Goal: Task Accomplishment & Management: Complete application form

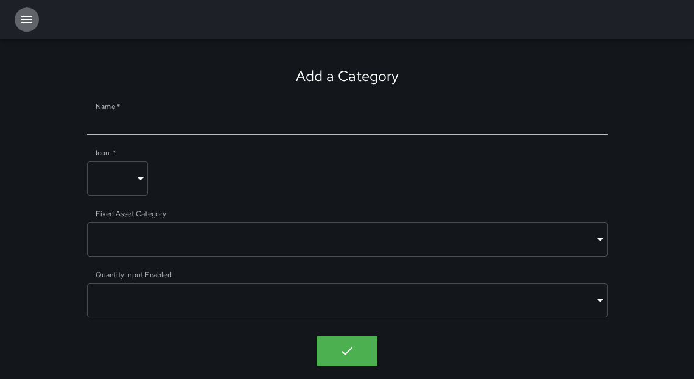
click at [21, 17] on icon "button" at bounding box center [26, 19] width 15 height 15
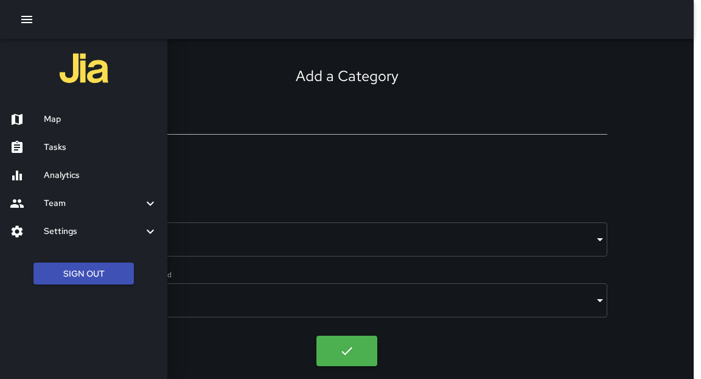
click at [68, 148] on h6 "Tasks" at bounding box center [101, 147] width 114 height 13
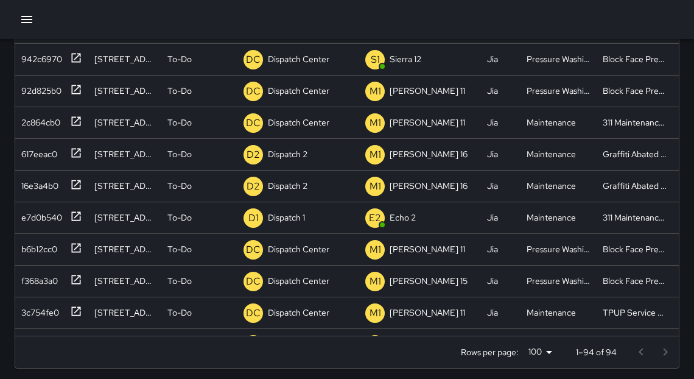
scroll to position [332, 0]
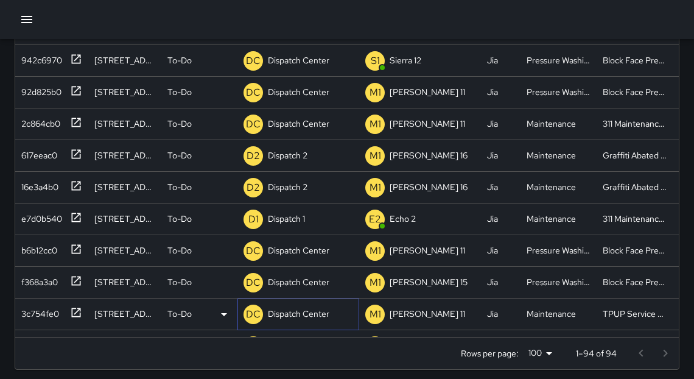
click at [291, 315] on p "Dispatch Center" at bounding box center [298, 313] width 61 height 12
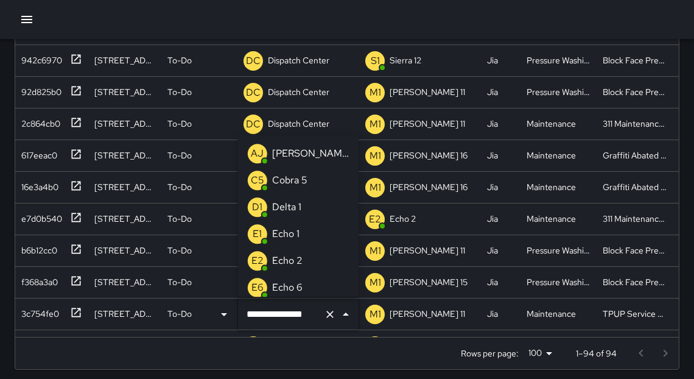
scroll to position [941, 0]
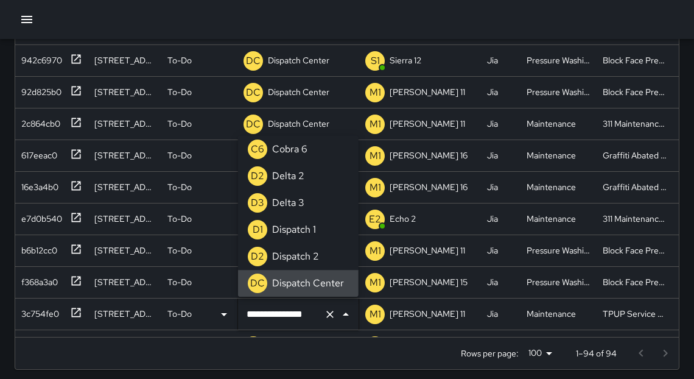
click at [292, 313] on input "**********" at bounding box center [280, 313] width 75 height 23
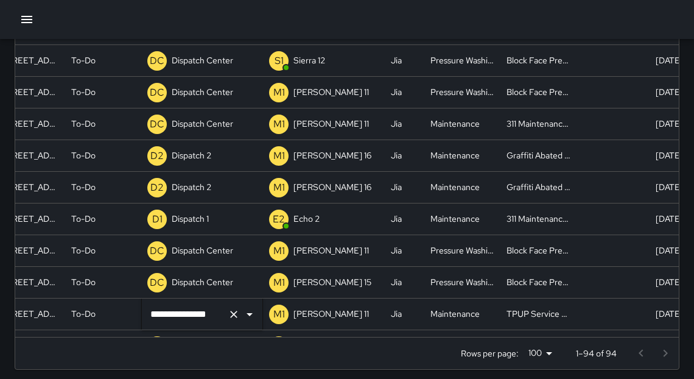
scroll to position [0, 0]
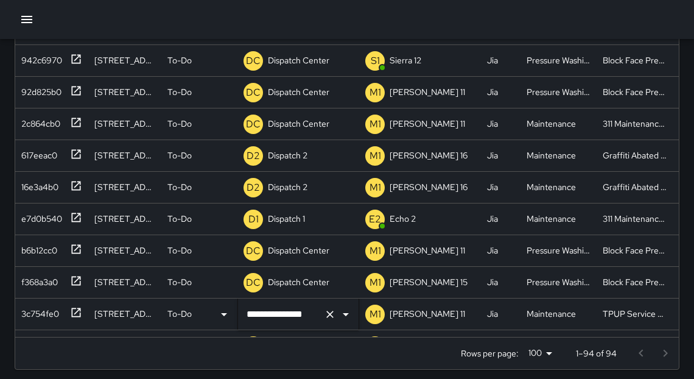
click at [348, 315] on icon "Open" at bounding box center [345, 314] width 15 height 15
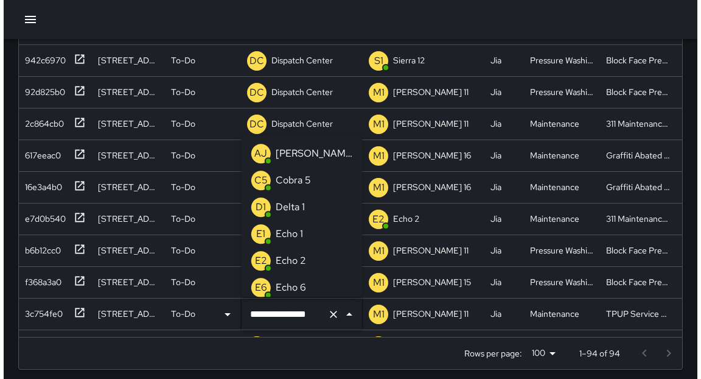
scroll to position [941, 0]
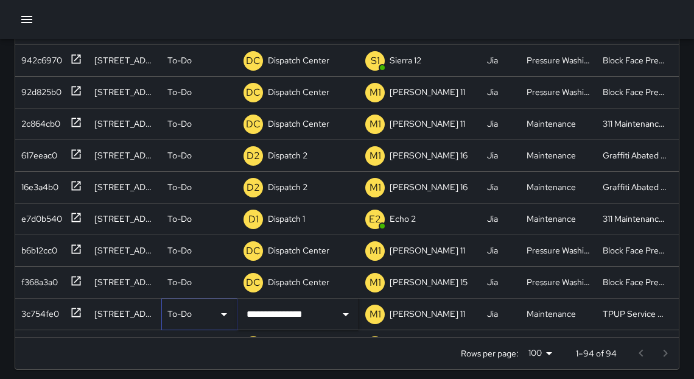
click at [223, 315] on icon at bounding box center [224, 314] width 15 height 15
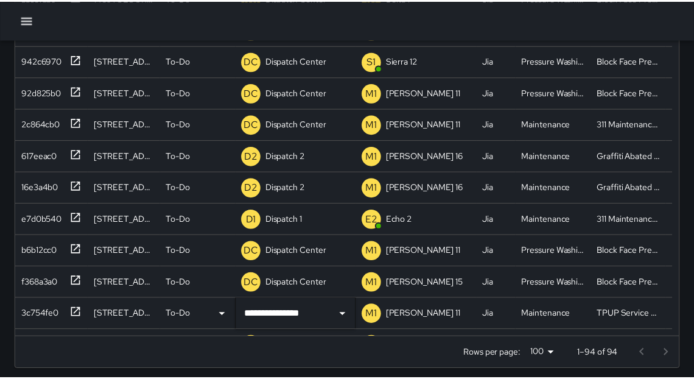
scroll to position [0, 0]
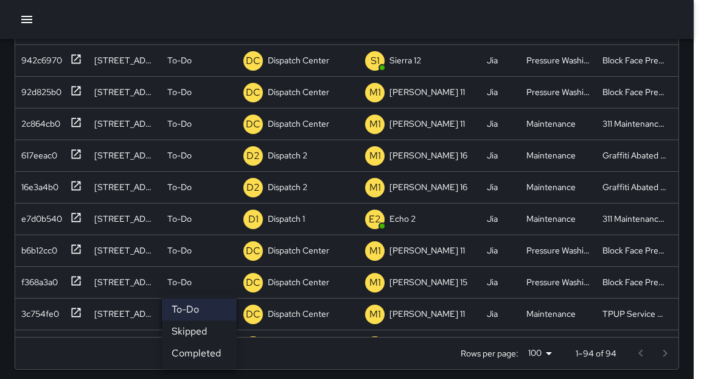
click at [211, 333] on li "Skipped" at bounding box center [199, 331] width 75 height 22
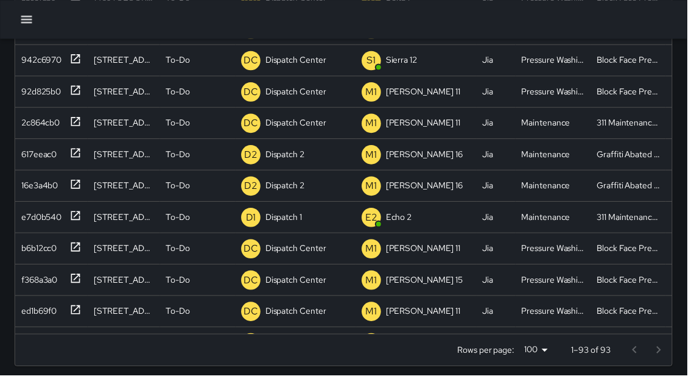
scroll to position [7, 7]
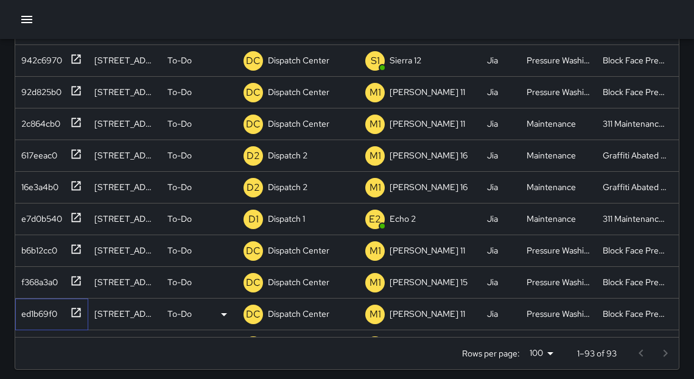
click at [74, 312] on icon at bounding box center [76, 311] width 9 height 9
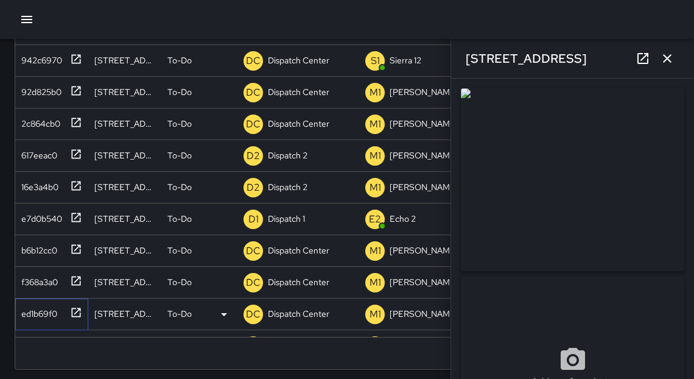
type input "**********"
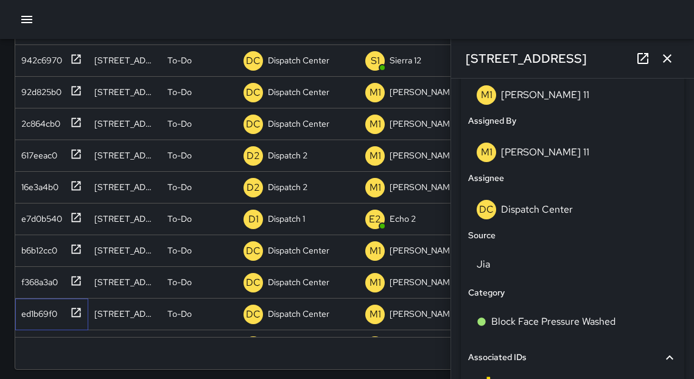
scroll to position [678, 0]
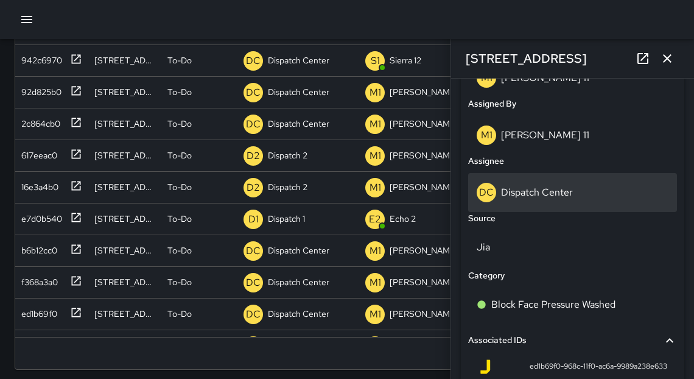
click at [557, 194] on p "Dispatch Center" at bounding box center [537, 192] width 72 height 13
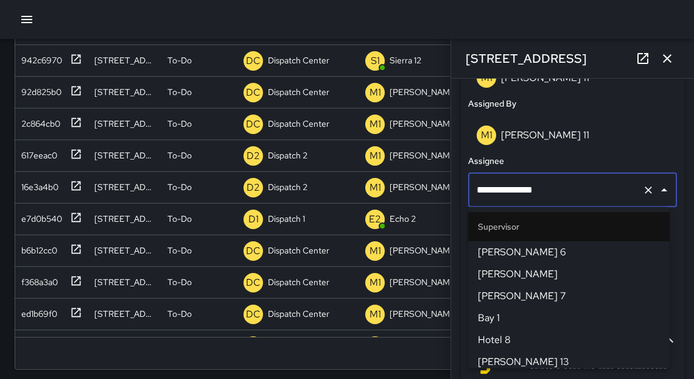
scroll to position [1319, 0]
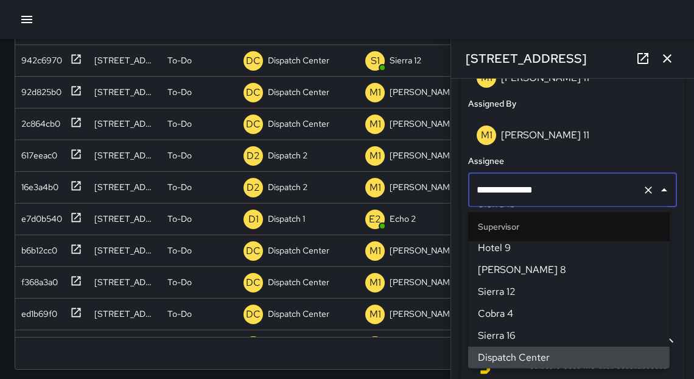
click at [557, 193] on input "**********" at bounding box center [555, 189] width 164 height 23
click at [557, 192] on input "**********" at bounding box center [555, 189] width 164 height 23
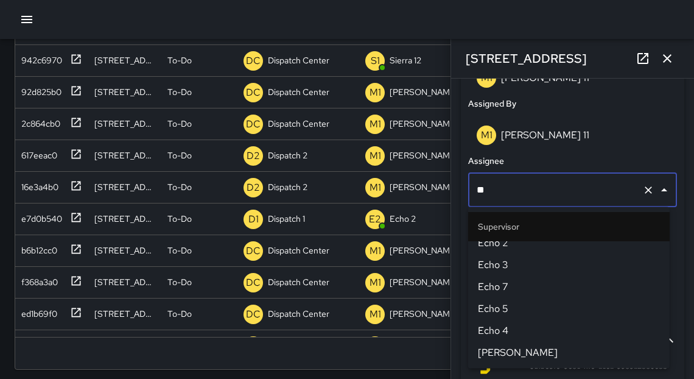
scroll to position [0, 0]
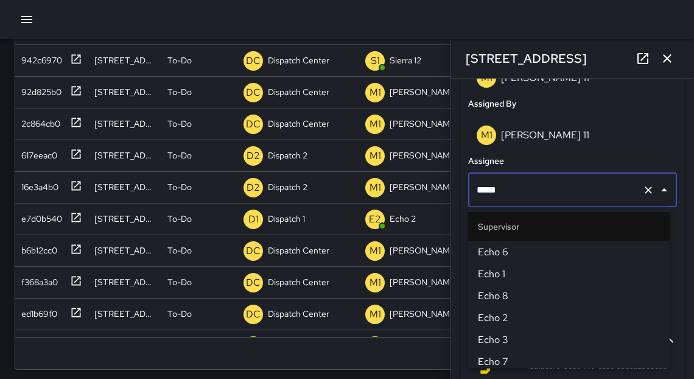
type input "******"
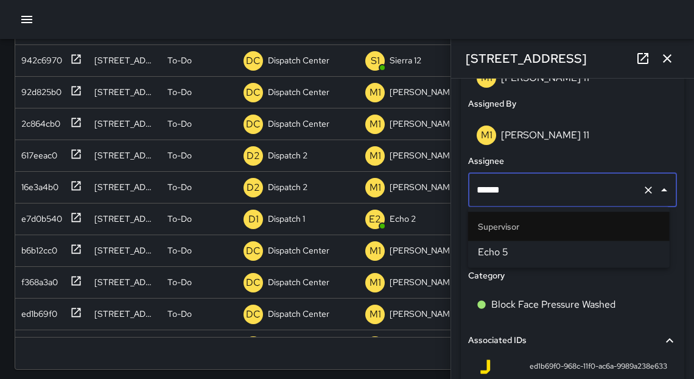
click at [505, 256] on span "Echo 5" at bounding box center [569, 252] width 182 height 15
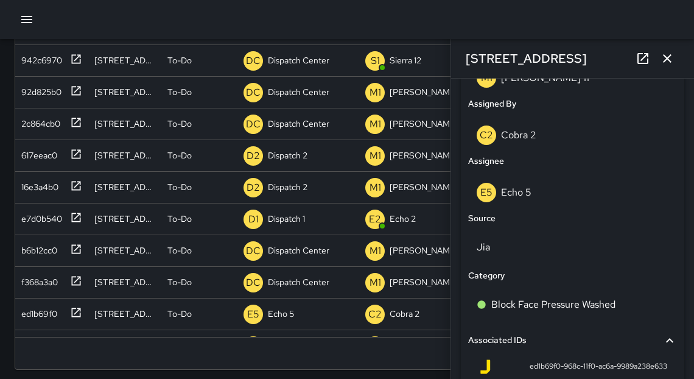
click at [643, 60] on icon at bounding box center [642, 58] width 15 height 15
click at [673, 60] on icon "button" at bounding box center [667, 58] width 15 height 15
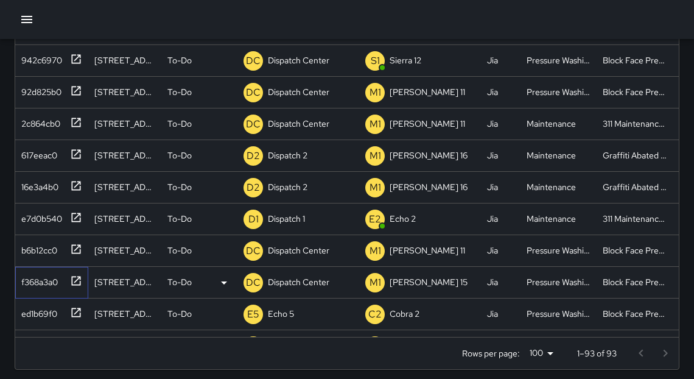
click at [76, 279] on icon at bounding box center [76, 280] width 12 height 12
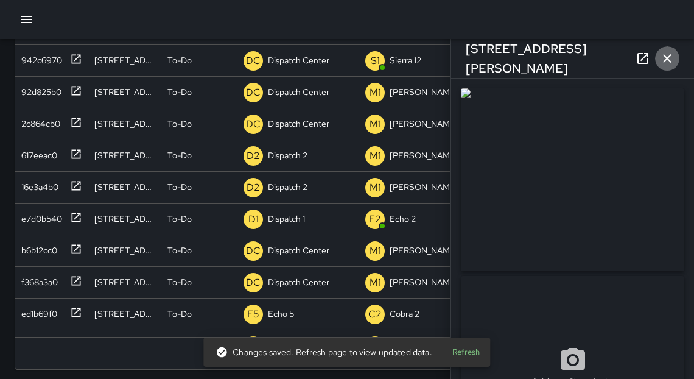
click at [666, 57] on icon "button" at bounding box center [667, 58] width 9 height 9
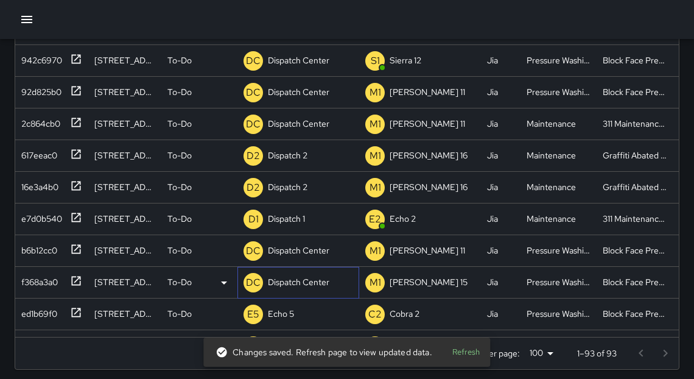
click at [317, 283] on p "Dispatch Center" at bounding box center [298, 282] width 61 height 12
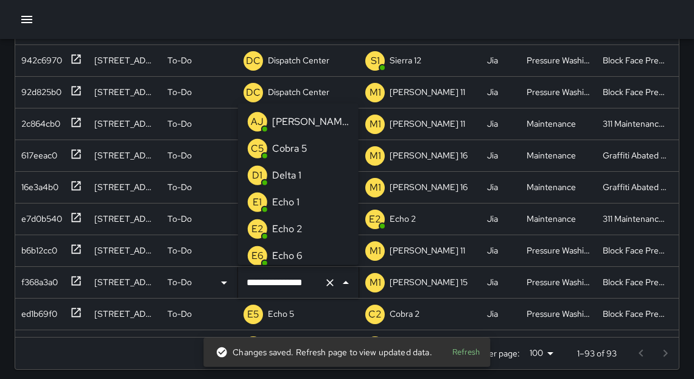
click at [317, 283] on input "**********" at bounding box center [280, 282] width 75 height 23
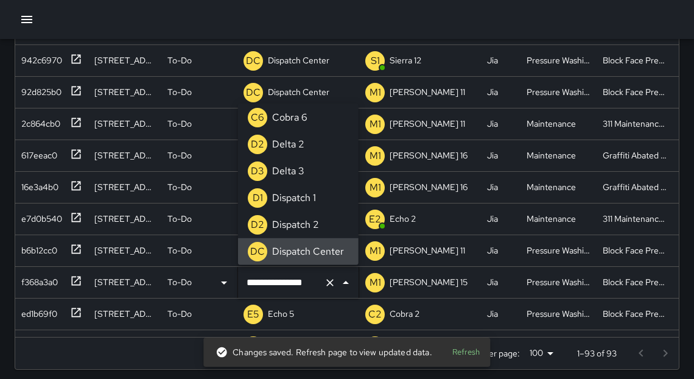
click at [317, 283] on input "**********" at bounding box center [280, 282] width 75 height 23
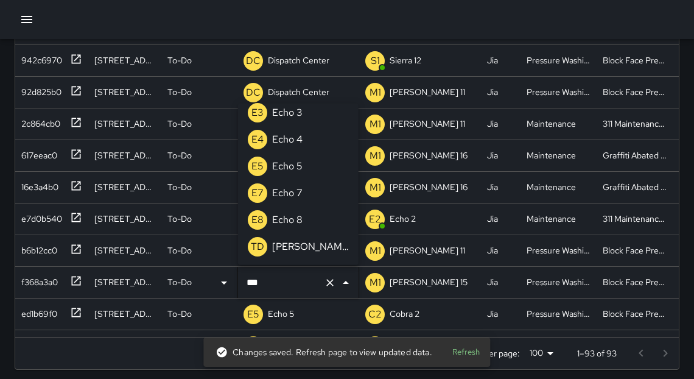
scroll to position [0, 0]
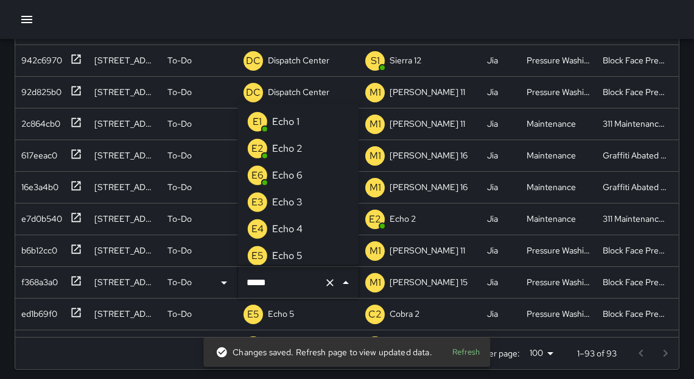
type input "******"
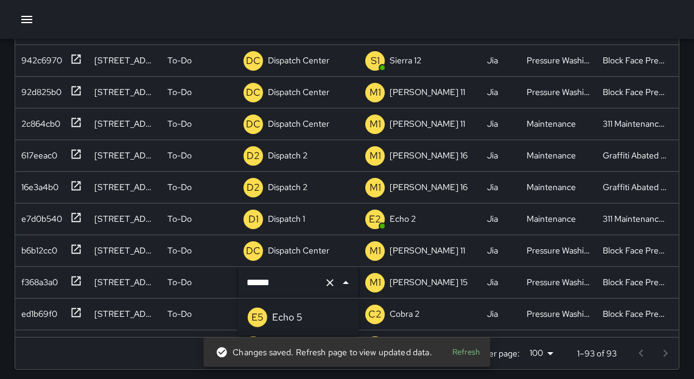
click at [289, 318] on p "Echo 5" at bounding box center [287, 317] width 30 height 15
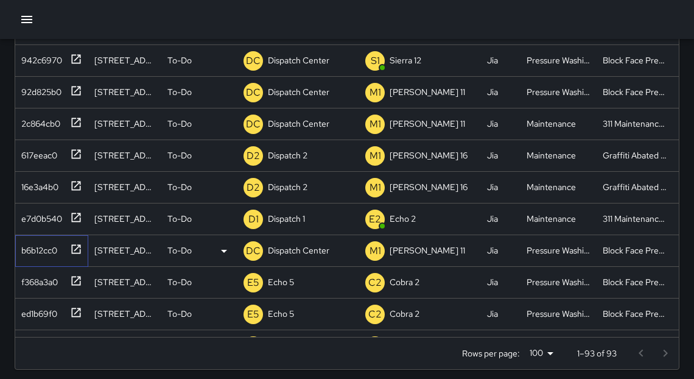
click at [70, 248] on icon at bounding box center [76, 249] width 12 height 12
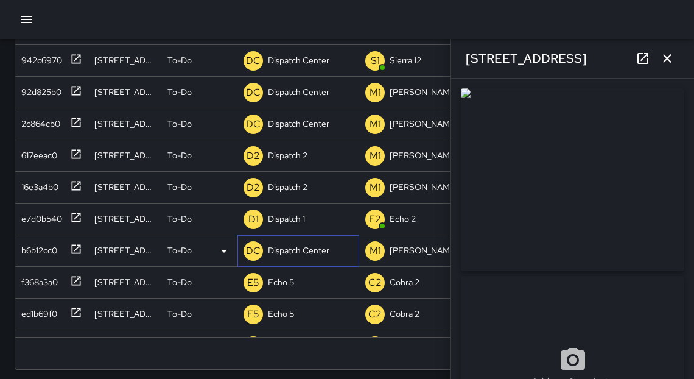
click at [281, 245] on p "Dispatch Center" at bounding box center [298, 250] width 61 height 12
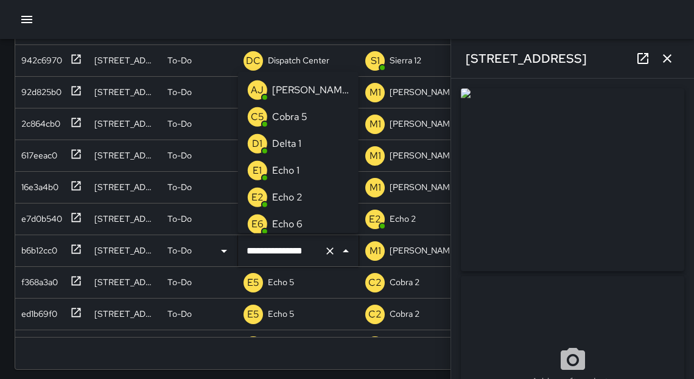
scroll to position [941, 0]
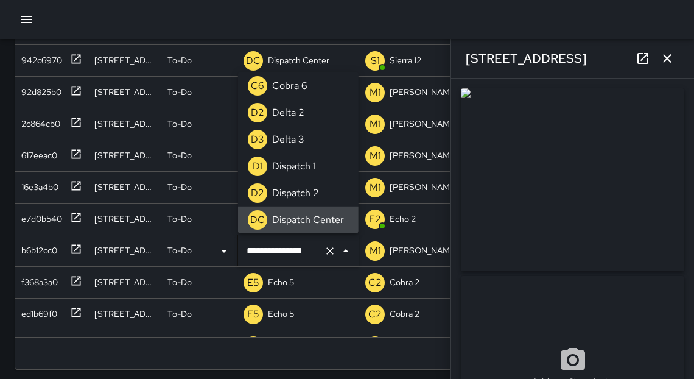
click at [286, 249] on input "**********" at bounding box center [280, 250] width 75 height 23
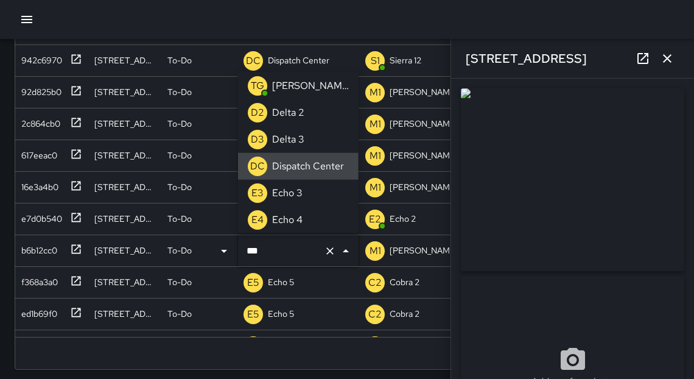
scroll to position [0, 0]
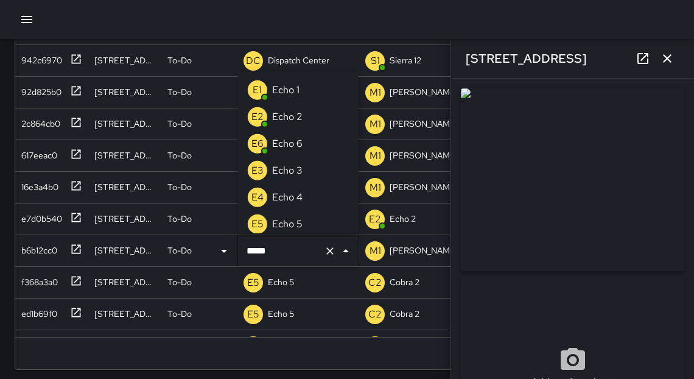
type input "******"
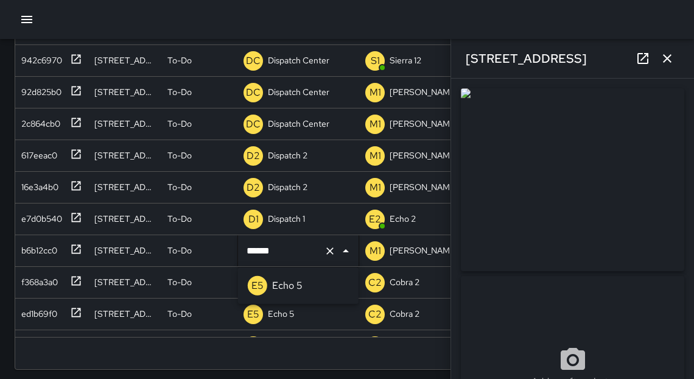
click at [295, 287] on p "Echo 5" at bounding box center [287, 285] width 30 height 15
click at [666, 60] on icon "button" at bounding box center [667, 58] width 15 height 15
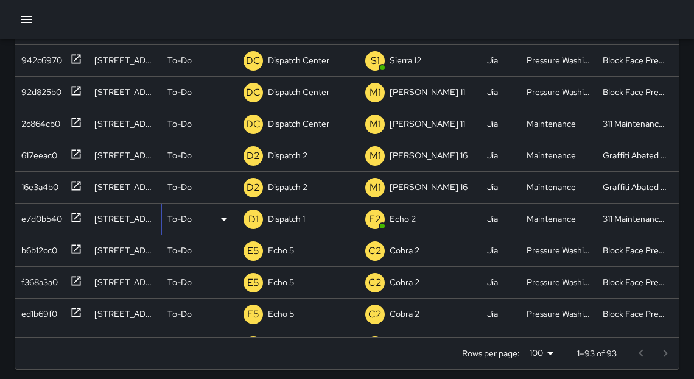
click at [226, 219] on icon at bounding box center [224, 219] width 15 height 15
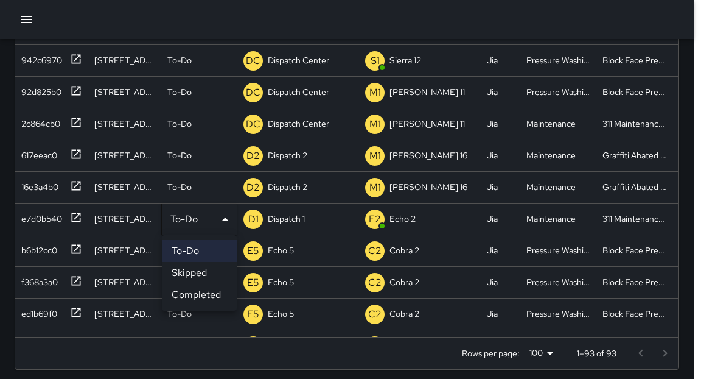
click at [198, 273] on li "Skipped" at bounding box center [199, 273] width 75 height 22
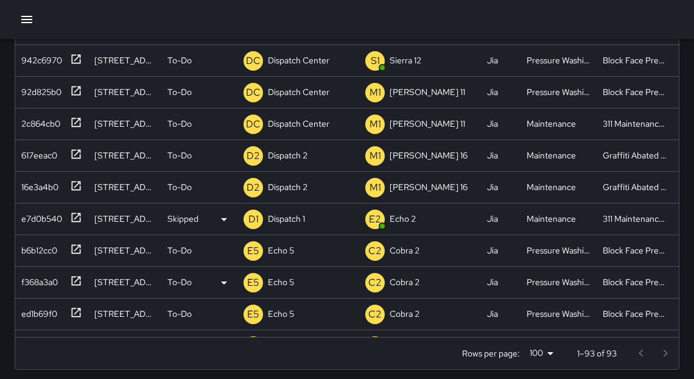
scroll to position [7, 7]
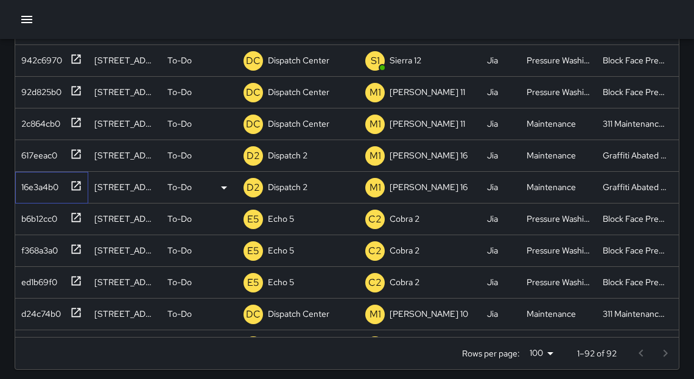
click at [78, 188] on icon at bounding box center [76, 186] width 12 height 12
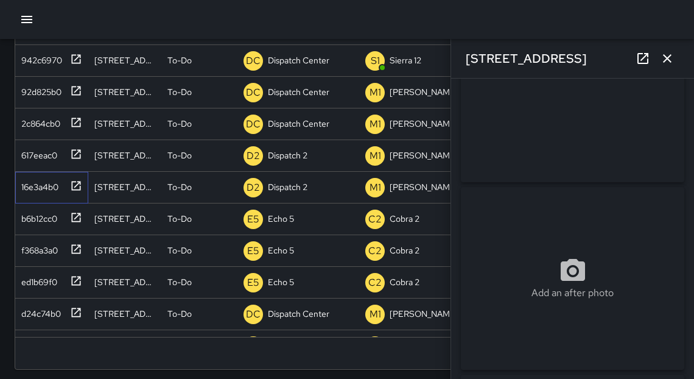
scroll to position [12, 0]
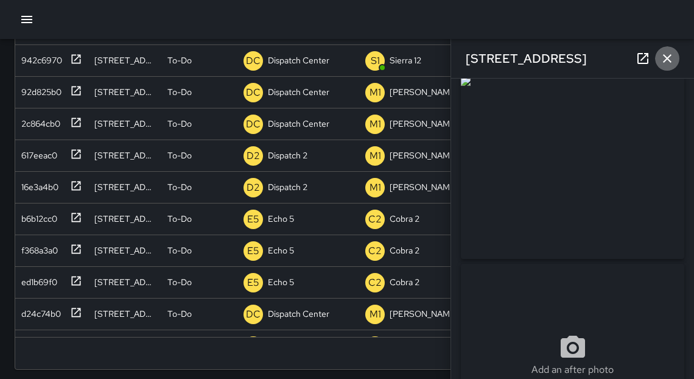
click at [673, 60] on icon "button" at bounding box center [667, 58] width 15 height 15
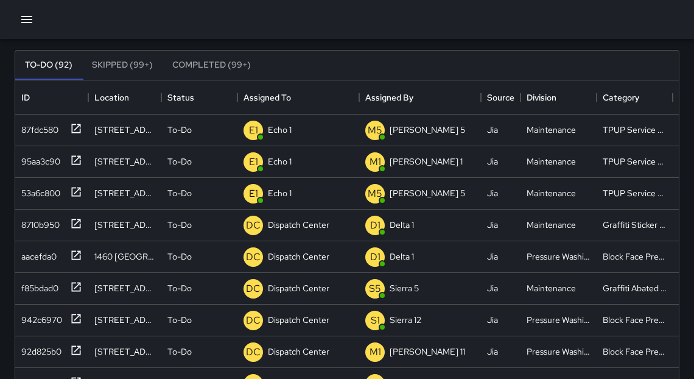
scroll to position [63, 0]
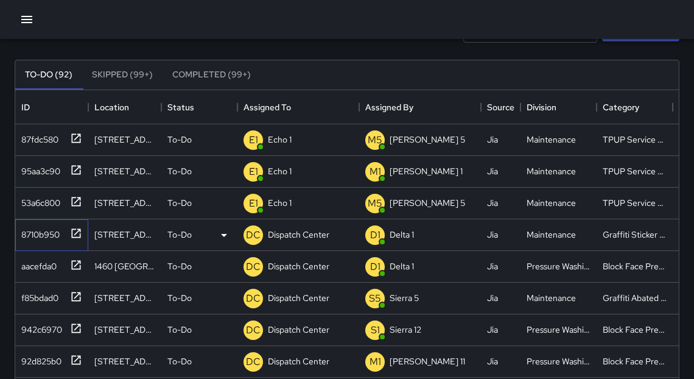
click at [77, 235] on icon at bounding box center [76, 233] width 12 height 12
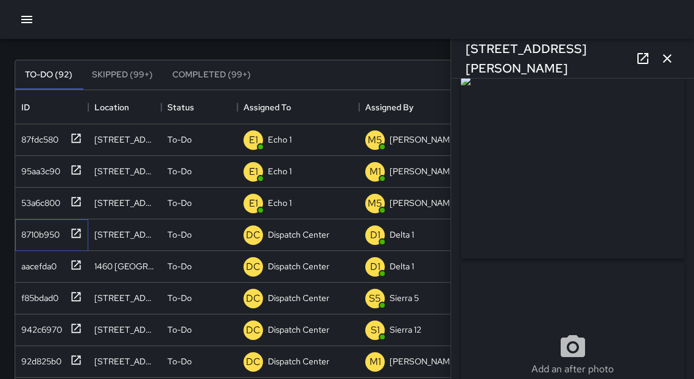
scroll to position [11, 0]
click at [666, 61] on icon "button" at bounding box center [667, 58] width 15 height 15
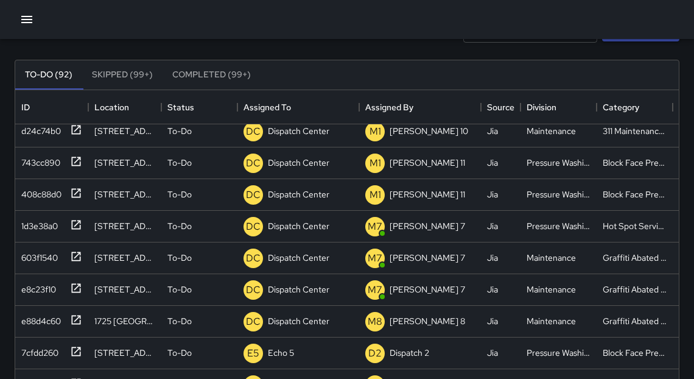
scroll to position [543, 0]
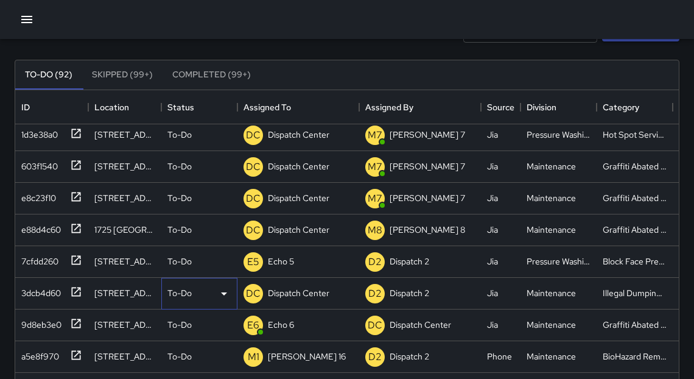
click at [222, 294] on icon at bounding box center [224, 293] width 15 height 15
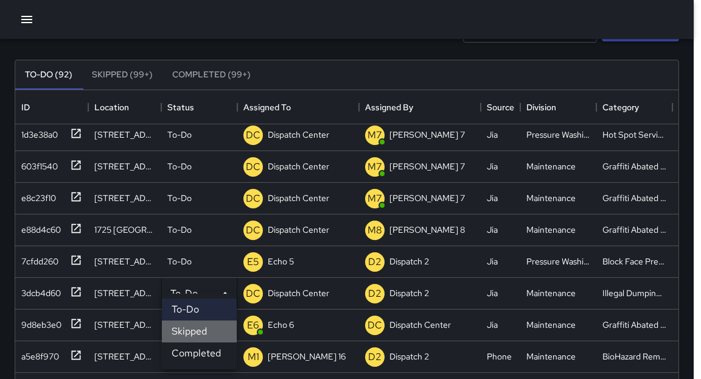
click at [183, 337] on li "Skipped" at bounding box center [199, 331] width 75 height 22
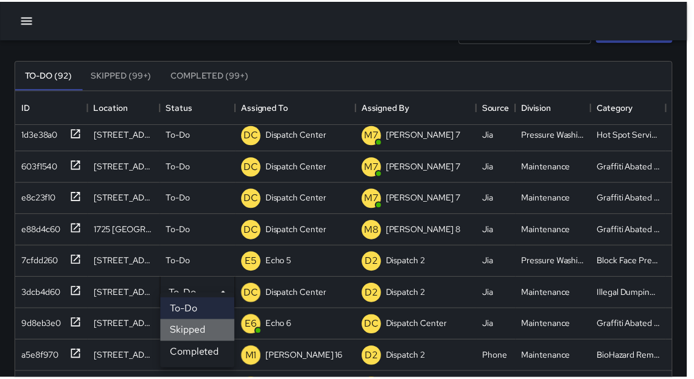
scroll to position [7, 7]
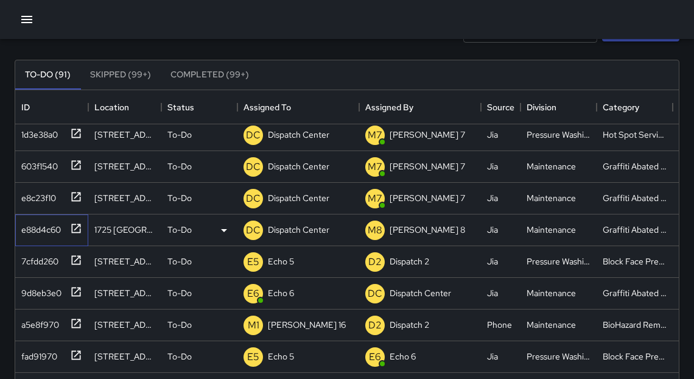
click at [77, 229] on icon at bounding box center [76, 228] width 12 height 12
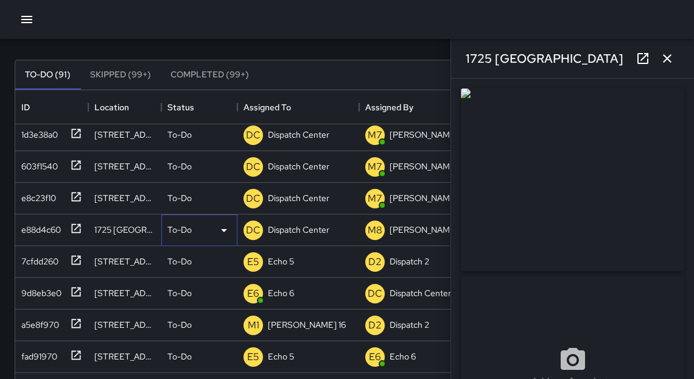
click at [227, 229] on icon at bounding box center [224, 230] width 15 height 15
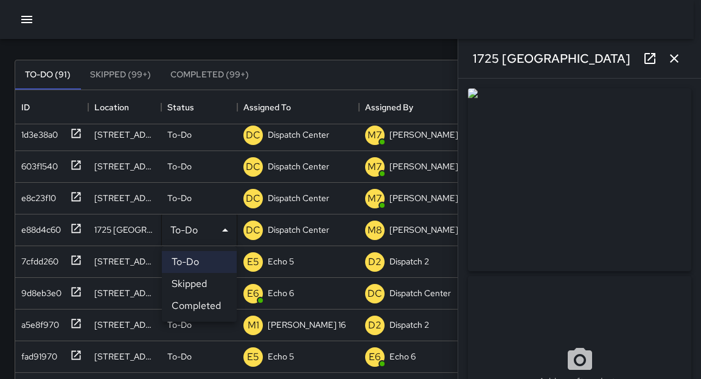
click at [192, 285] on li "Skipped" at bounding box center [199, 284] width 75 height 22
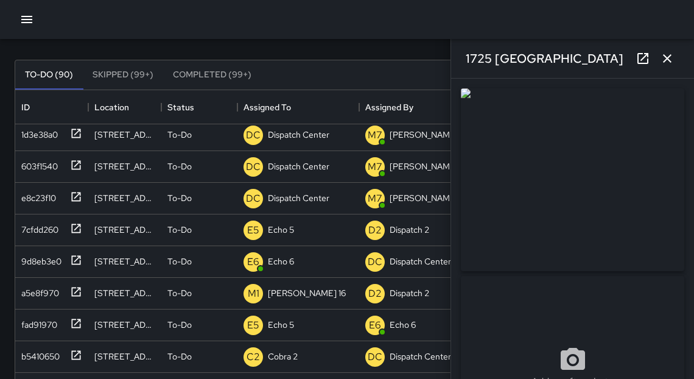
click at [670, 61] on icon "button" at bounding box center [667, 58] width 9 height 9
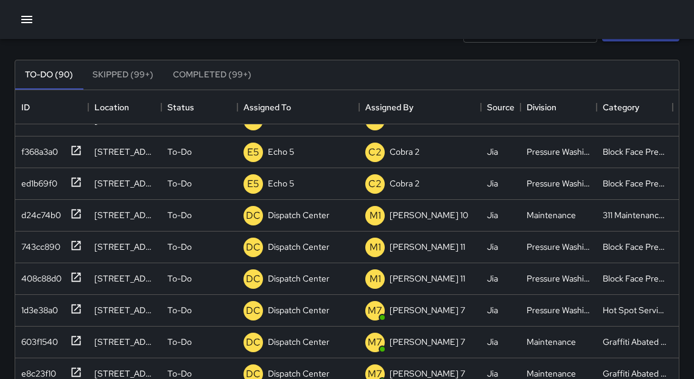
scroll to position [422, 0]
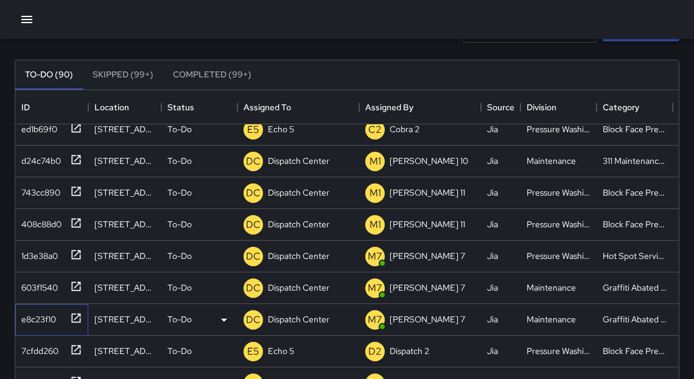
click at [74, 316] on icon at bounding box center [76, 318] width 12 height 12
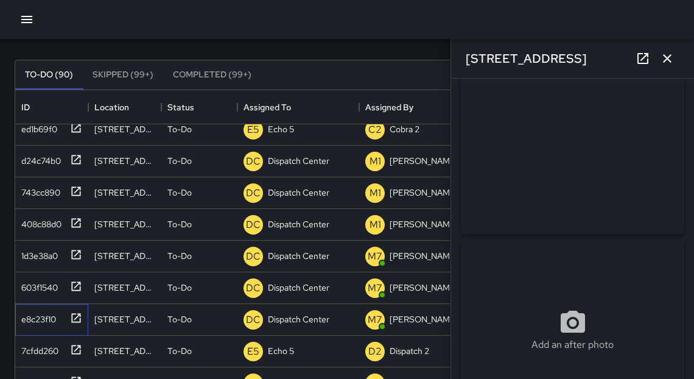
scroll to position [0, 0]
drag, startPoint x: 689, startPoint y: 137, endPoint x: 688, endPoint y: 212, distance: 74.9
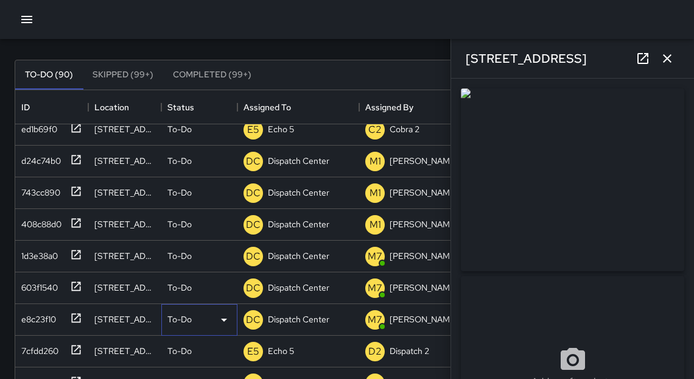
click at [223, 319] on icon at bounding box center [224, 319] width 6 height 3
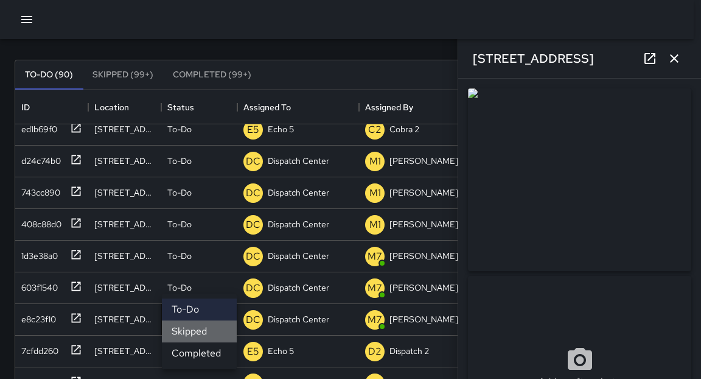
click at [199, 333] on li "Skipped" at bounding box center [199, 331] width 75 height 22
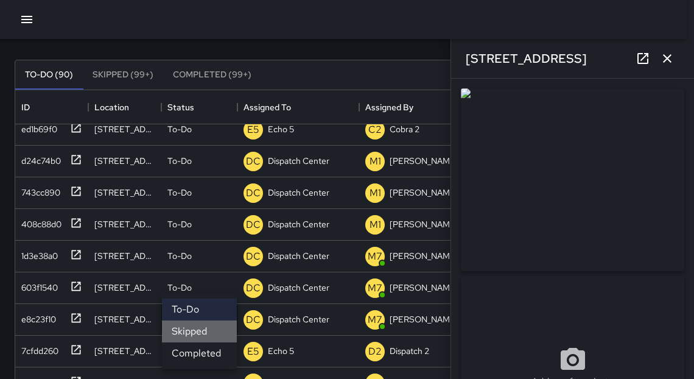
scroll to position [7, 7]
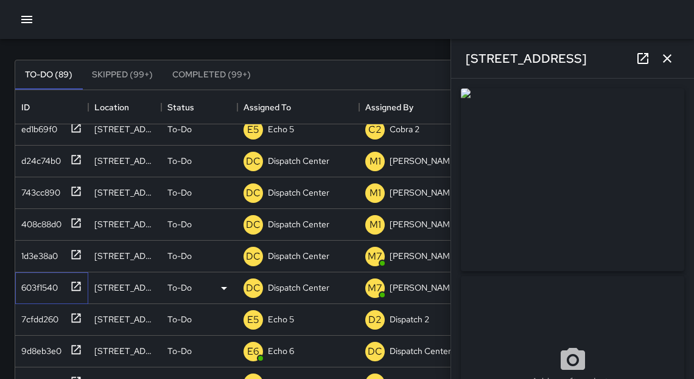
click at [78, 287] on icon at bounding box center [76, 286] width 12 height 12
click at [229, 283] on icon at bounding box center [224, 288] width 15 height 15
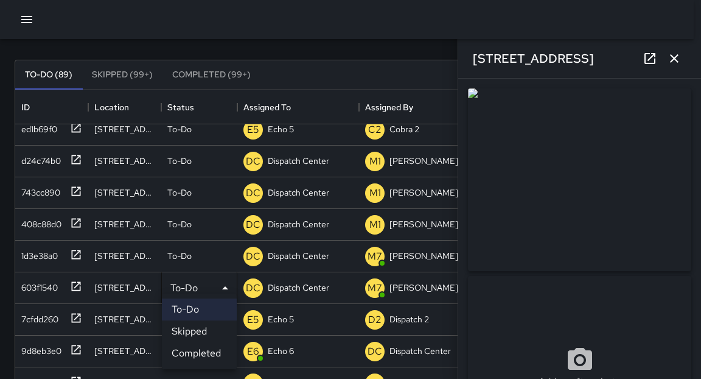
click at [184, 335] on li "Skipped" at bounding box center [199, 331] width 75 height 22
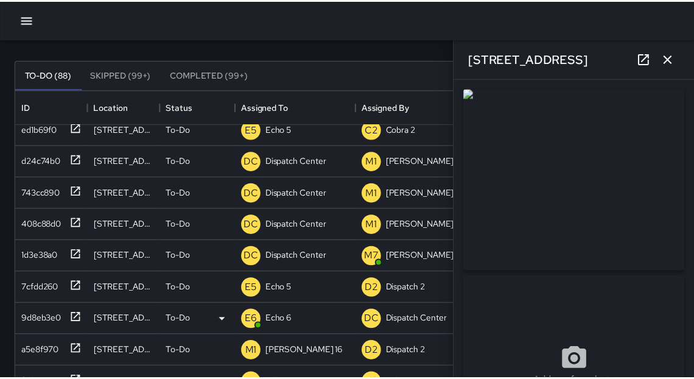
scroll to position [7, 7]
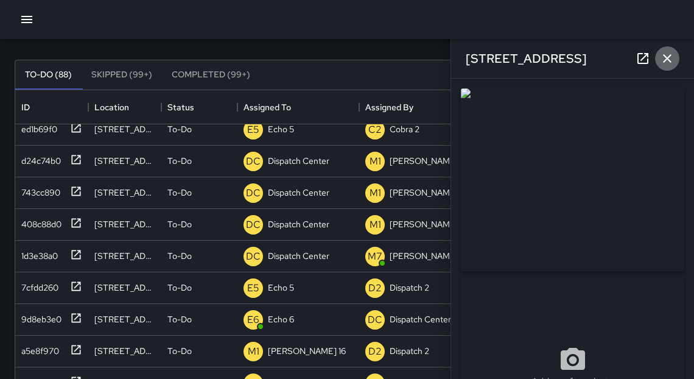
click at [668, 58] on icon "button" at bounding box center [667, 58] width 9 height 9
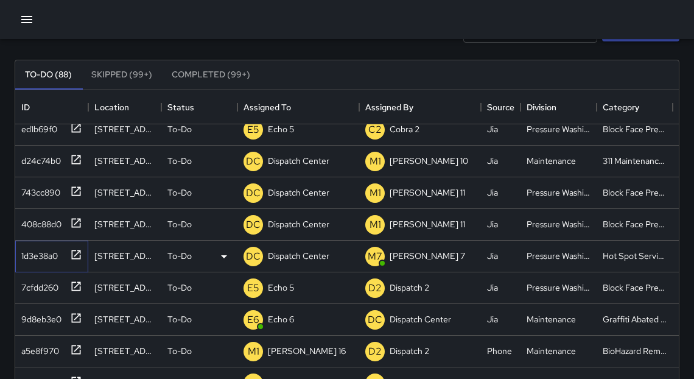
click at [79, 257] on icon at bounding box center [76, 254] width 12 height 12
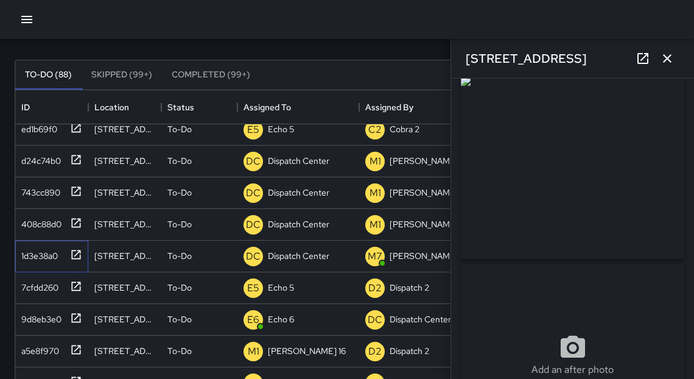
scroll to position [9, 0]
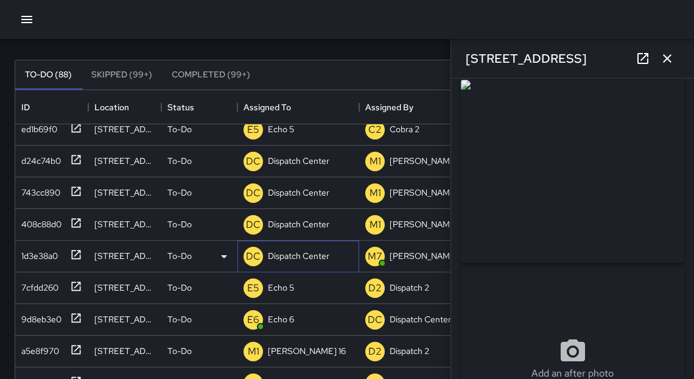
click at [296, 253] on p "Dispatch Center" at bounding box center [298, 256] width 61 height 12
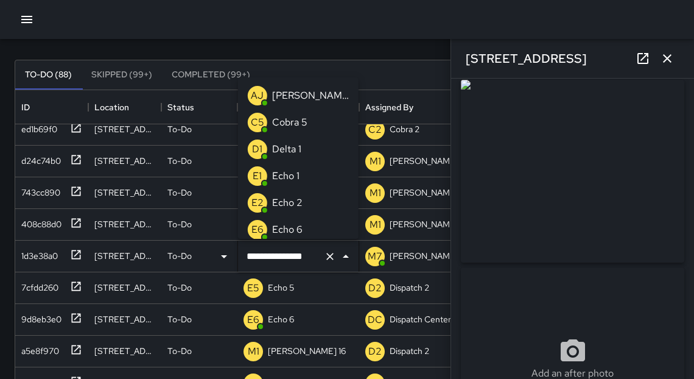
scroll to position [995, 0]
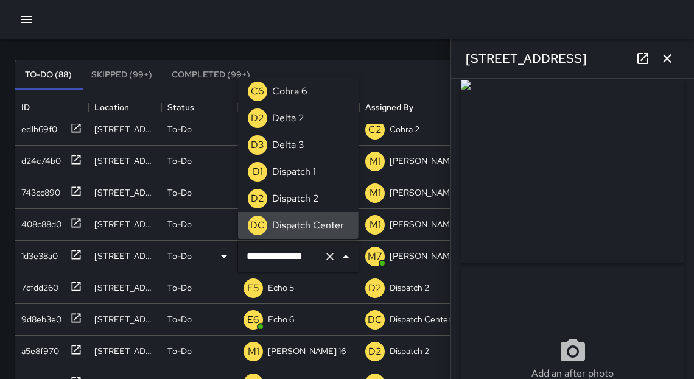
click at [295, 256] on input "**********" at bounding box center [280, 256] width 75 height 23
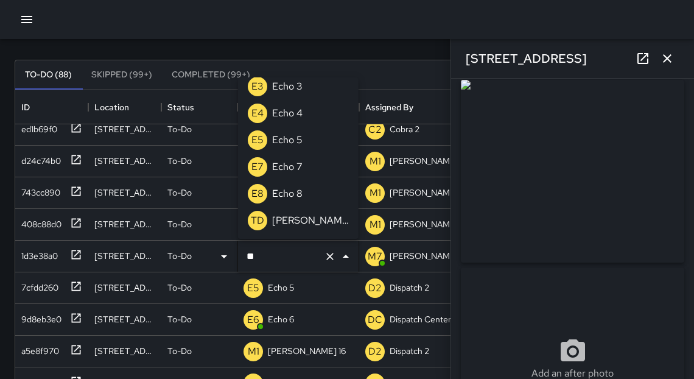
scroll to position [0, 0]
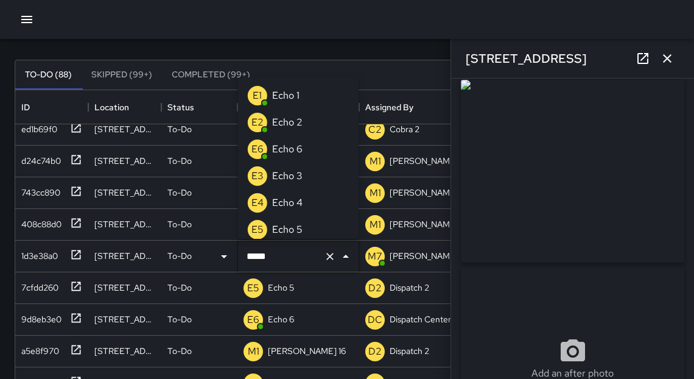
type input "******"
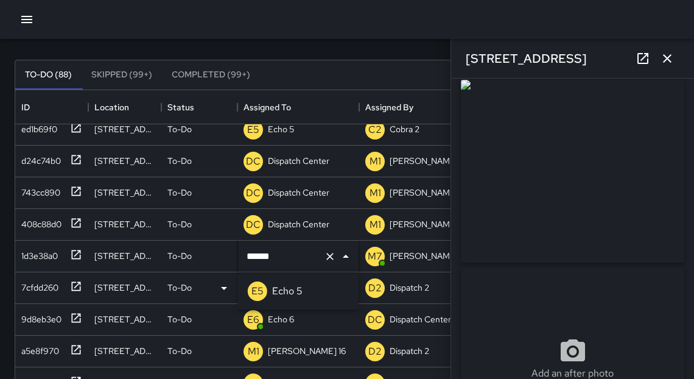
click at [288, 293] on p "Echo 5" at bounding box center [287, 291] width 30 height 15
click at [662, 57] on icon "button" at bounding box center [667, 58] width 15 height 15
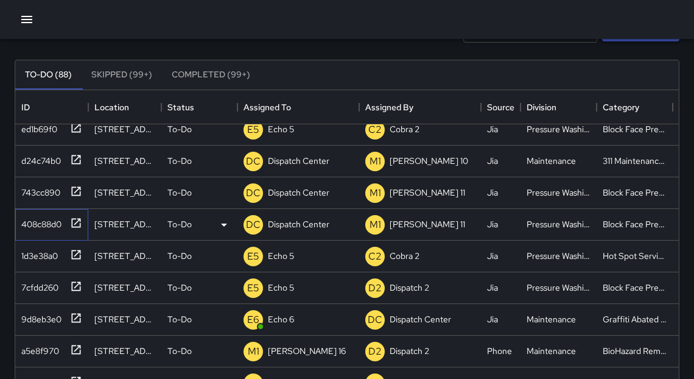
click at [79, 224] on icon at bounding box center [76, 222] width 9 height 9
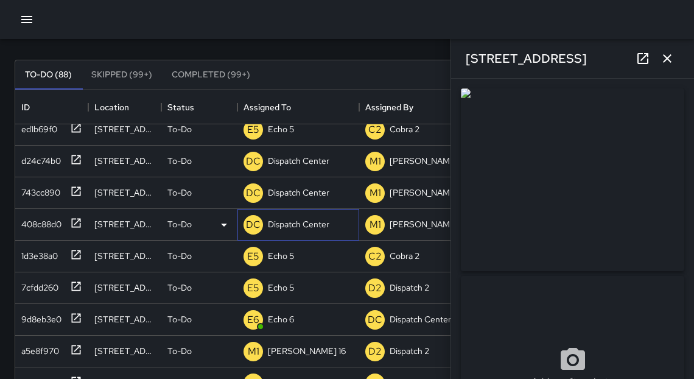
click at [302, 225] on p "Dispatch Center" at bounding box center [298, 224] width 61 height 12
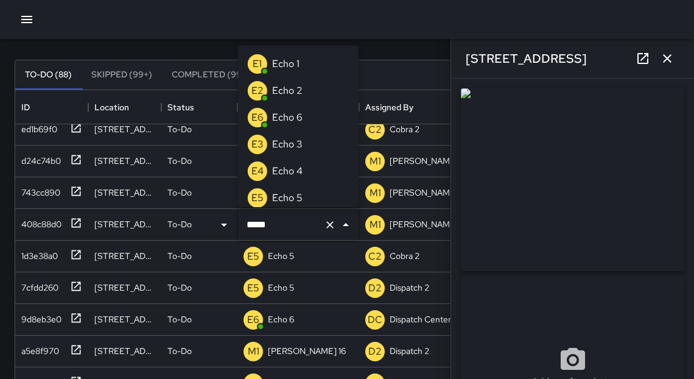
type input "******"
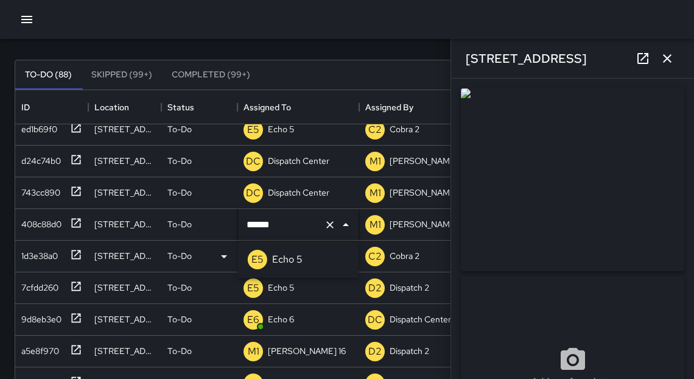
click at [292, 257] on p "Echo 5" at bounding box center [287, 259] width 30 height 15
click at [671, 63] on icon "button" at bounding box center [667, 58] width 15 height 15
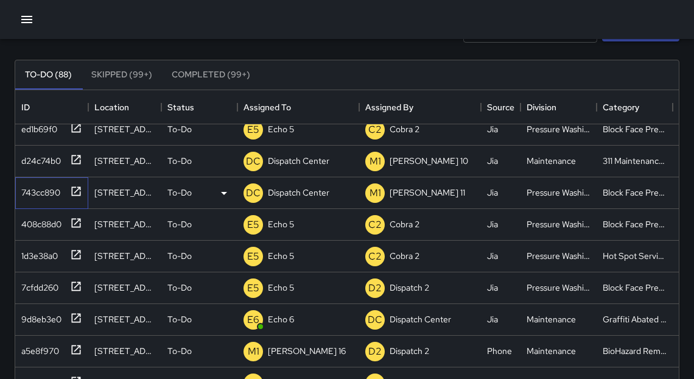
click at [72, 190] on icon at bounding box center [76, 191] width 12 height 12
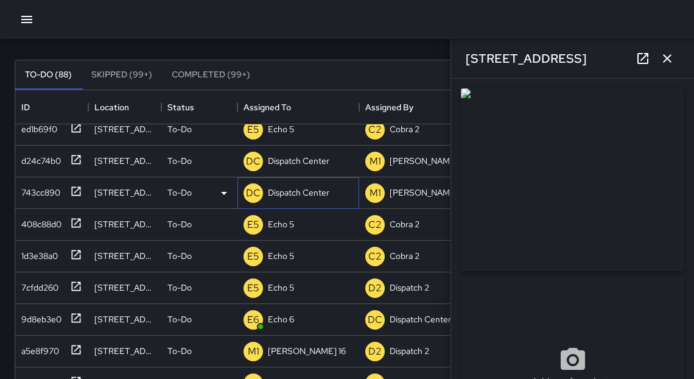
click at [298, 190] on p "Dispatch Center" at bounding box center [298, 192] width 61 height 12
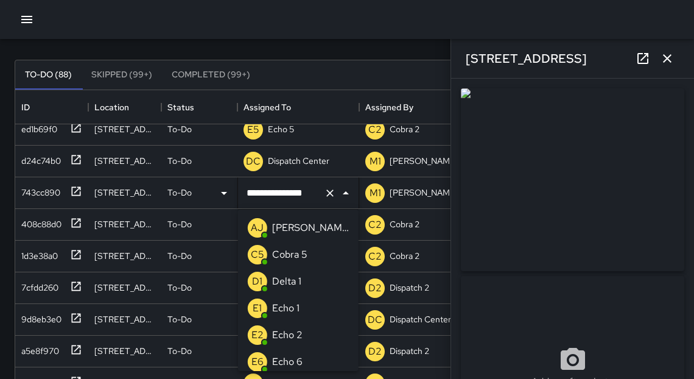
scroll to position [995, 0]
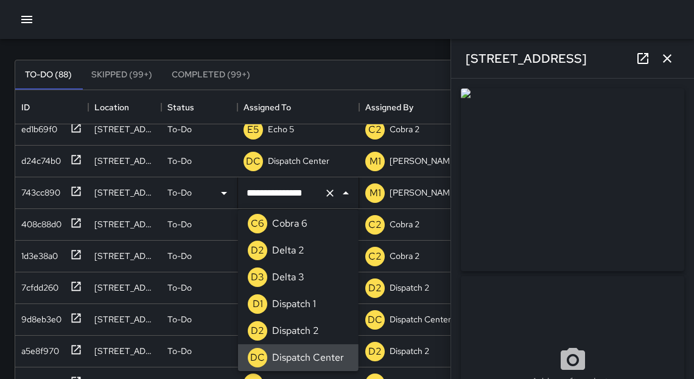
click at [298, 190] on input "**********" at bounding box center [280, 192] width 75 height 23
click at [296, 192] on input "**********" at bounding box center [280, 192] width 75 height 23
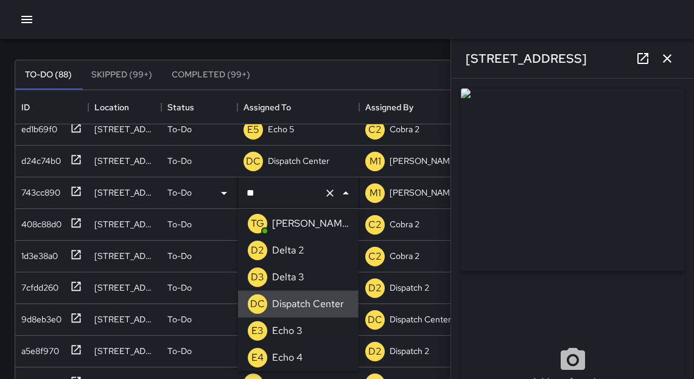
scroll to position [0, 0]
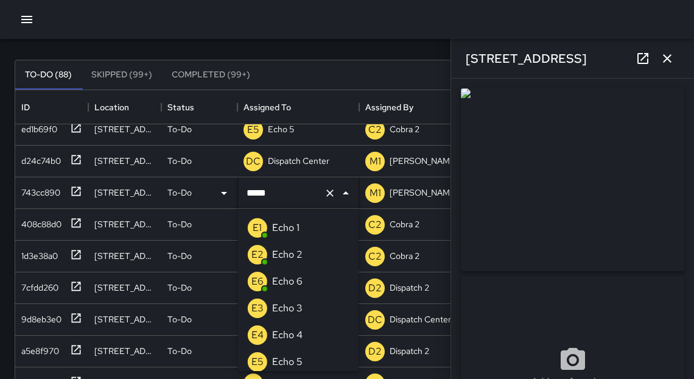
type input "******"
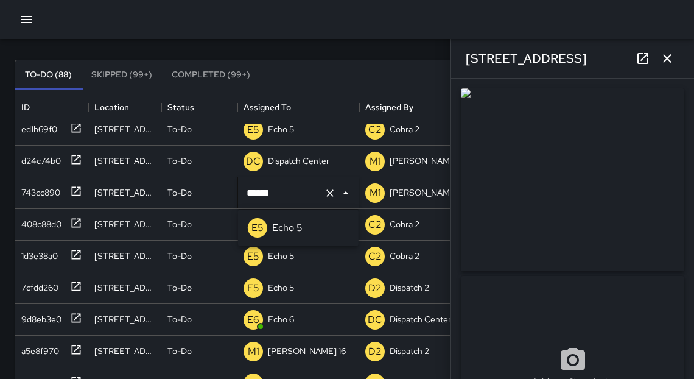
click at [301, 227] on p "Echo 5" at bounding box center [287, 227] width 30 height 15
click at [668, 58] on icon "button" at bounding box center [667, 58] width 9 height 9
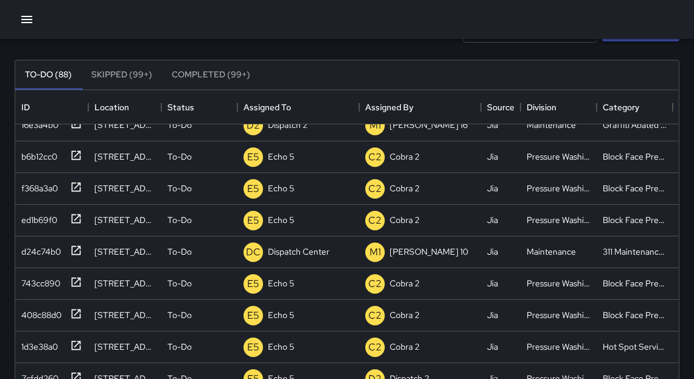
scroll to position [330, 0]
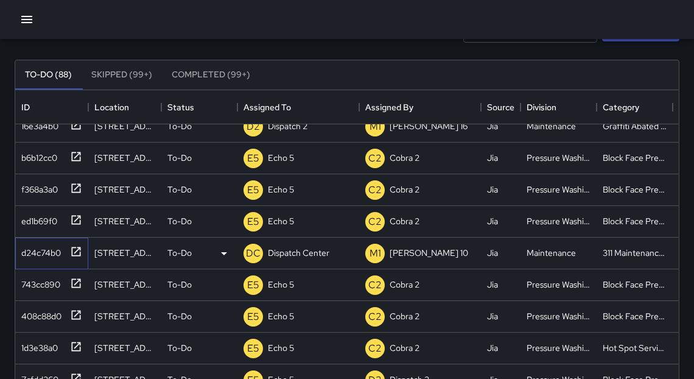
click at [70, 250] on icon at bounding box center [76, 251] width 12 height 12
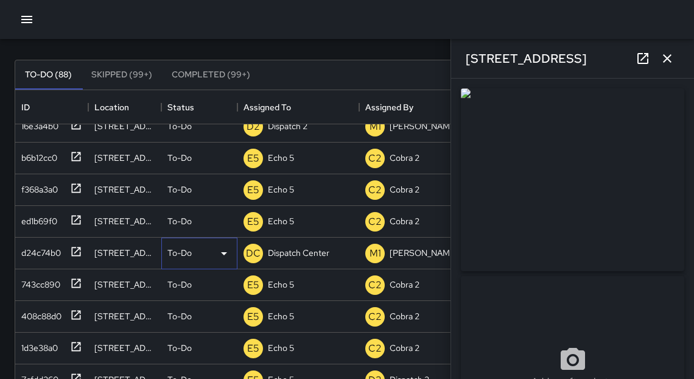
click at [202, 251] on div "To-Do" at bounding box center [199, 253] width 64 height 15
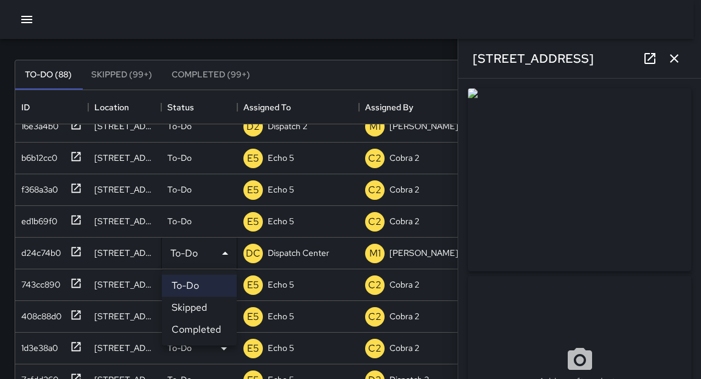
click at [193, 312] on li "Skipped" at bounding box center [199, 307] width 75 height 22
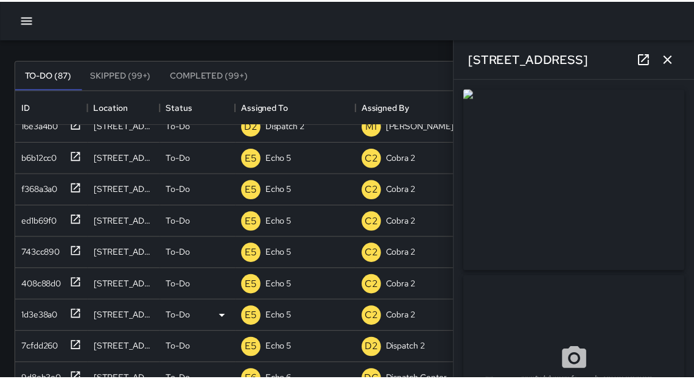
scroll to position [7, 7]
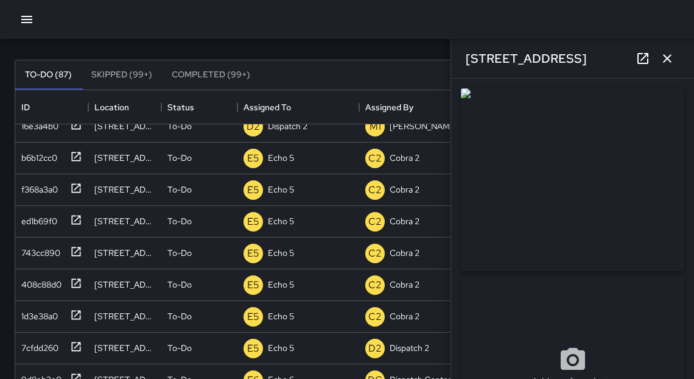
click at [666, 66] on button "button" at bounding box center [667, 58] width 24 height 24
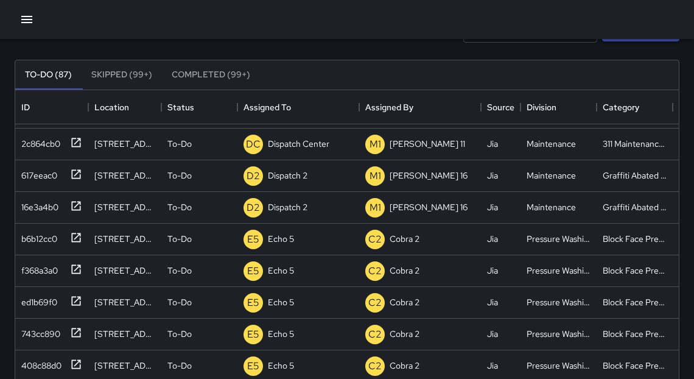
scroll to position [246, 0]
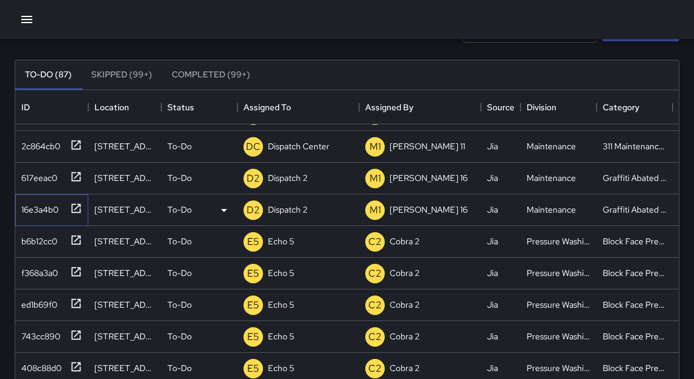
click at [80, 208] on icon at bounding box center [76, 208] width 12 height 12
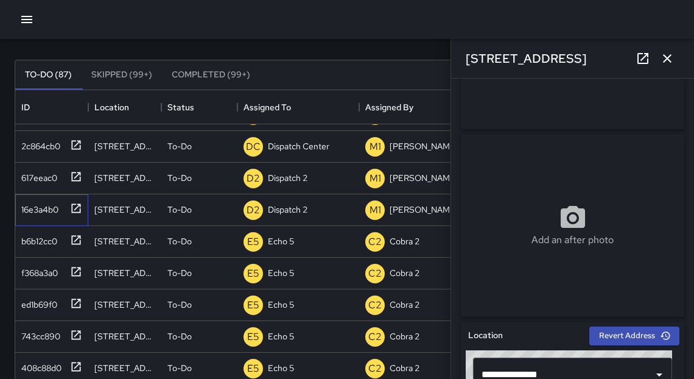
scroll to position [136, 0]
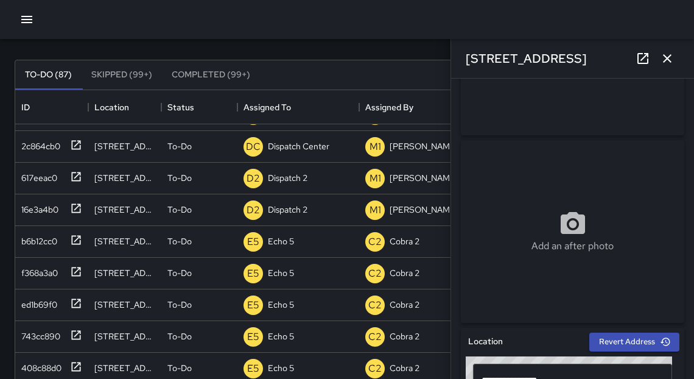
click at [666, 63] on icon "button" at bounding box center [667, 58] width 15 height 15
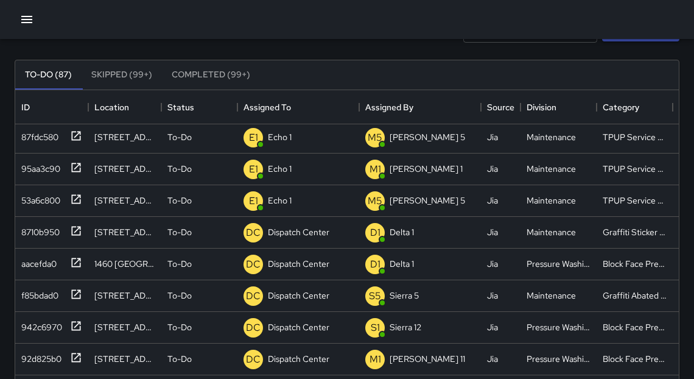
scroll to position [0, 0]
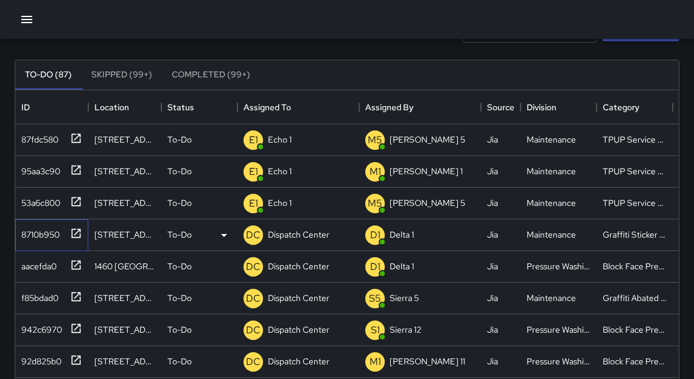
click at [72, 232] on icon at bounding box center [76, 232] width 9 height 9
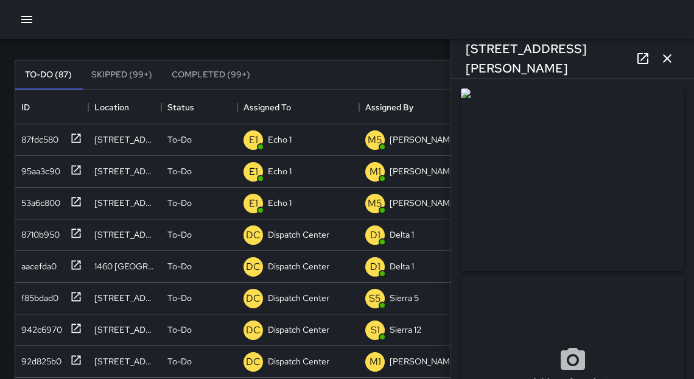
click at [668, 62] on icon "button" at bounding box center [667, 58] width 15 height 15
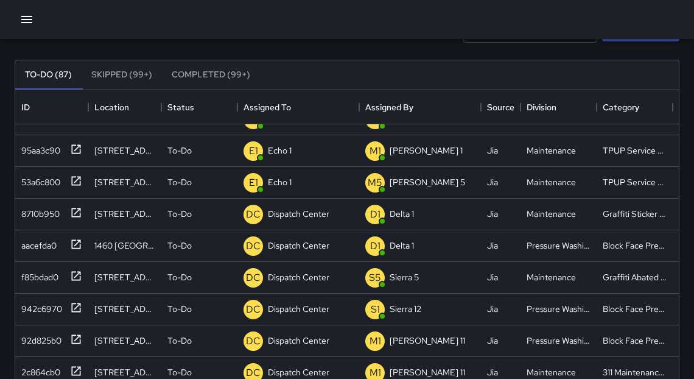
scroll to position [24, 0]
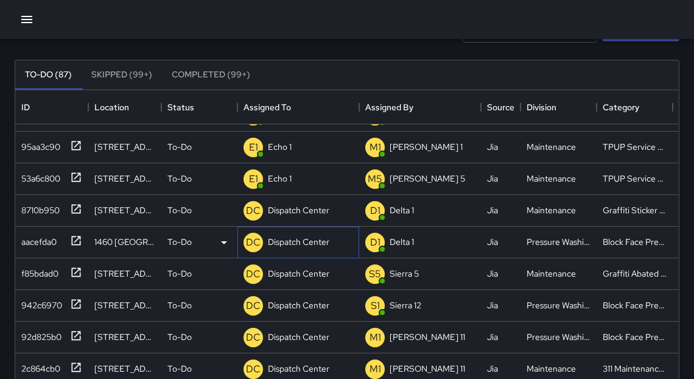
click at [284, 243] on p "Dispatch Center" at bounding box center [298, 242] width 61 height 12
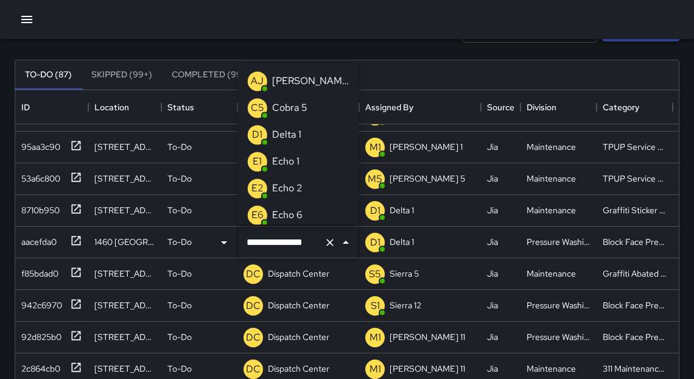
scroll to position [995, 0]
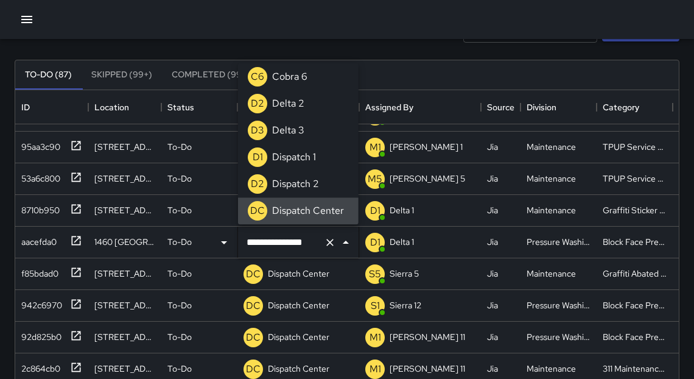
click at [284, 243] on input "**********" at bounding box center [280, 242] width 75 height 23
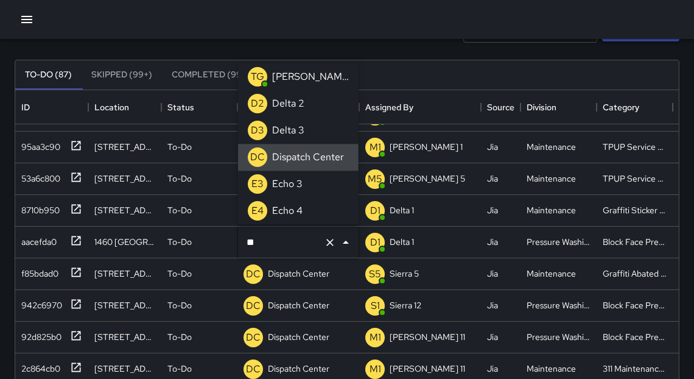
scroll to position [0, 0]
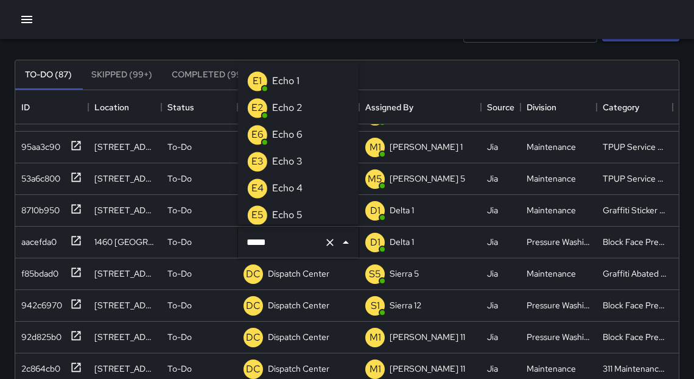
type input "******"
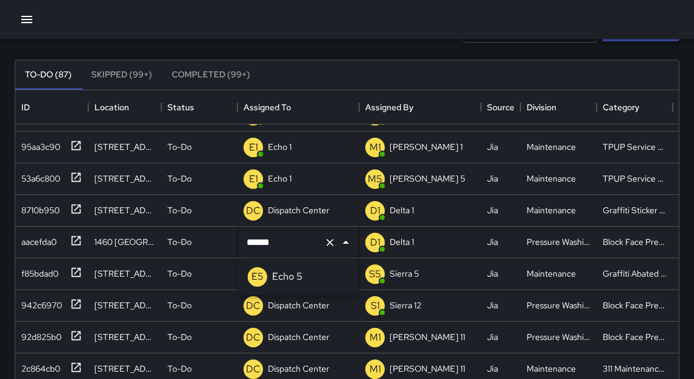
click at [286, 279] on p "Echo 5" at bounding box center [287, 276] width 30 height 15
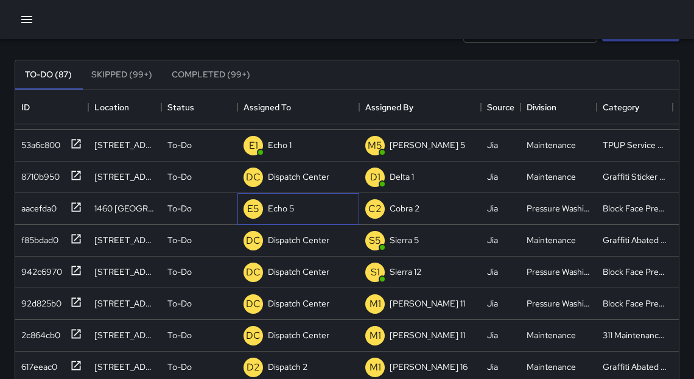
scroll to position [60, 0]
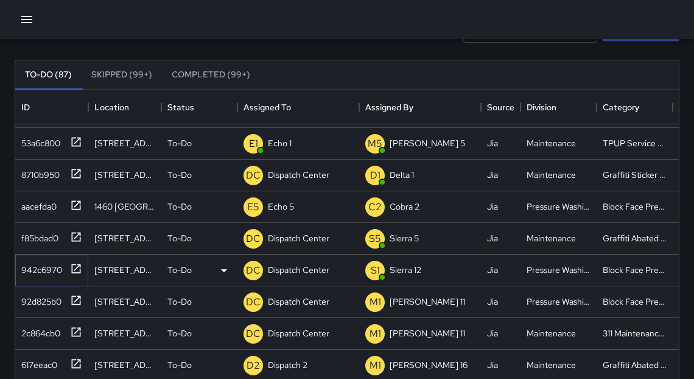
click at [75, 267] on icon at bounding box center [76, 268] width 12 height 12
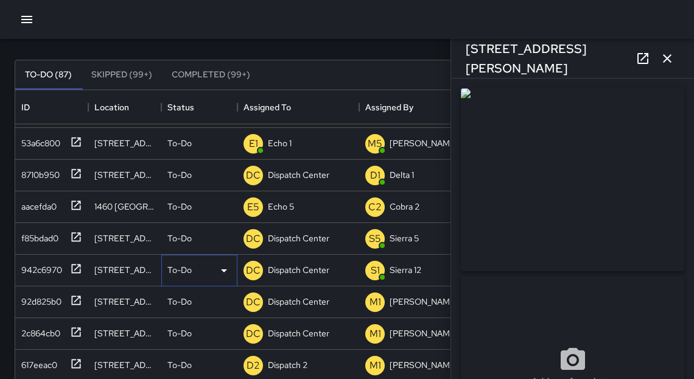
click at [228, 271] on icon at bounding box center [224, 270] width 15 height 15
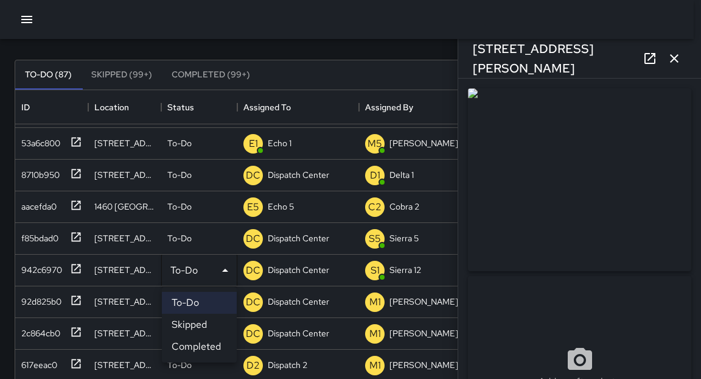
click at [203, 327] on li "Skipped" at bounding box center [199, 324] width 75 height 22
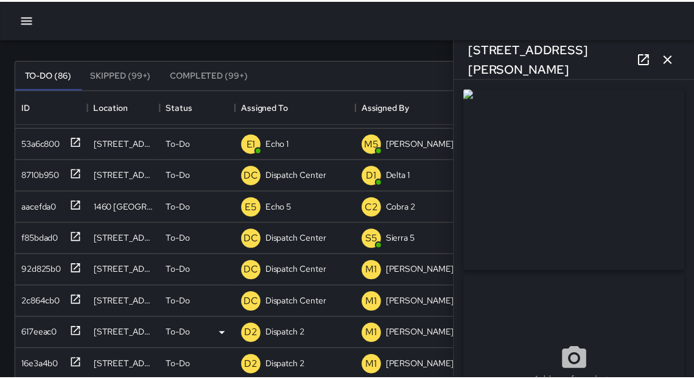
scroll to position [7, 7]
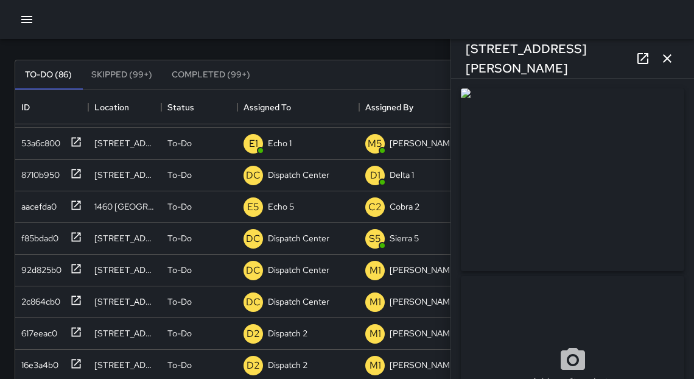
click at [669, 55] on icon "button" at bounding box center [667, 58] width 15 height 15
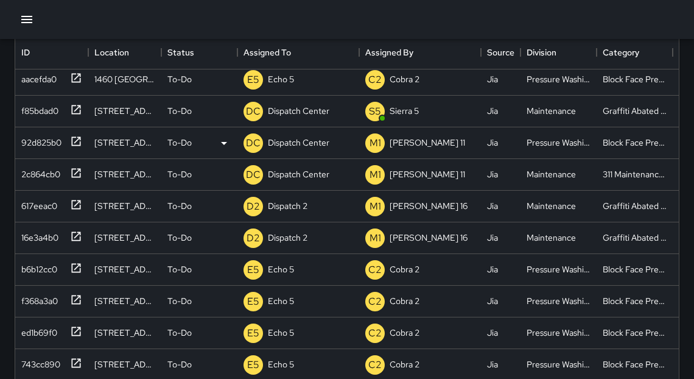
scroll to position [131, 0]
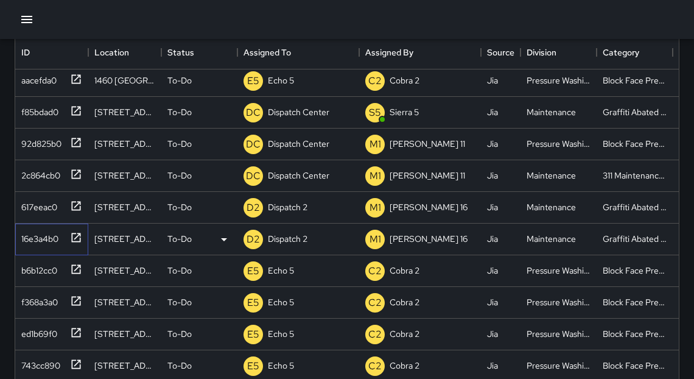
click at [75, 236] on icon at bounding box center [76, 236] width 9 height 9
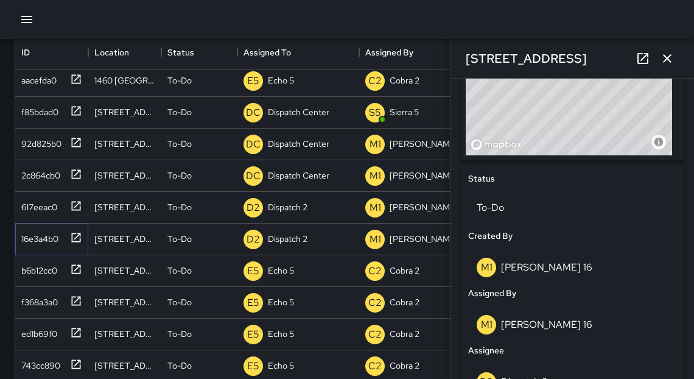
scroll to position [526, 0]
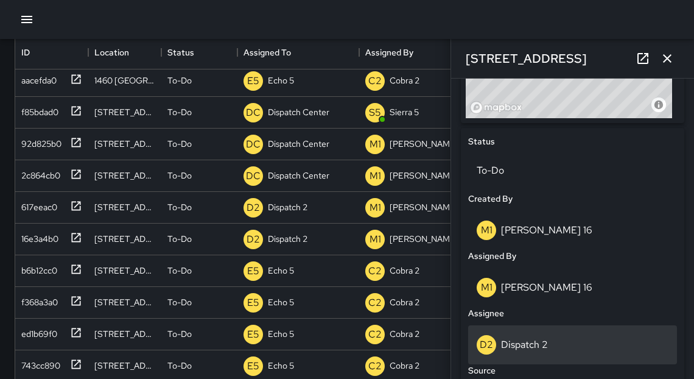
click at [525, 346] on p "Dispatch 2" at bounding box center [524, 344] width 47 height 13
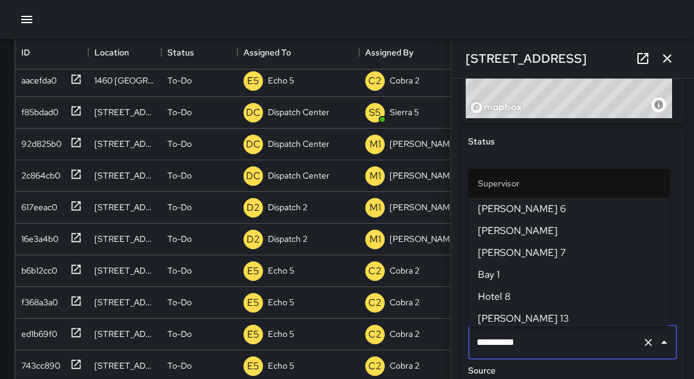
click at [525, 346] on input "**********" at bounding box center [555, 341] width 164 height 23
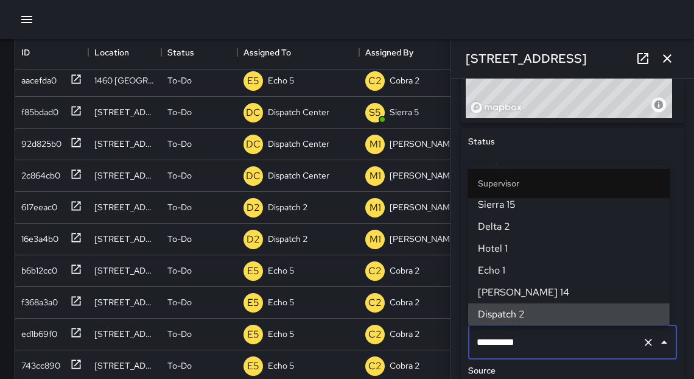
click at [525, 346] on input "**********" at bounding box center [555, 341] width 164 height 23
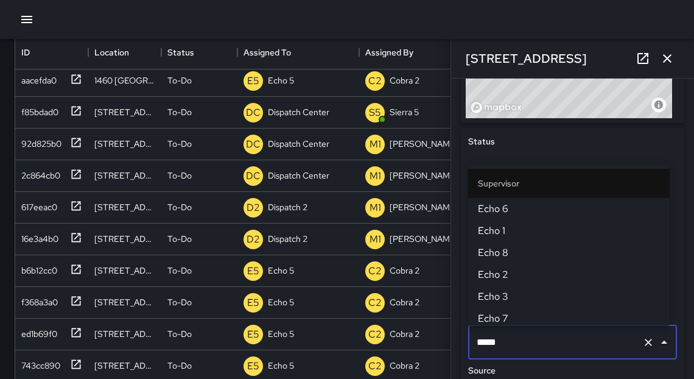
type input "******"
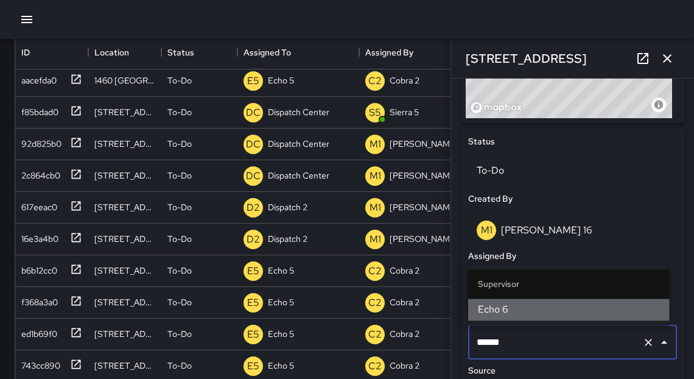
click at [497, 313] on span "Echo 6" at bounding box center [569, 309] width 182 height 15
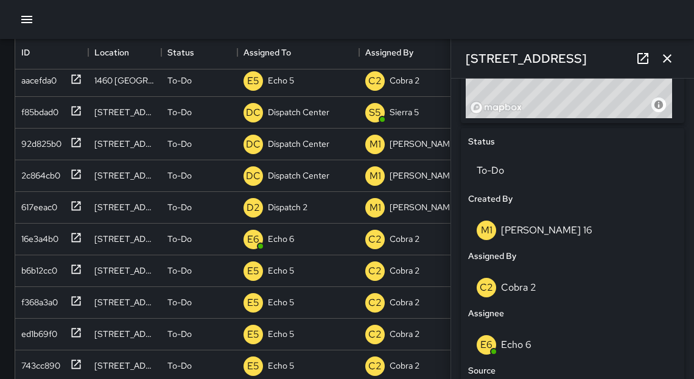
click at [673, 59] on icon "button" at bounding box center [667, 58] width 15 height 15
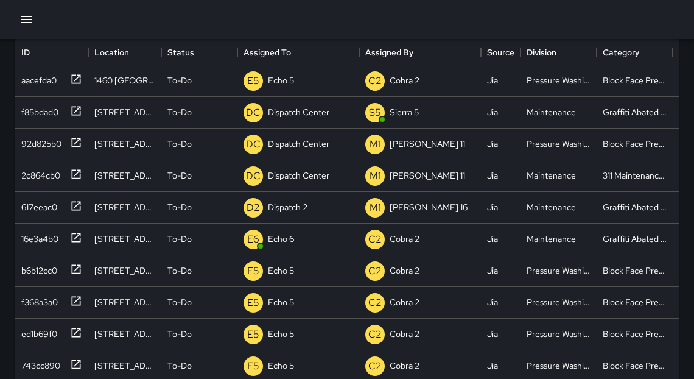
scroll to position [105, 0]
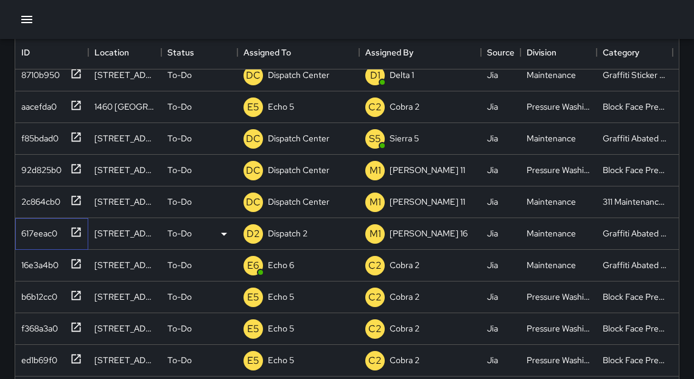
click at [77, 231] on icon at bounding box center [76, 232] width 12 height 12
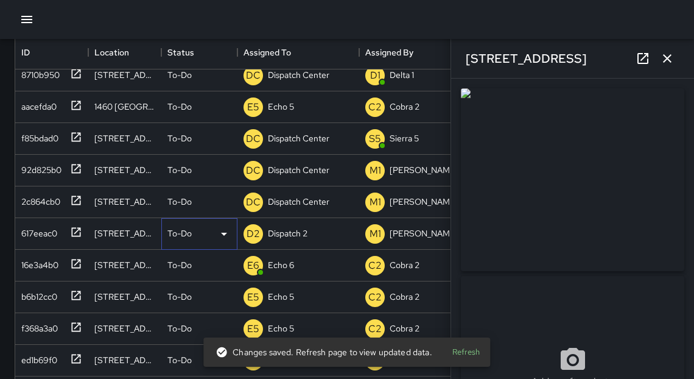
click at [217, 235] on icon at bounding box center [224, 233] width 15 height 15
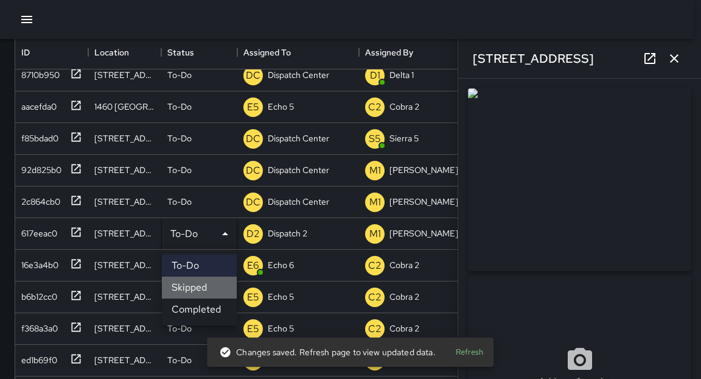
click at [206, 284] on li "Skipped" at bounding box center [199, 287] width 75 height 22
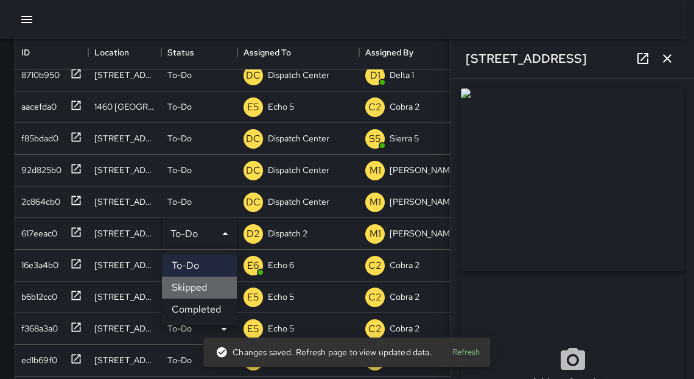
scroll to position [7, 7]
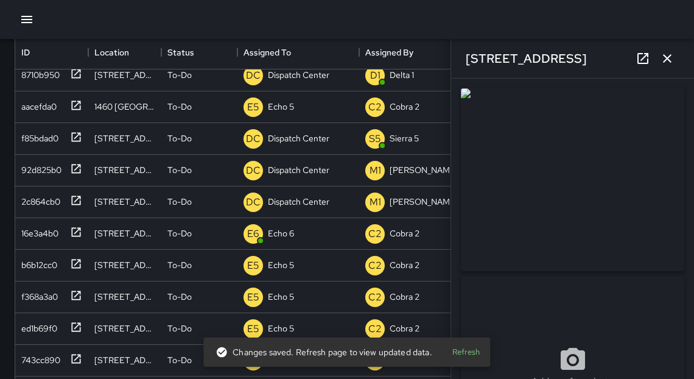
click at [676, 56] on button "button" at bounding box center [667, 58] width 24 height 24
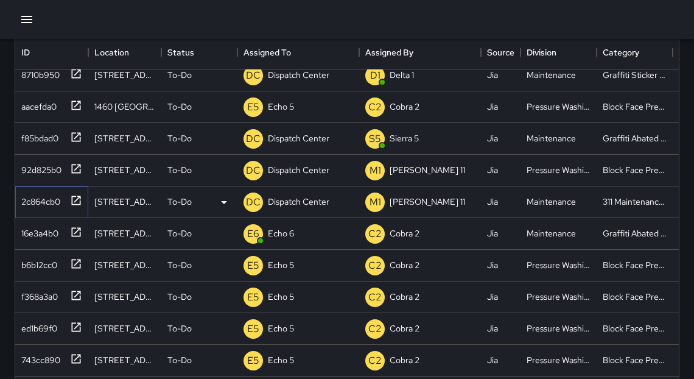
click at [75, 200] on icon at bounding box center [76, 199] width 9 height 9
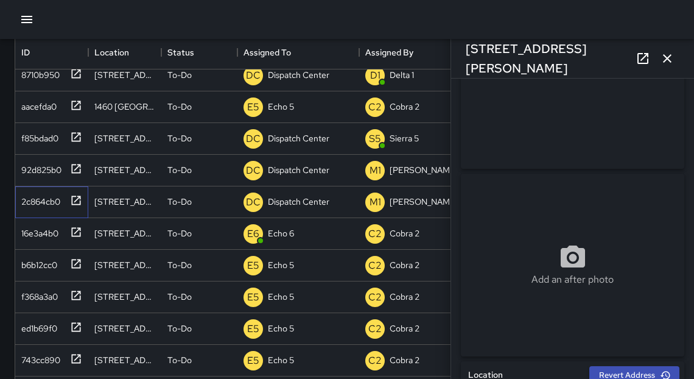
scroll to position [0, 0]
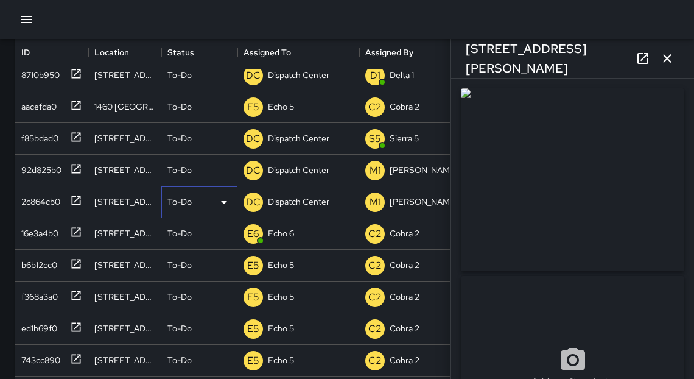
click at [219, 201] on icon at bounding box center [224, 202] width 15 height 15
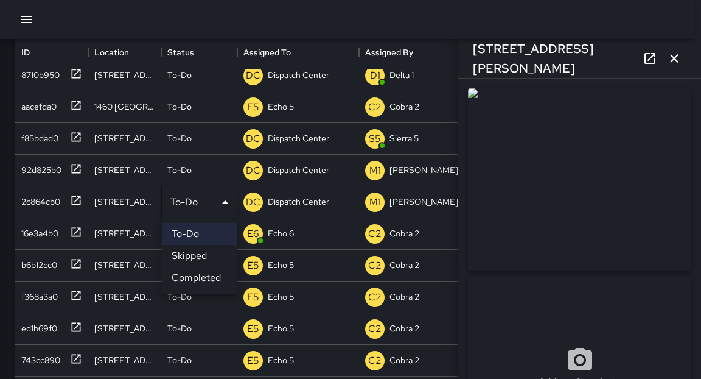
click at [193, 259] on li "Skipped" at bounding box center [199, 256] width 75 height 22
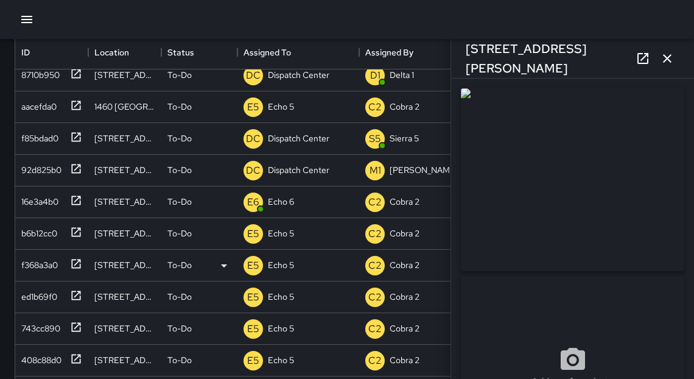
scroll to position [7, 7]
click at [673, 62] on icon "button" at bounding box center [667, 58] width 15 height 15
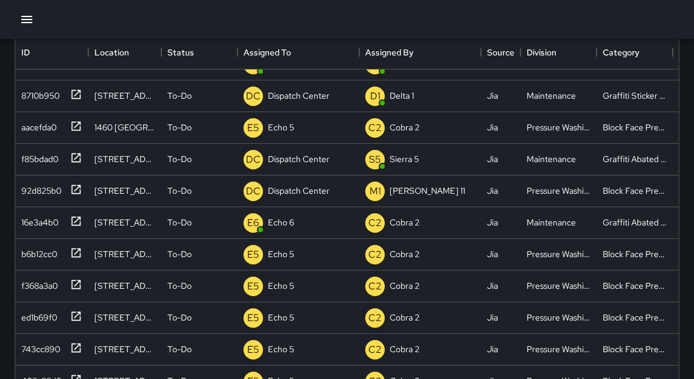
scroll to position [71, 0]
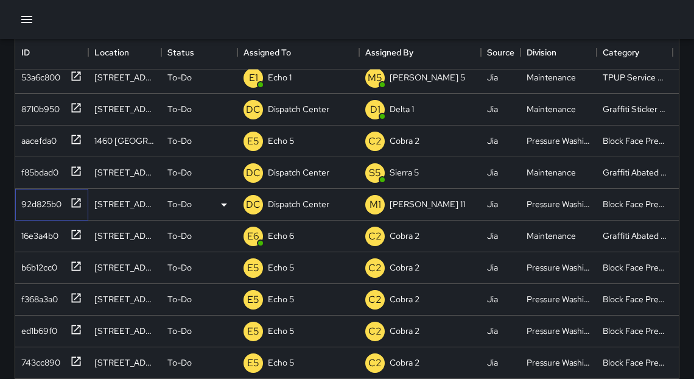
click at [76, 203] on icon at bounding box center [76, 203] width 12 height 12
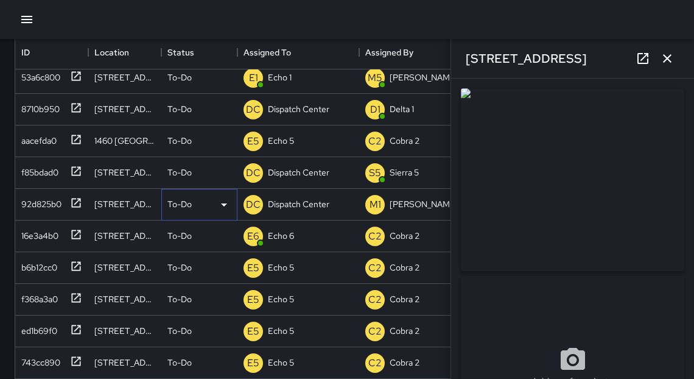
click at [226, 205] on icon at bounding box center [224, 204] width 15 height 15
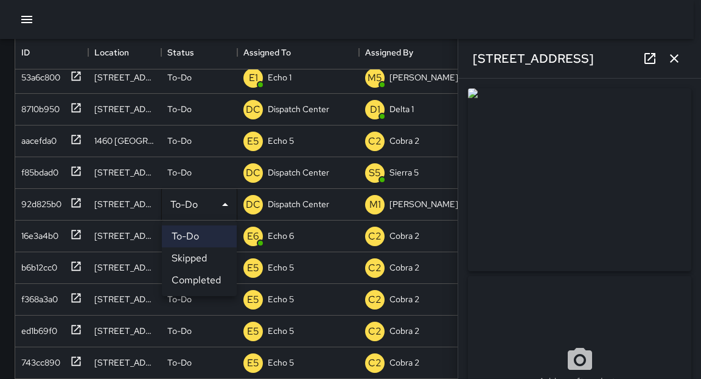
click at [208, 257] on li "Skipped" at bounding box center [199, 258] width 75 height 22
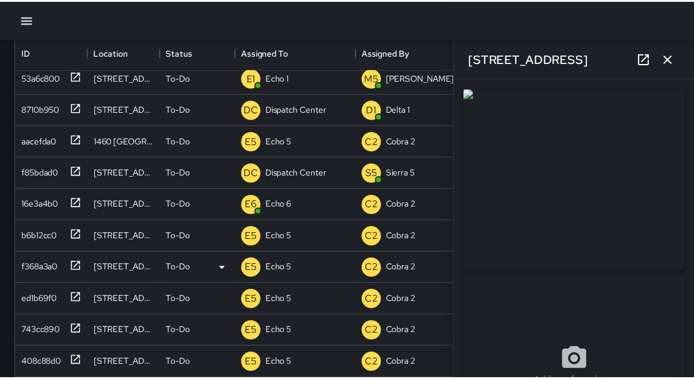
scroll to position [7, 7]
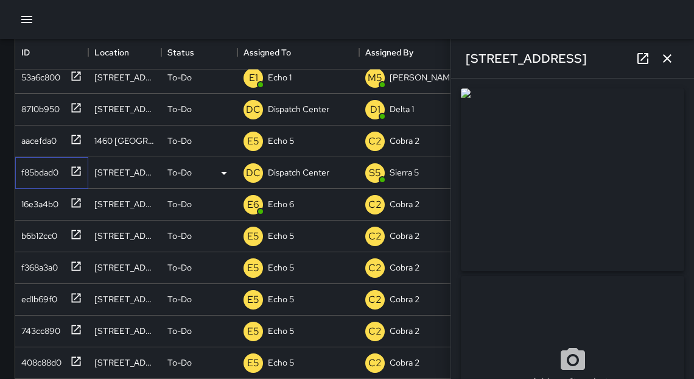
click at [80, 173] on icon at bounding box center [76, 170] width 9 height 9
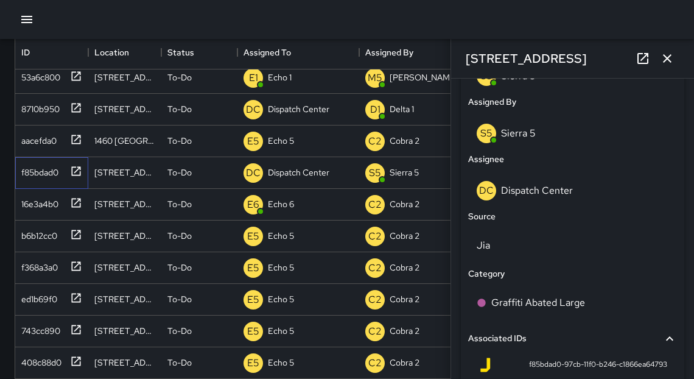
scroll to position [701, 0]
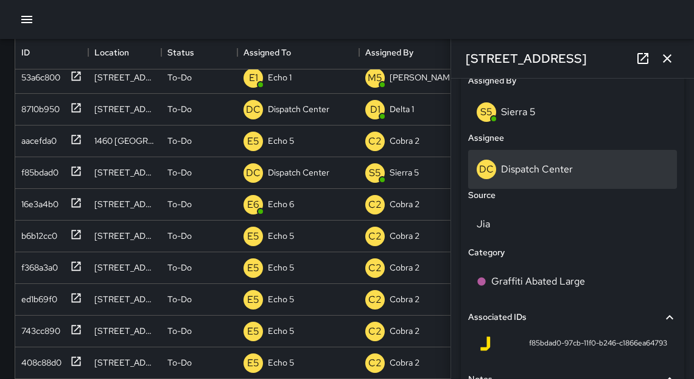
click at [542, 173] on p "Dispatch Center" at bounding box center [537, 168] width 72 height 13
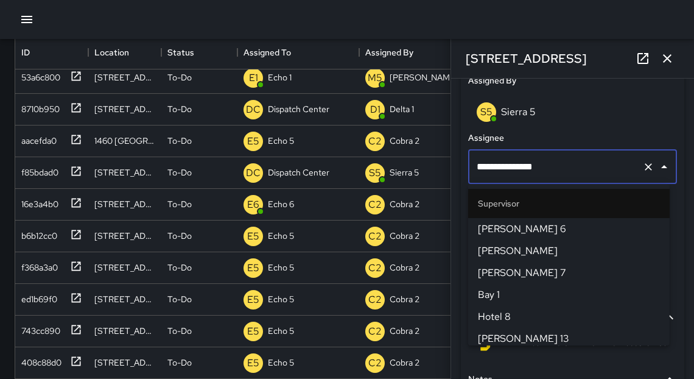
click at [542, 173] on input "**********" at bounding box center [555, 166] width 164 height 23
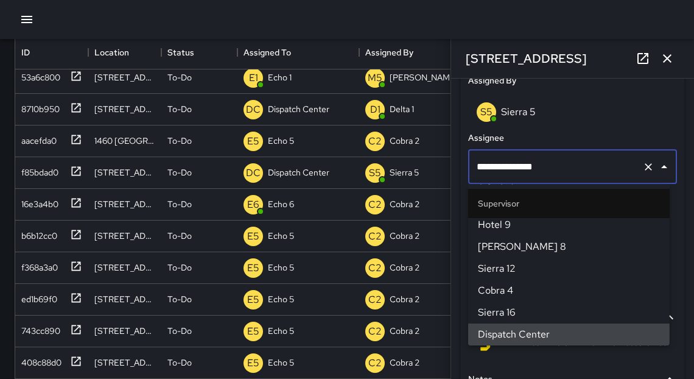
click at [542, 172] on input "**********" at bounding box center [555, 166] width 164 height 23
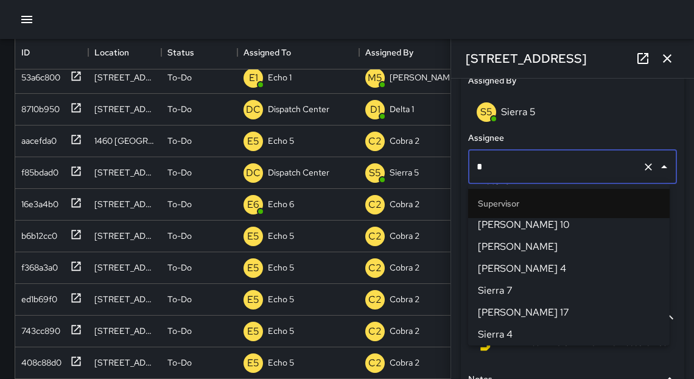
scroll to position [1078, 0]
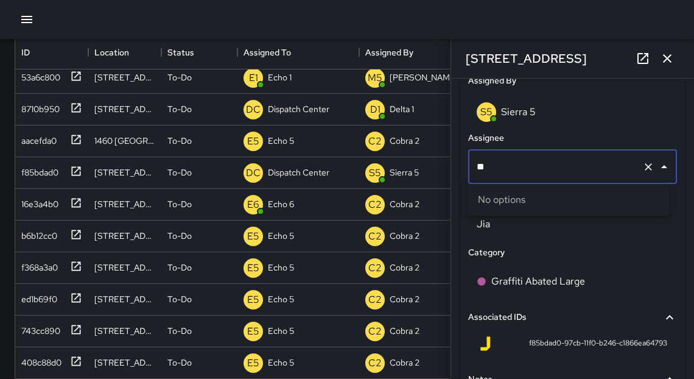
type input "*"
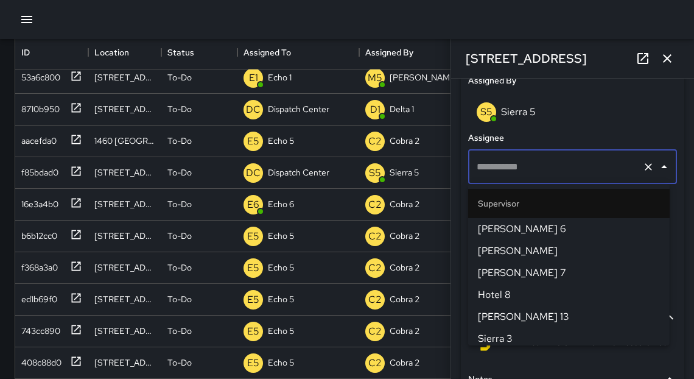
scroll to position [644, 0]
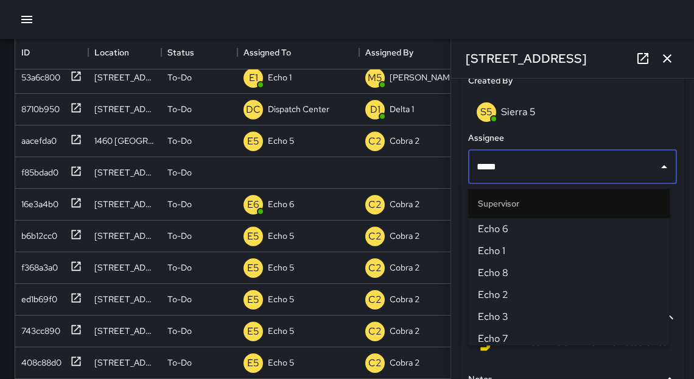
type input "******"
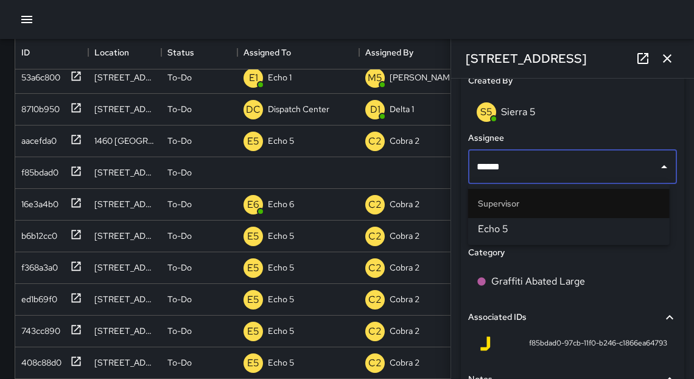
click at [505, 234] on span "Echo 5" at bounding box center [569, 229] width 182 height 15
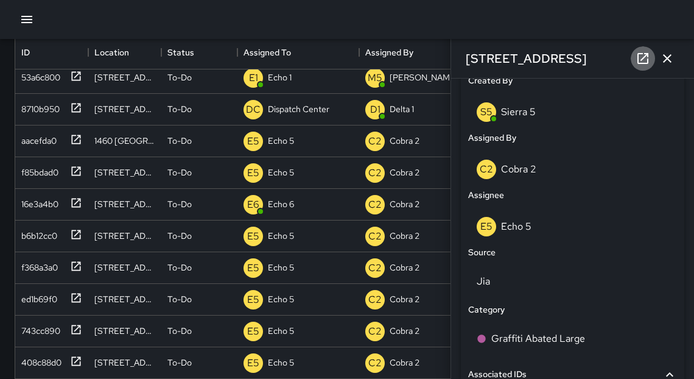
click at [647, 62] on icon at bounding box center [642, 58] width 11 height 11
click at [667, 60] on icon "button" at bounding box center [667, 58] width 15 height 15
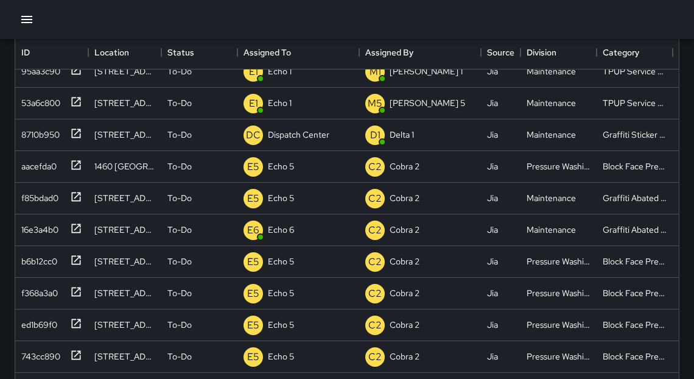
scroll to position [32, 0]
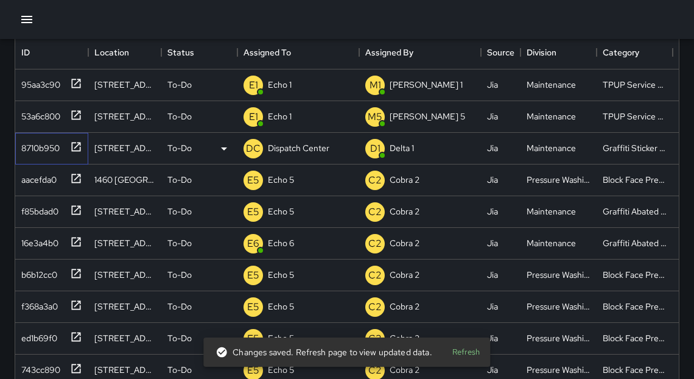
click at [78, 144] on icon at bounding box center [76, 147] width 12 height 12
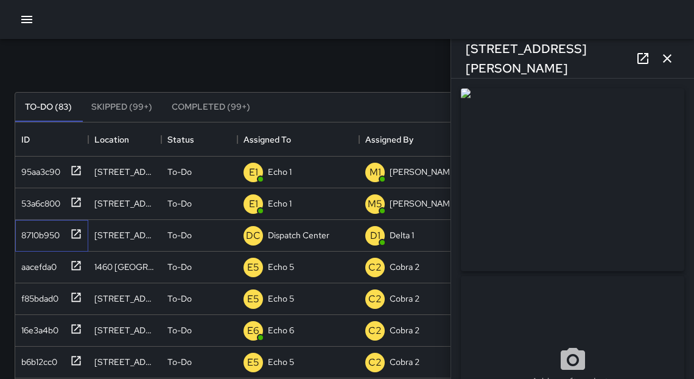
scroll to position [40, 0]
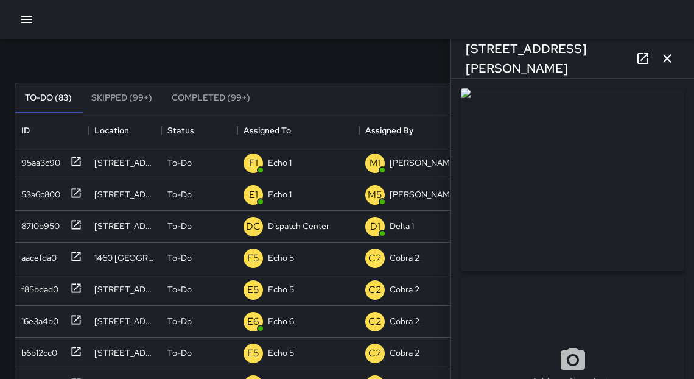
click at [669, 59] on icon "button" at bounding box center [667, 58] width 15 height 15
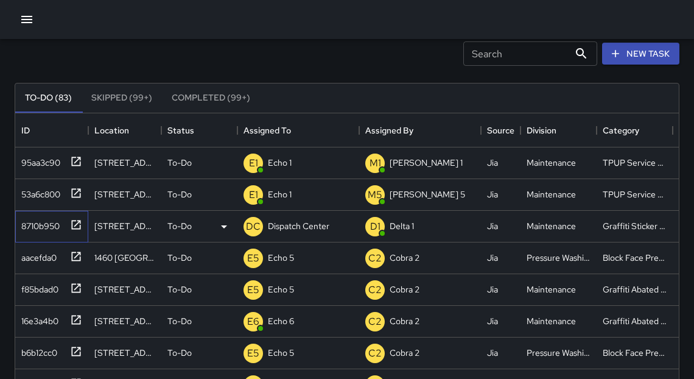
click at [74, 225] on icon at bounding box center [76, 224] width 9 height 9
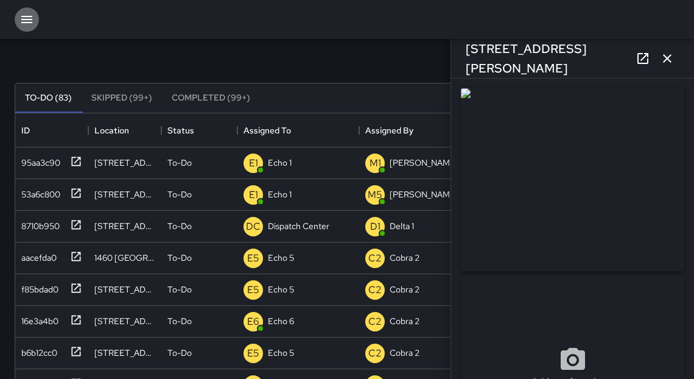
click at [23, 23] on icon "button" at bounding box center [26, 19] width 11 height 7
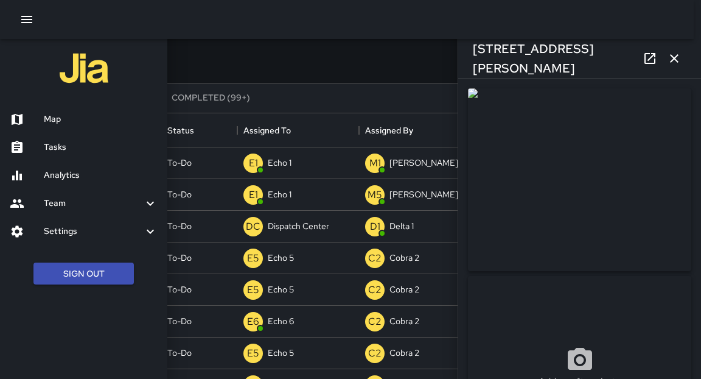
click at [57, 151] on h6 "Tasks" at bounding box center [101, 147] width 114 height 13
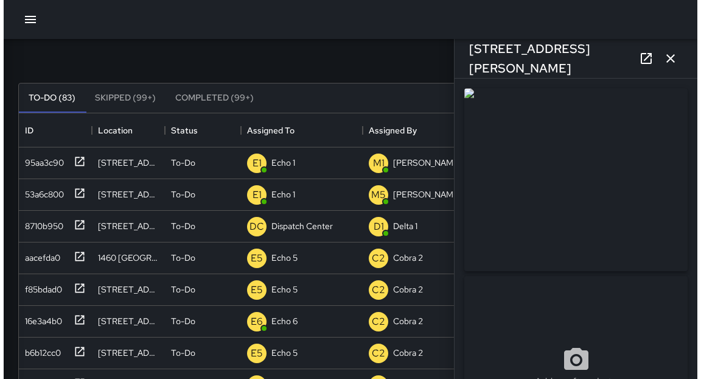
scroll to position [7, 7]
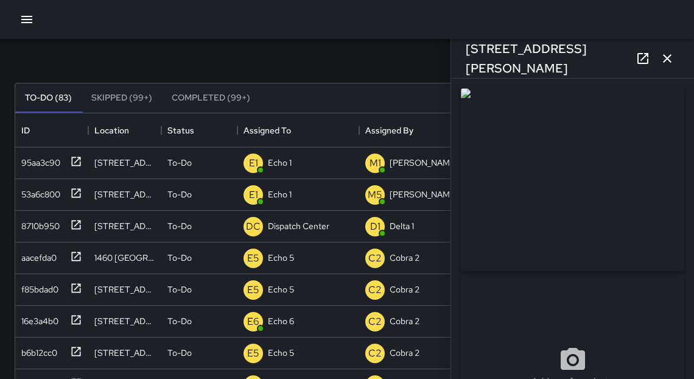
click at [29, 18] on icon "button" at bounding box center [26, 19] width 15 height 15
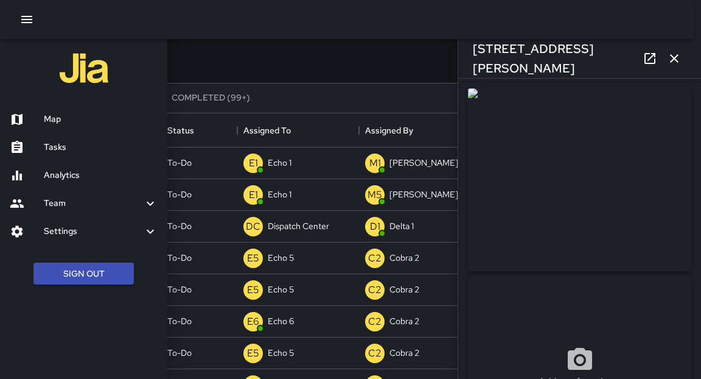
click at [51, 120] on h6 "Map" at bounding box center [101, 119] width 114 height 13
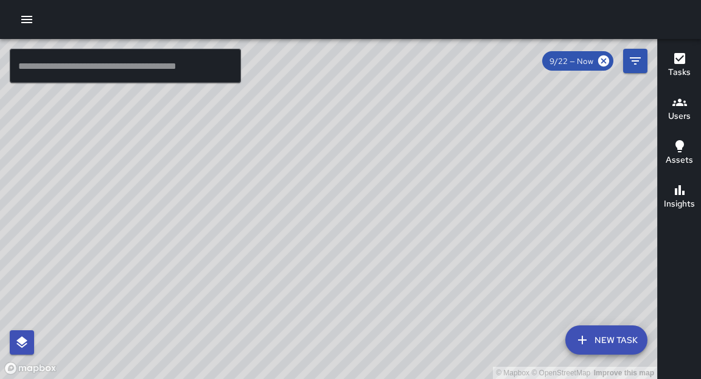
drag, startPoint x: 391, startPoint y: 143, endPoint x: 444, endPoint y: 124, distance: 56.2
click at [444, 124] on div "© Mapbox © OpenStreetMap Improve this map" at bounding box center [328, 209] width 657 height 340
drag, startPoint x: 396, startPoint y: 206, endPoint x: 424, endPoint y: 186, distance: 35.3
click at [424, 186] on div "© Mapbox © OpenStreetMap Improve this map" at bounding box center [328, 209] width 657 height 340
drag, startPoint x: 380, startPoint y: 181, endPoint x: 542, endPoint y: 280, distance: 189.3
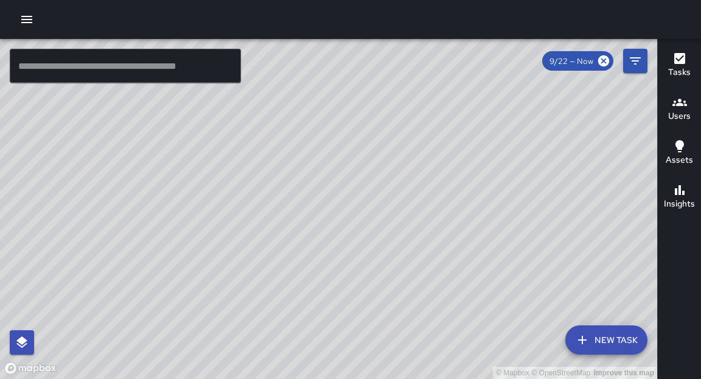
click at [542, 280] on div "© Mapbox © OpenStreetMap Improve this map" at bounding box center [328, 209] width 657 height 340
drag, startPoint x: 372, startPoint y: 178, endPoint x: 425, endPoint y: 183, distance: 53.8
click at [425, 183] on div "© Mapbox © OpenStreetMap Improve this map" at bounding box center [328, 209] width 657 height 340
drag, startPoint x: 393, startPoint y: 166, endPoint x: 455, endPoint y: 190, distance: 66.5
click at [455, 190] on div "© Mapbox © OpenStreetMap Improve this map" at bounding box center [328, 209] width 657 height 340
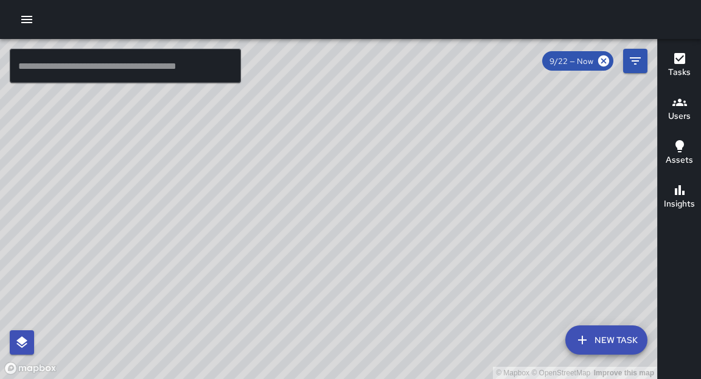
click at [35, 22] on button "button" at bounding box center [27, 19] width 24 height 24
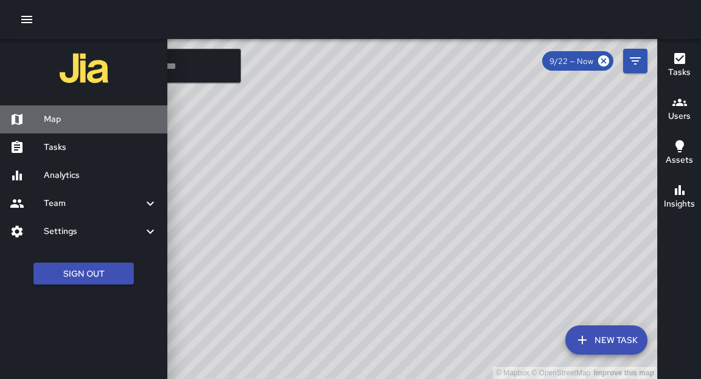
click at [70, 122] on h6 "Map" at bounding box center [101, 119] width 114 height 13
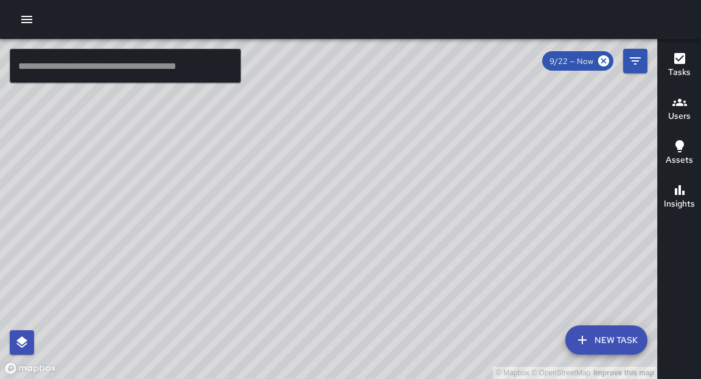
drag, startPoint x: 24, startPoint y: 11, endPoint x: 28, endPoint y: 18, distance: 7.6
click at [27, 16] on button "button" at bounding box center [27, 19] width 24 height 24
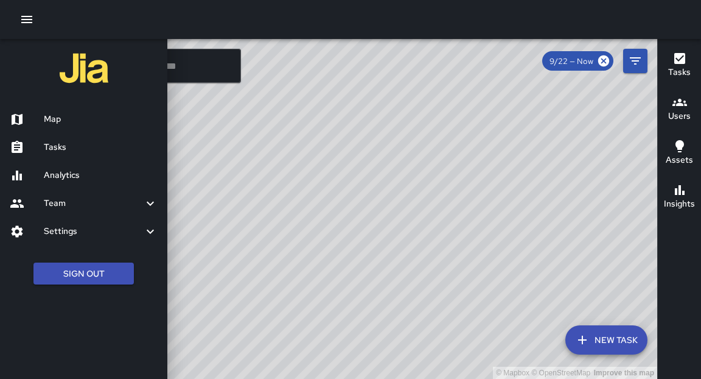
click at [79, 142] on h6 "Tasks" at bounding box center [101, 147] width 114 height 13
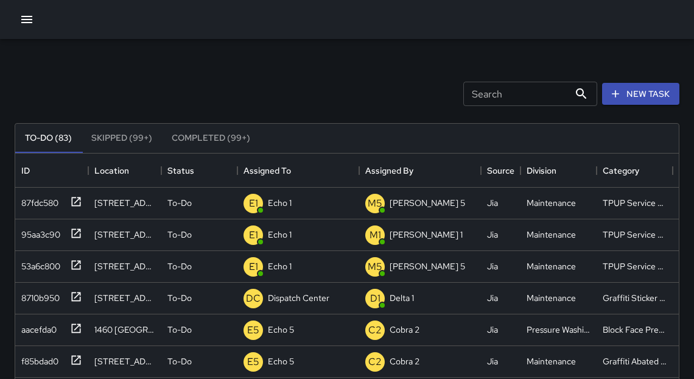
scroll to position [508, 656]
click at [26, 23] on icon "button" at bounding box center [26, 19] width 15 height 15
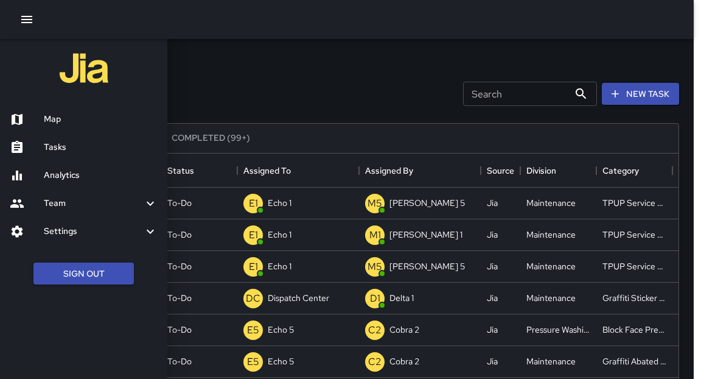
click at [56, 143] on h6 "Tasks" at bounding box center [101, 147] width 114 height 13
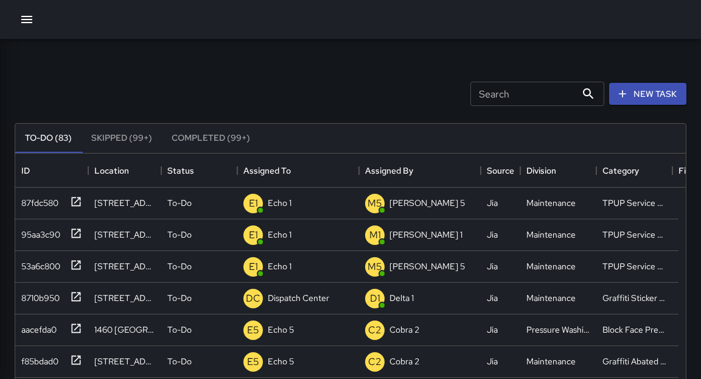
scroll to position [7, 7]
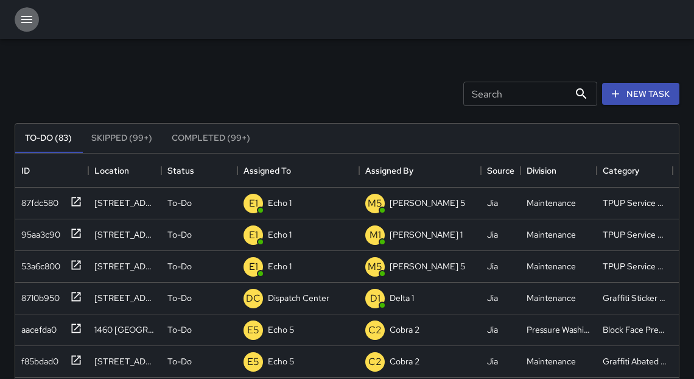
click at [26, 18] on icon "button" at bounding box center [26, 19] width 15 height 15
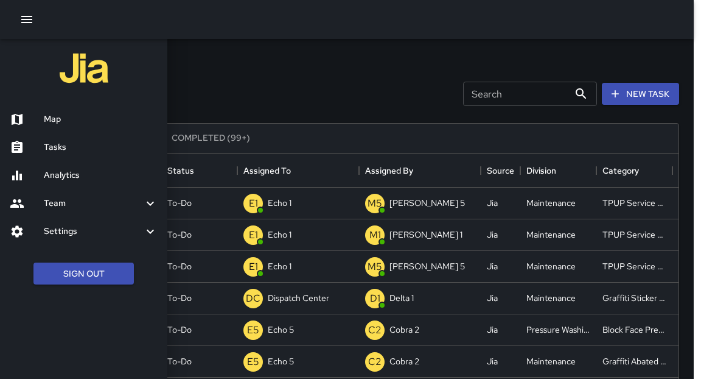
click at [72, 122] on h6 "Map" at bounding box center [101, 119] width 114 height 13
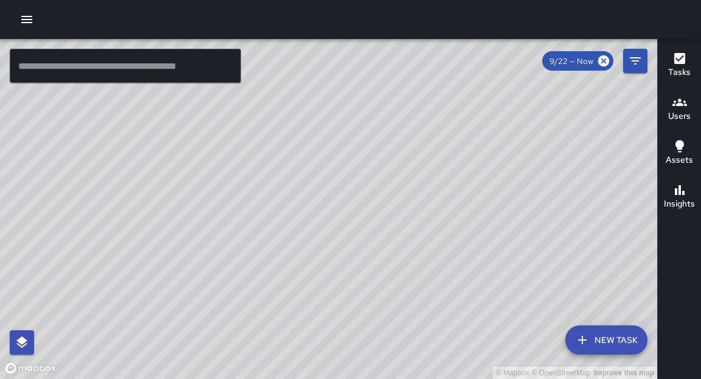
drag, startPoint x: 385, startPoint y: 201, endPoint x: 384, endPoint y: 230, distance: 29.2
click at [384, 230] on div "© Mapbox © OpenStreetMap Improve this map" at bounding box center [328, 209] width 657 height 340
drag, startPoint x: 470, startPoint y: 131, endPoint x: 365, endPoint y: 213, distance: 133.7
click at [365, 215] on div "© Mapbox © OpenStreetMap Improve this map" at bounding box center [328, 209] width 657 height 340
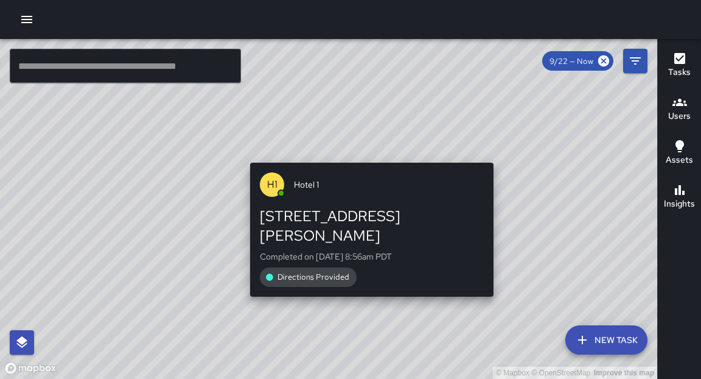
drag, startPoint x: 369, startPoint y: 158, endPoint x: 346, endPoint y: 181, distance: 31.8
click at [346, 181] on div "© Mapbox © OpenStreetMap Improve this map H1 Hotel 1 309 Thomas L. Berkley Way …" at bounding box center [328, 209] width 657 height 340
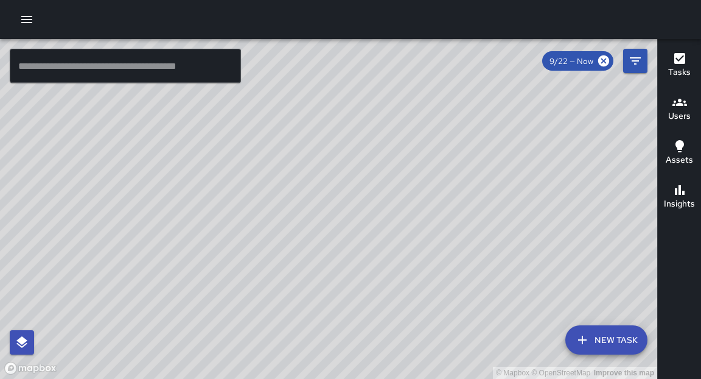
click at [123, 69] on input "text" at bounding box center [125, 66] width 231 height 34
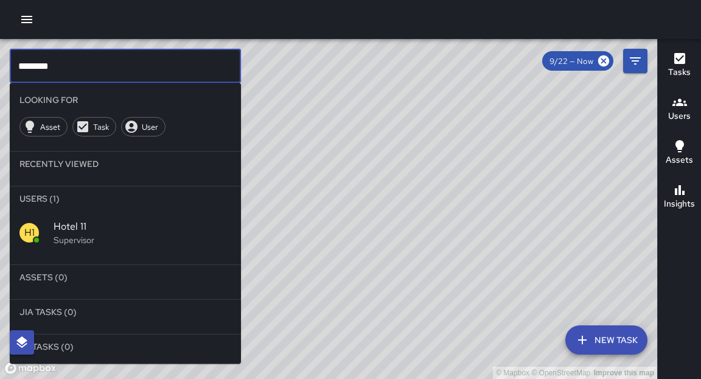
type input "********"
click at [83, 241] on p "Supervisor" at bounding box center [143, 240] width 178 height 12
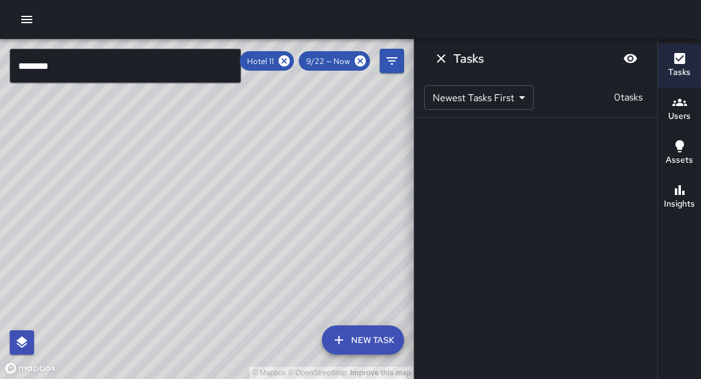
drag, startPoint x: 200, startPoint y: 257, endPoint x: 383, endPoint y: 158, distance: 208.6
click at [383, 158] on div "© Mapbox © OpenStreetMap Improve this map" at bounding box center [207, 209] width 414 height 340
drag, startPoint x: 76, startPoint y: 246, endPoint x: 298, endPoint y: 203, distance: 226.3
click at [298, 202] on div "© Mapbox © OpenStreetMap Improve this map" at bounding box center [207, 209] width 414 height 340
drag, startPoint x: 195, startPoint y: 257, endPoint x: 229, endPoint y: 222, distance: 49.5
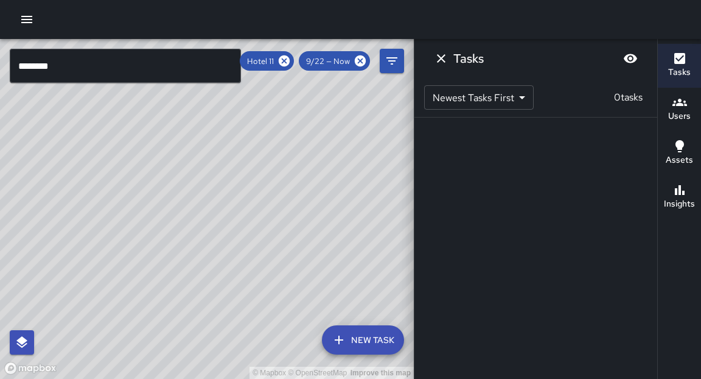
click at [231, 222] on div "© Mapbox © OpenStreetMap Improve this map" at bounding box center [207, 209] width 414 height 340
drag, startPoint x: 259, startPoint y: 216, endPoint x: 261, endPoint y: 204, distance: 11.7
click at [261, 204] on div "© Mapbox © OpenStreetMap Improve this map" at bounding box center [207, 209] width 414 height 340
click at [24, 20] on icon "button" at bounding box center [26, 19] width 15 height 15
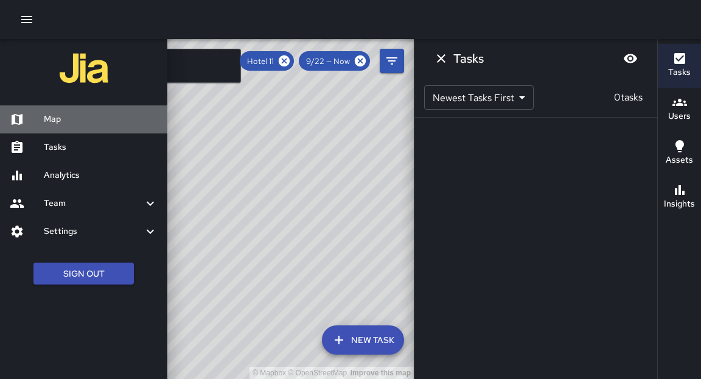
click at [52, 113] on h6 "Map" at bounding box center [101, 119] width 114 height 13
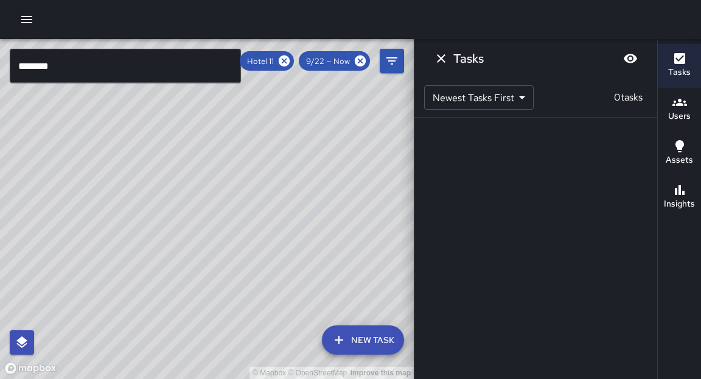
click at [289, 63] on icon at bounding box center [284, 60] width 11 height 11
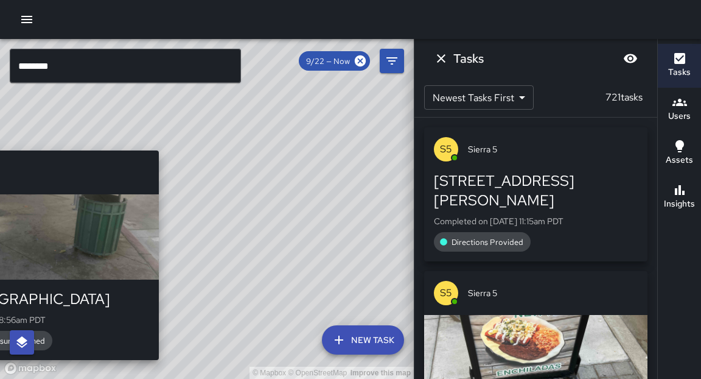
click at [162, 364] on div "E5 Echo 5 1460 Broadway Created on 9/22/2025, 8:56am PDT Block Face Pressure Wa…" at bounding box center [37, 254] width 253 height 219
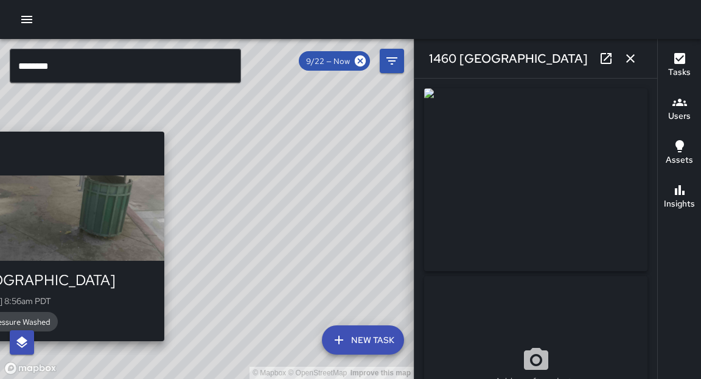
type input "**********"
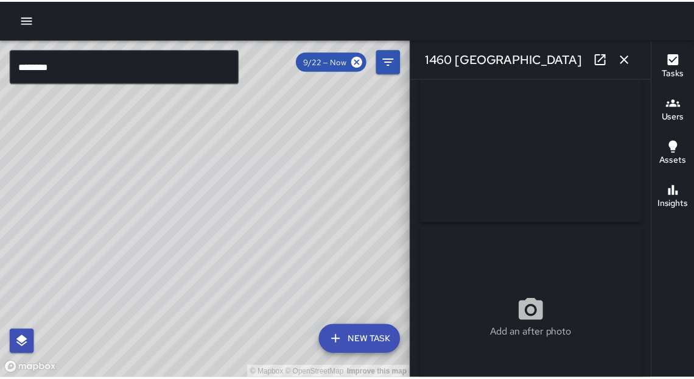
scroll to position [24, 0]
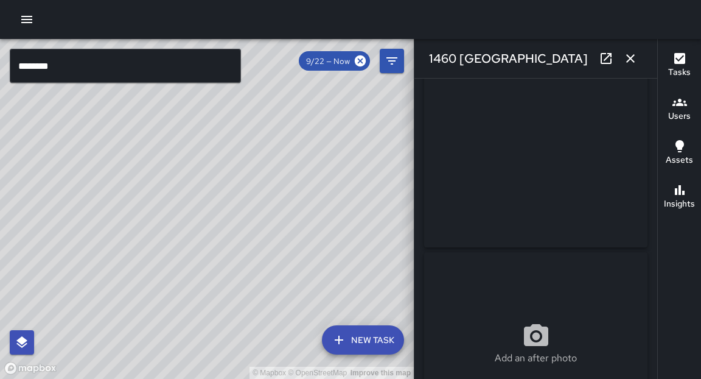
click at [130, 74] on input "********" at bounding box center [125, 66] width 231 height 34
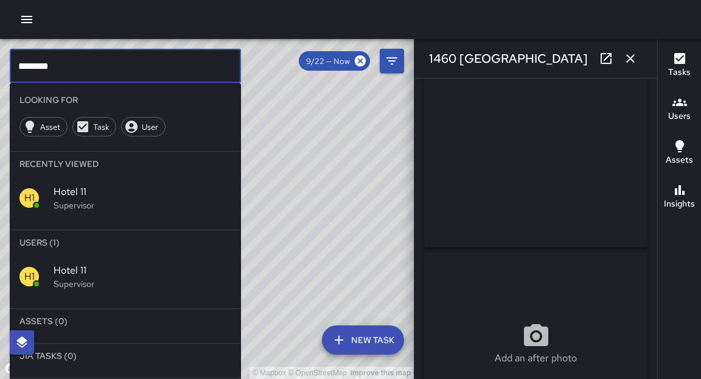
click at [130, 74] on input "********" at bounding box center [125, 66] width 231 height 34
click at [28, 22] on icon "button" at bounding box center [26, 19] width 11 height 7
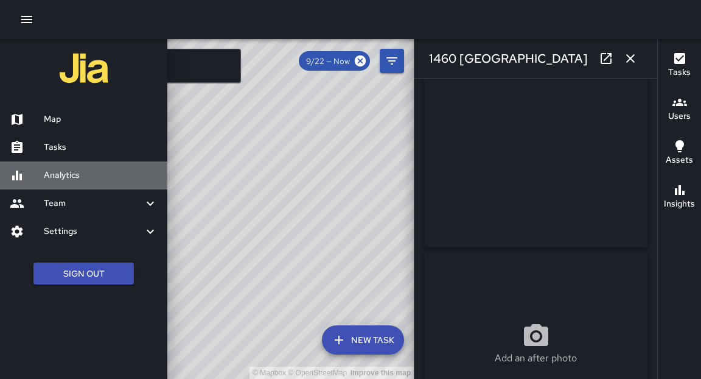
click at [59, 179] on h6 "Analytics" at bounding box center [101, 175] width 114 height 13
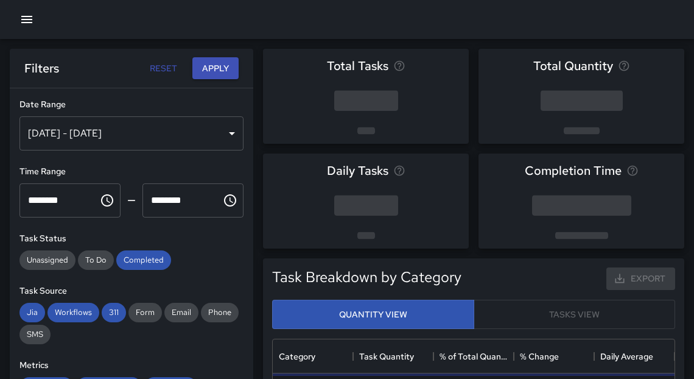
scroll to position [357, 394]
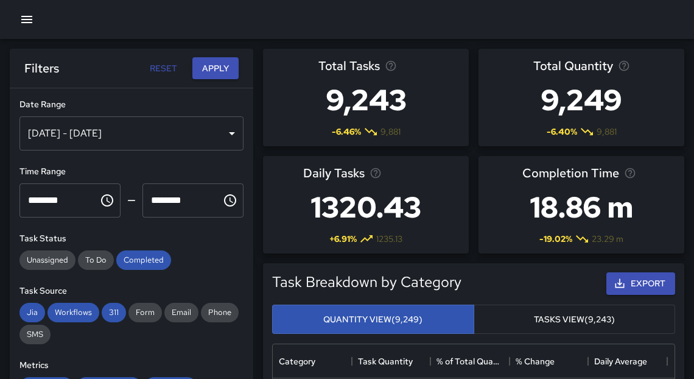
click at [203, 137] on div "Sep 16, 2025 - Sep 22, 2025" at bounding box center [131, 133] width 224 height 34
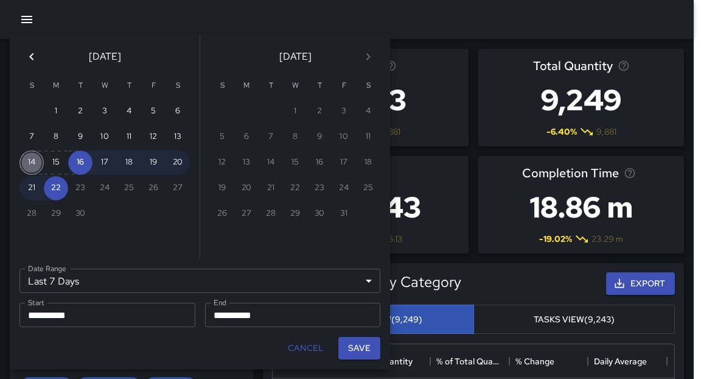
click at [37, 166] on button "14" at bounding box center [31, 162] width 24 height 24
type input "******"
type input "**********"
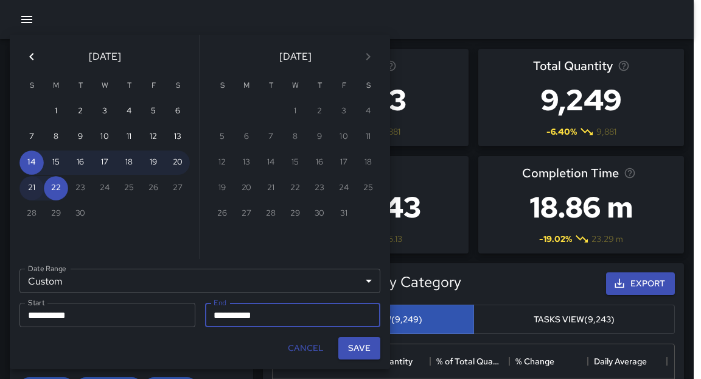
click at [37, 189] on button "21" at bounding box center [31, 188] width 24 height 24
type input "**********"
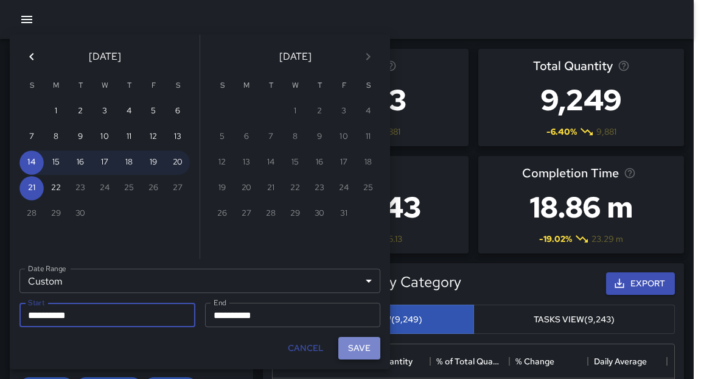
click at [358, 351] on button "Save" at bounding box center [359, 348] width 42 height 23
type input "**********"
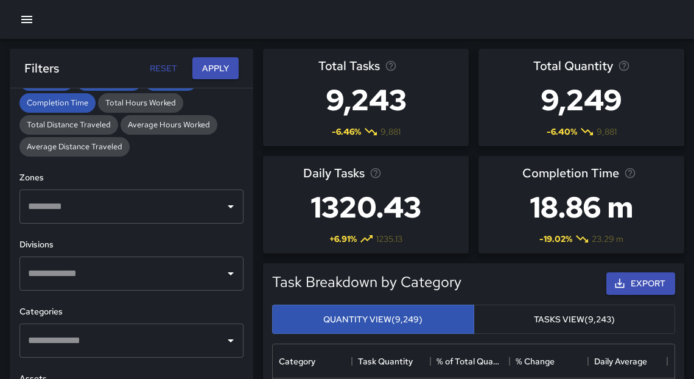
scroll to position [307, 0]
click at [212, 284] on div "​" at bounding box center [131, 272] width 224 height 34
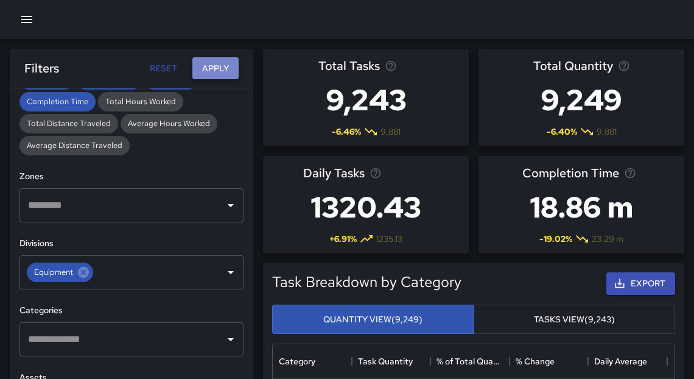
click at [217, 71] on button "Apply" at bounding box center [215, 68] width 46 height 23
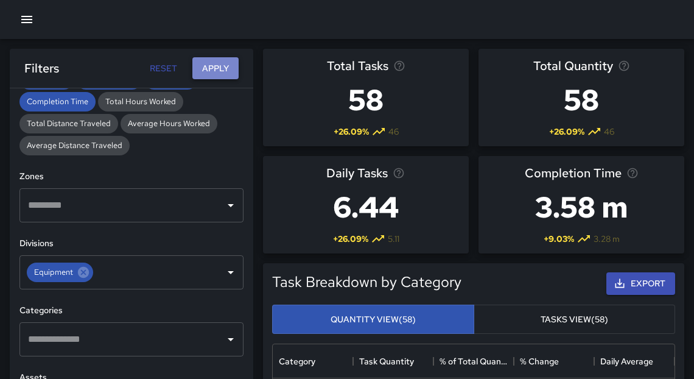
click at [226, 66] on button "Apply" at bounding box center [215, 68] width 46 height 23
click at [209, 69] on button "Apply" at bounding box center [215, 68] width 46 height 23
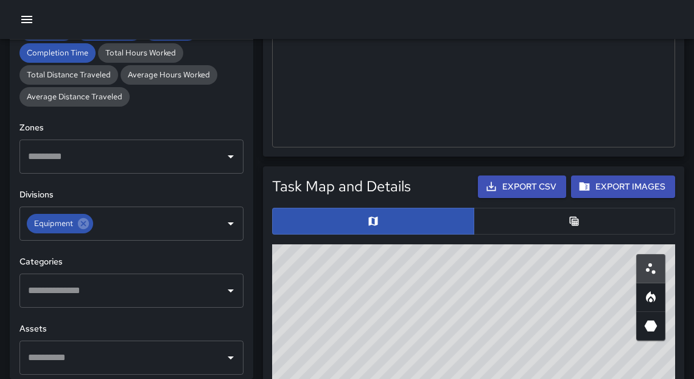
scroll to position [587, 0]
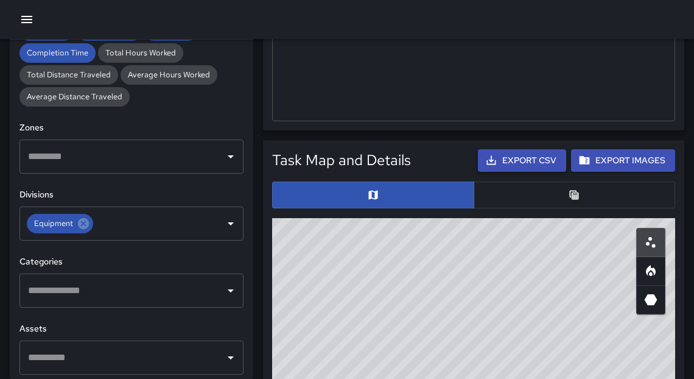
click at [526, 164] on button "Export CSV" at bounding box center [522, 160] width 88 height 23
click at [25, 20] on icon "button" at bounding box center [26, 19] width 15 height 15
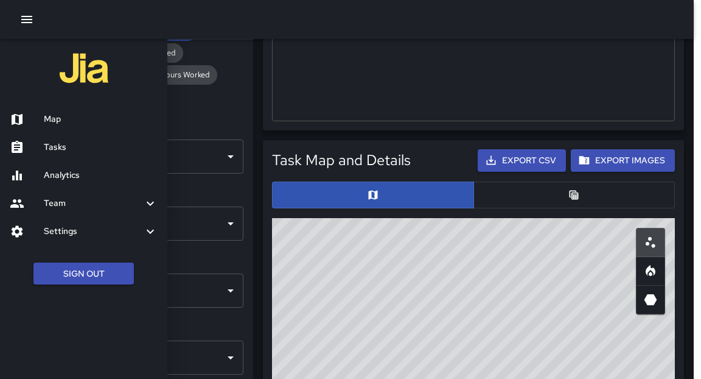
click at [64, 122] on h6 "Map" at bounding box center [101, 119] width 114 height 13
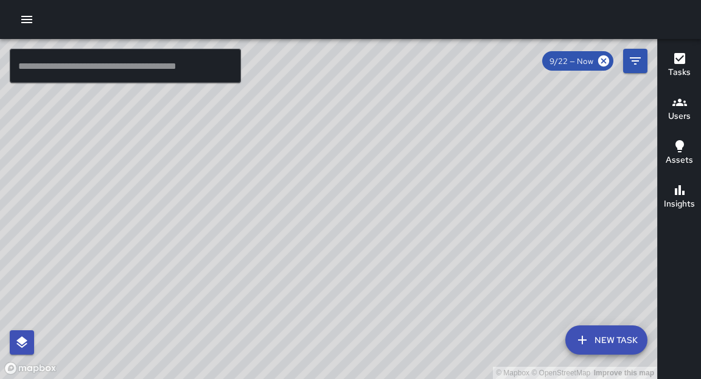
click at [31, 23] on icon "button" at bounding box center [26, 19] width 15 height 15
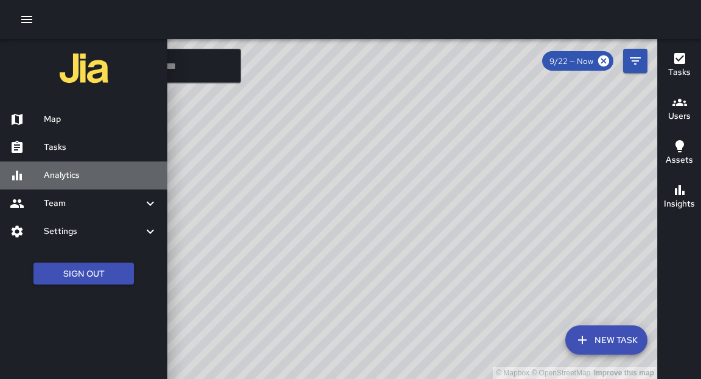
click at [72, 172] on h6 "Analytics" at bounding box center [101, 175] width 114 height 13
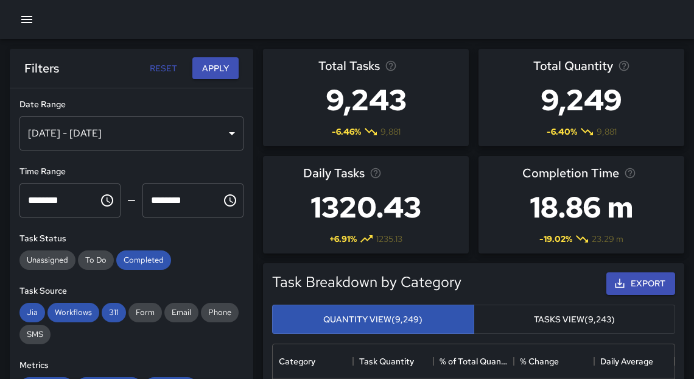
scroll to position [357, 394]
click at [30, 21] on icon "button" at bounding box center [26, 19] width 15 height 15
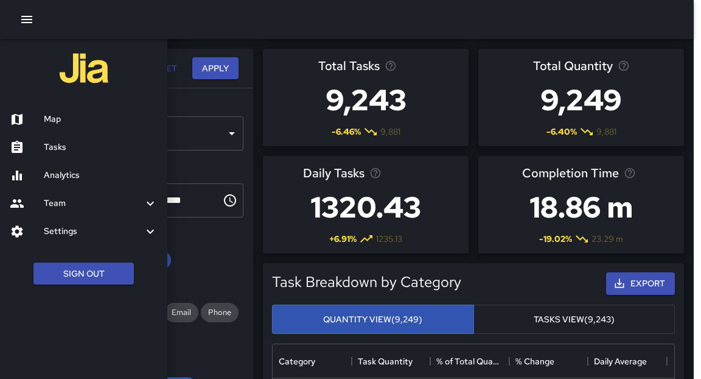
click at [80, 144] on h6 "Tasks" at bounding box center [101, 147] width 114 height 13
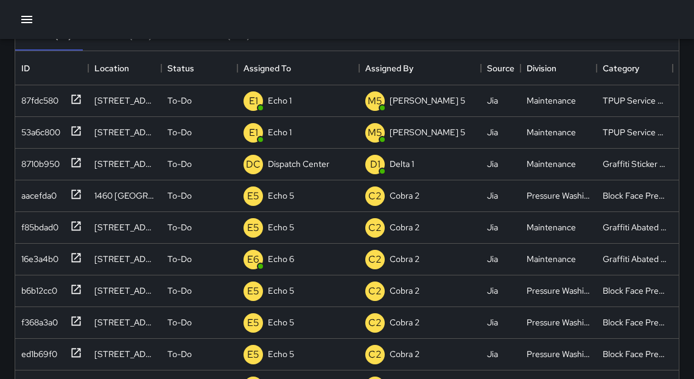
scroll to position [103, 0]
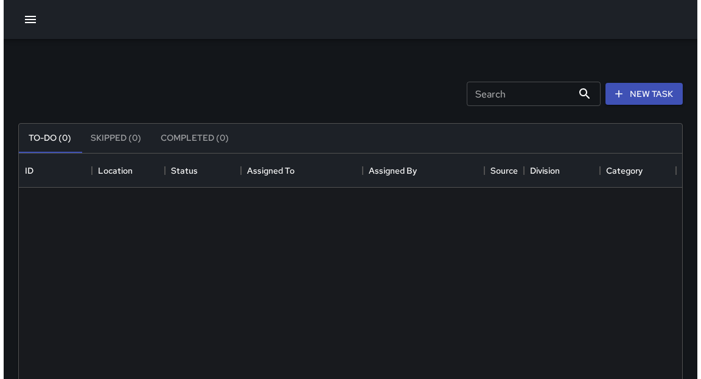
scroll to position [508, 656]
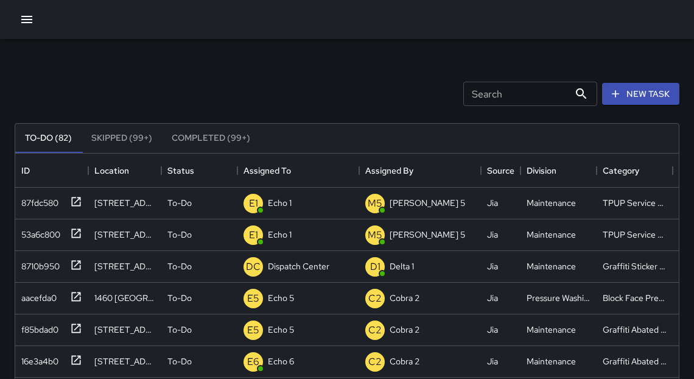
click at [29, 18] on icon "button" at bounding box center [26, 19] width 15 height 15
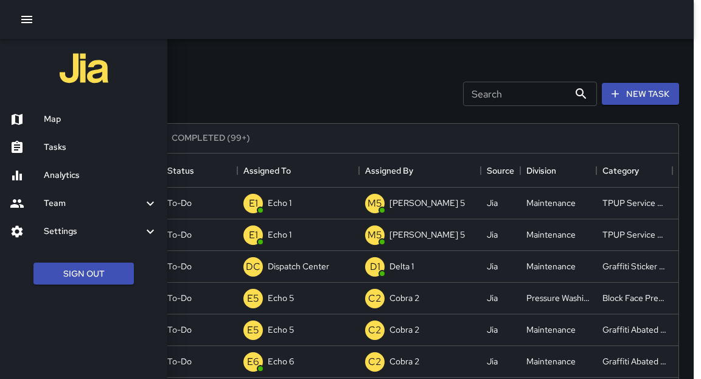
click at [70, 120] on h6 "Map" at bounding box center [101, 119] width 114 height 13
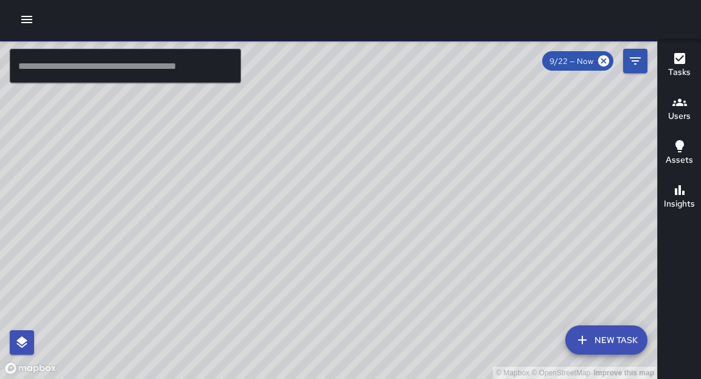
drag, startPoint x: 397, startPoint y: 246, endPoint x: 348, endPoint y: 216, distance: 57.6
click at [348, 216] on div "© Mapbox © OpenStreetMap Improve this map" at bounding box center [328, 209] width 657 height 340
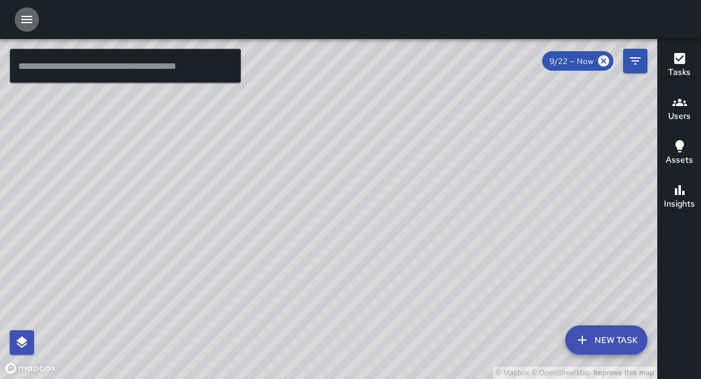
click at [33, 15] on icon "button" at bounding box center [26, 19] width 15 height 15
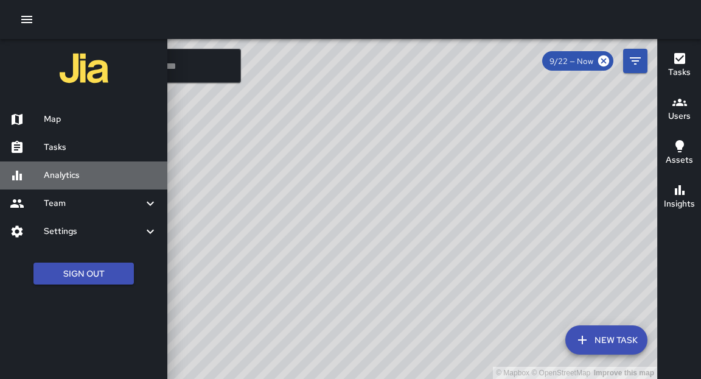
click at [43, 174] on div at bounding box center [27, 175] width 34 height 15
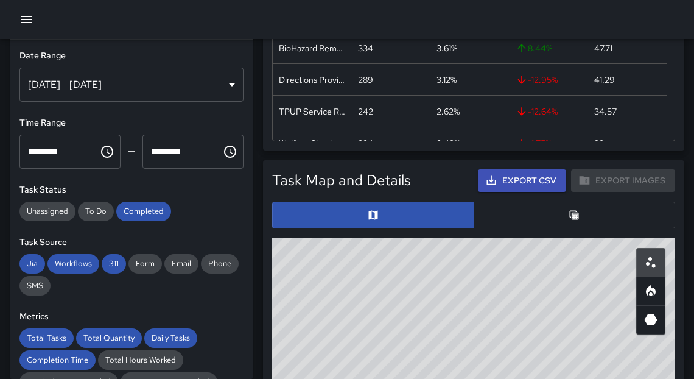
scroll to position [606, 0]
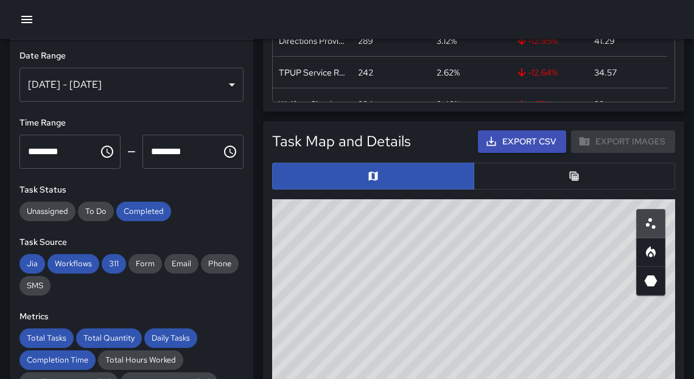
click at [597, 174] on button "button" at bounding box center [574, 175] width 202 height 27
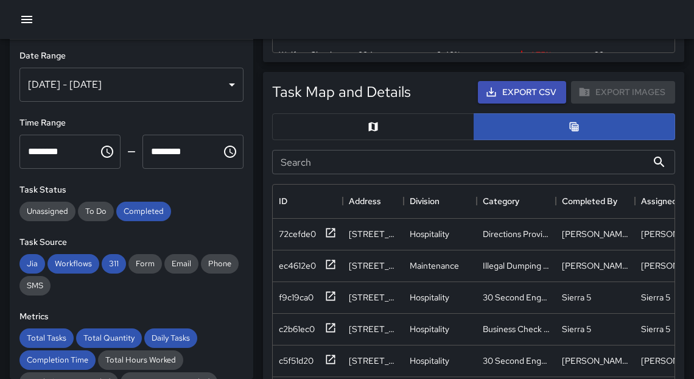
scroll to position [655, 0]
drag, startPoint x: 242, startPoint y: 137, endPoint x: 245, endPoint y: 179, distance: 42.1
click at [245, 179] on div "**********" at bounding box center [131, 209] width 243 height 339
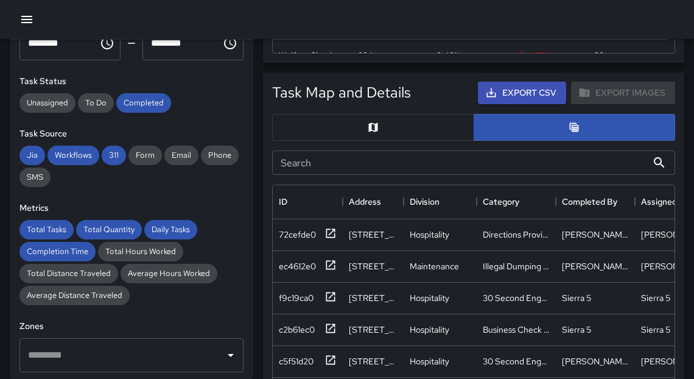
scroll to position [0, 0]
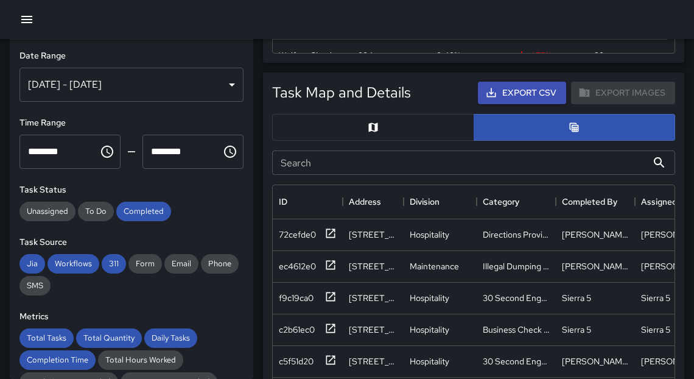
click at [228, 88] on div "[DATE] - [DATE]" at bounding box center [131, 85] width 224 height 34
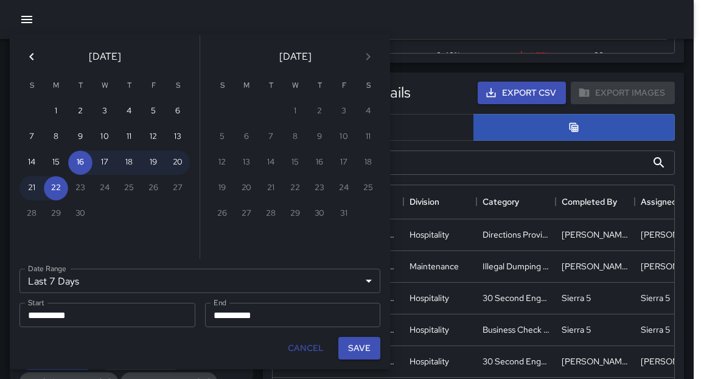
click at [36, 60] on icon "Previous month" at bounding box center [31, 56] width 15 height 15
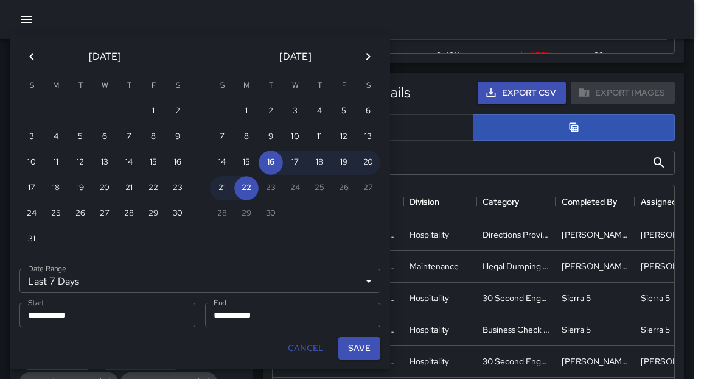
click at [36, 60] on icon "Previous month" at bounding box center [31, 56] width 15 height 15
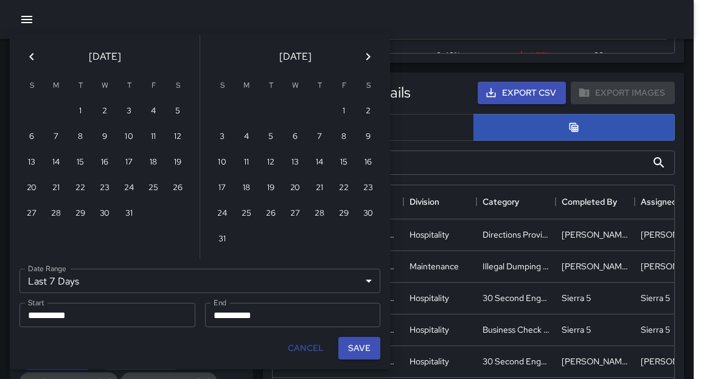
click at [36, 60] on icon "Previous month" at bounding box center [31, 56] width 15 height 15
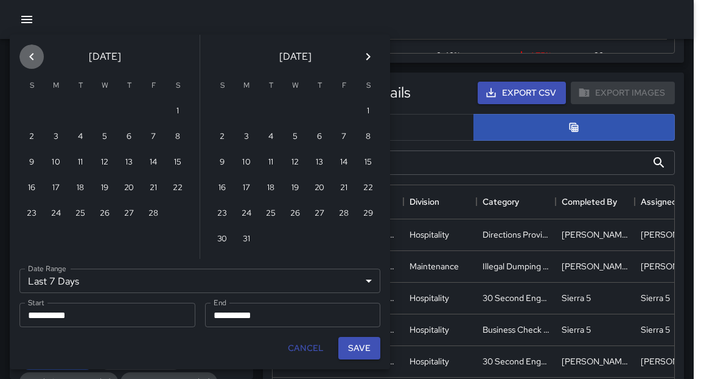
click at [36, 60] on icon "Previous month" at bounding box center [31, 56] width 15 height 15
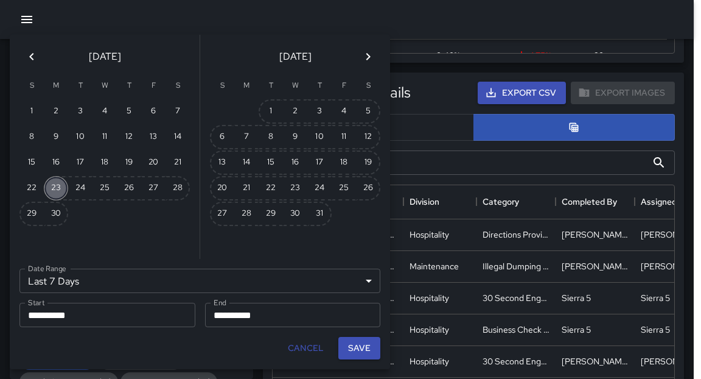
click at [52, 190] on button "23" at bounding box center [56, 188] width 24 height 24
type input "******"
type input "**********"
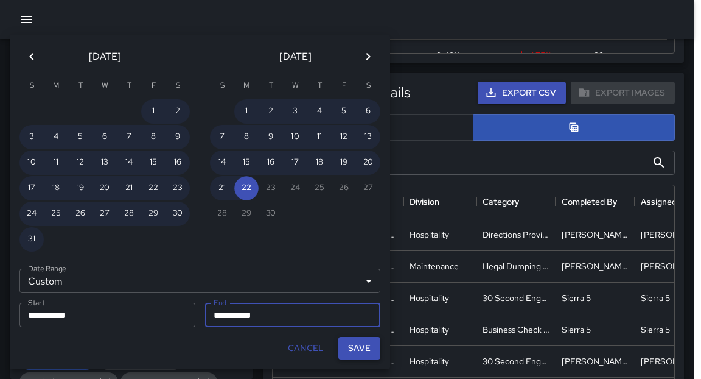
click at [361, 349] on button "Save" at bounding box center [359, 348] width 42 height 23
type input "**********"
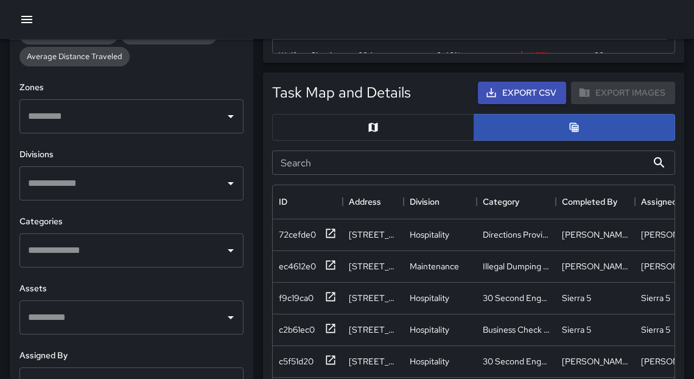
scroll to position [348, 0]
click at [57, 248] on input "text" at bounding box center [122, 248] width 195 height 23
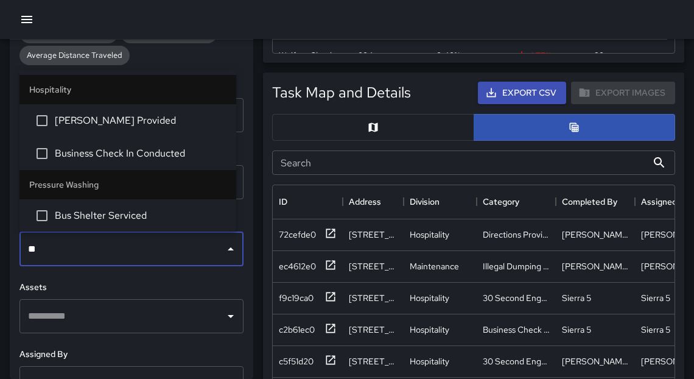
type input "***"
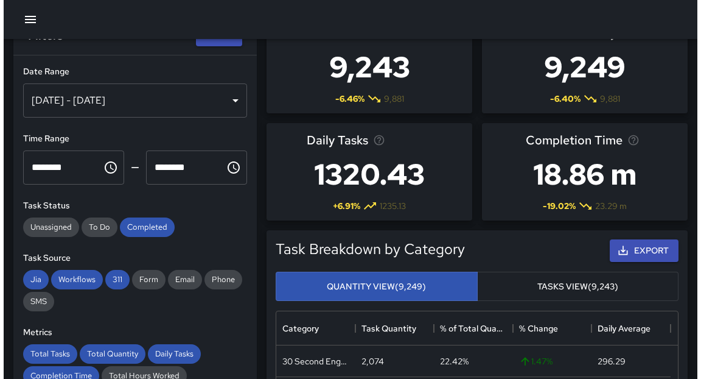
scroll to position [0, 0]
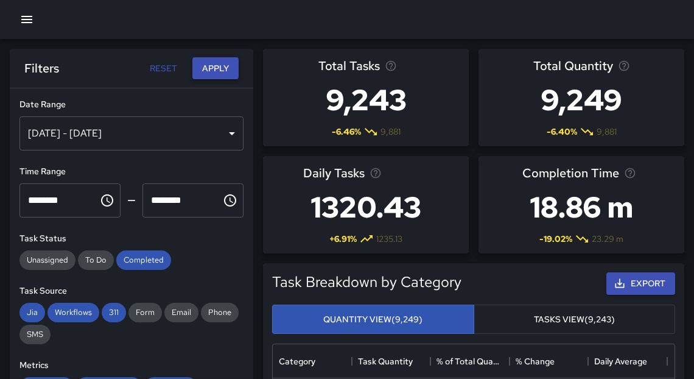
click at [217, 70] on button "Apply" at bounding box center [215, 68] width 46 height 23
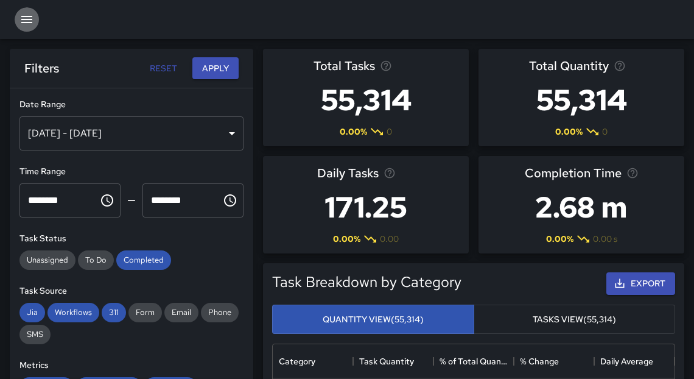
click at [27, 17] on icon "button" at bounding box center [26, 19] width 15 height 15
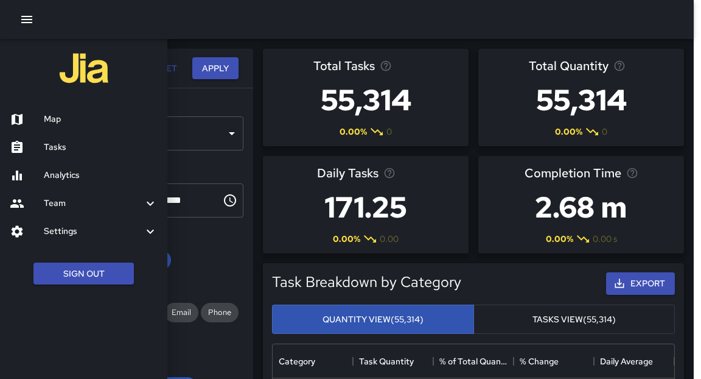
click at [63, 123] on h6 "Map" at bounding box center [101, 119] width 114 height 13
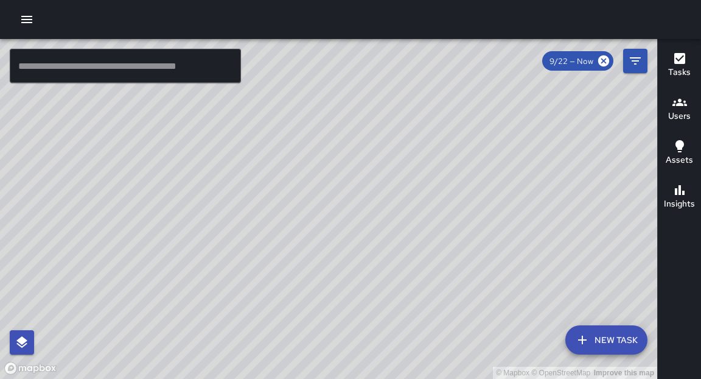
drag, startPoint x: 413, startPoint y: 234, endPoint x: 399, endPoint y: 267, distance: 36.3
click at [399, 267] on div "© Mapbox © OpenStreetMap Improve this map" at bounding box center [328, 209] width 657 height 340
drag, startPoint x: 410, startPoint y: 194, endPoint x: 438, endPoint y: 234, distance: 48.5
click at [438, 234] on div "© Mapbox © OpenStreetMap Improve this map" at bounding box center [328, 209] width 657 height 340
click at [408, 263] on div "© Mapbox © OpenStreetMap Improve this map" at bounding box center [328, 209] width 657 height 340
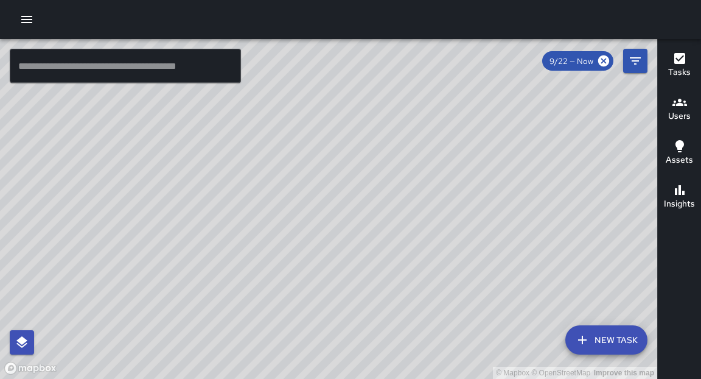
drag, startPoint x: 342, startPoint y: 282, endPoint x: 400, endPoint y: 164, distance: 131.5
click at [400, 164] on div "© Mapbox © OpenStreetMap Improve this map" at bounding box center [328, 209] width 657 height 340
drag, startPoint x: 285, startPoint y: 189, endPoint x: 447, endPoint y: 273, distance: 182.1
click at [447, 273] on div "© Mapbox © OpenStreetMap Improve this map" at bounding box center [328, 209] width 657 height 340
click at [28, 26] on icon "button" at bounding box center [26, 19] width 15 height 15
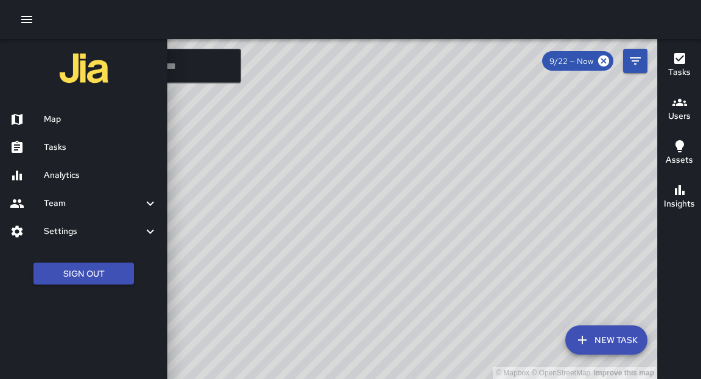
click at [66, 181] on h6 "Analytics" at bounding box center [101, 175] width 114 height 13
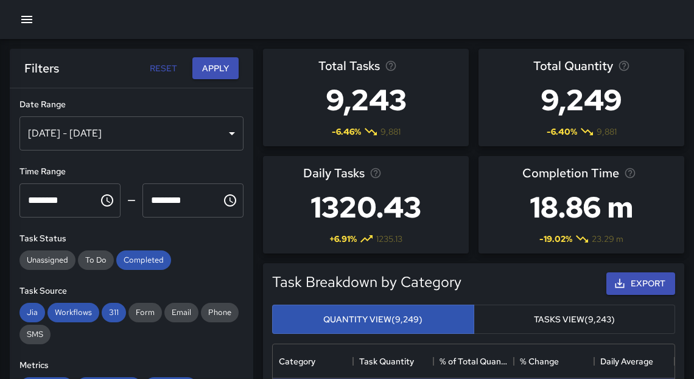
scroll to position [357, 394]
click at [220, 139] on div "Sep 16, 2025 - Sep 22, 2025" at bounding box center [131, 133] width 224 height 34
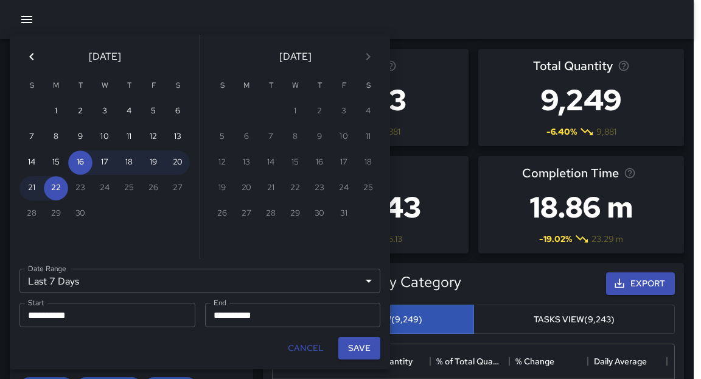
click at [35, 58] on icon "Previous month" at bounding box center [31, 56] width 15 height 15
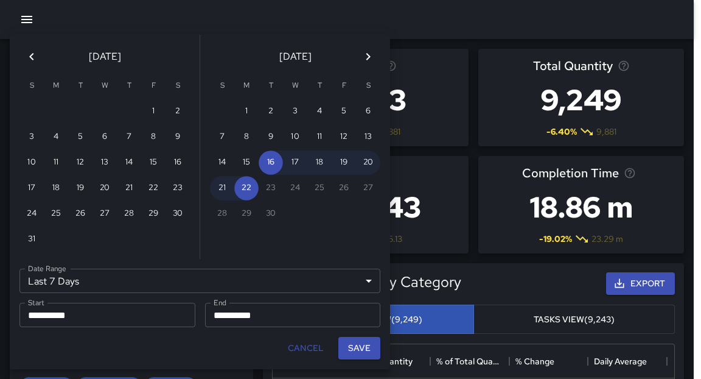
click at [35, 58] on icon "Previous month" at bounding box center [31, 56] width 15 height 15
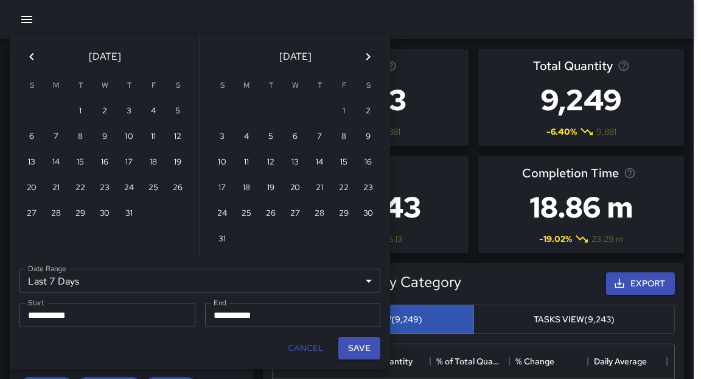
click at [35, 58] on icon "Previous month" at bounding box center [31, 56] width 15 height 15
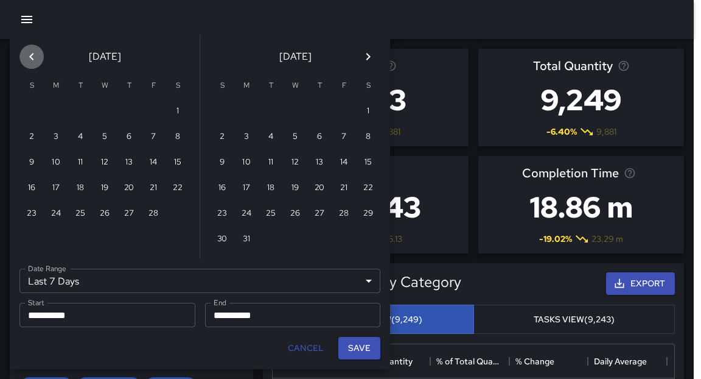
click at [35, 58] on icon "Previous month" at bounding box center [31, 56] width 15 height 15
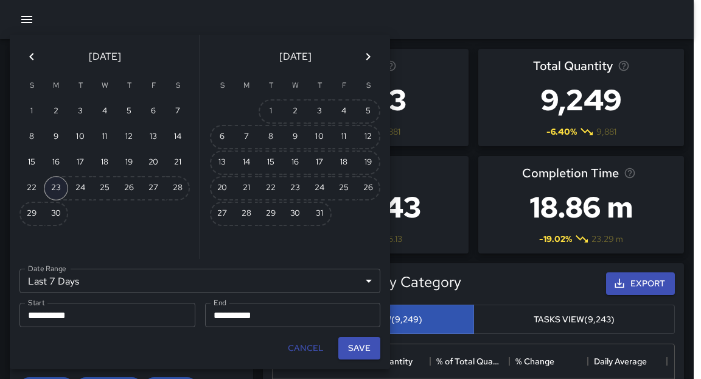
click at [58, 186] on button "23" at bounding box center [56, 188] width 24 height 24
type input "******"
type input "**********"
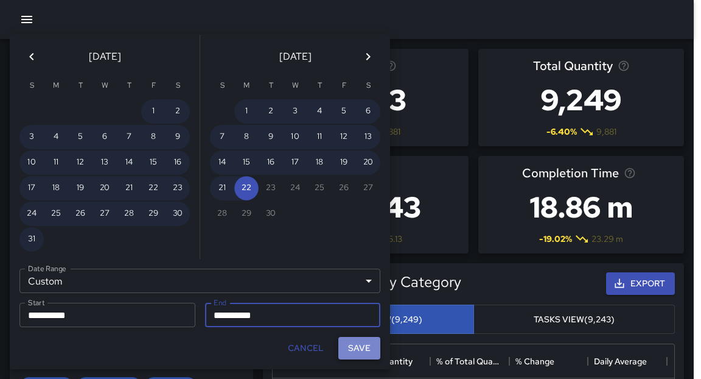
click at [349, 345] on button "Save" at bounding box center [359, 348] width 42 height 23
type input "**********"
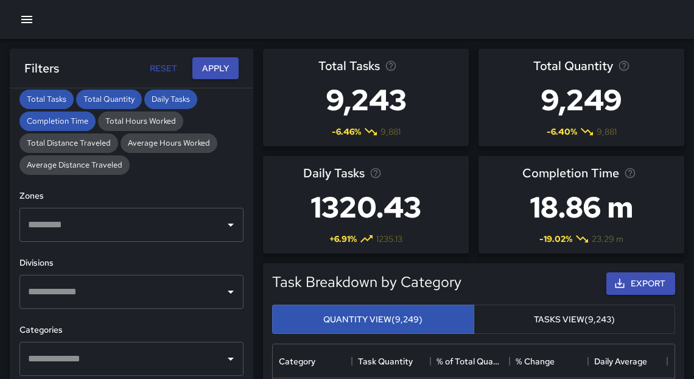
scroll to position [326, 0]
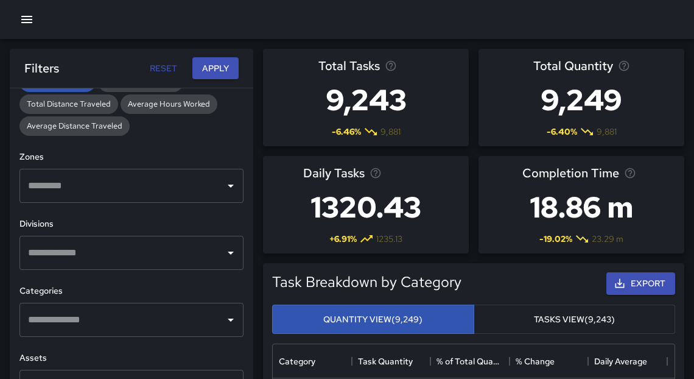
click at [101, 325] on input "text" at bounding box center [122, 319] width 195 height 23
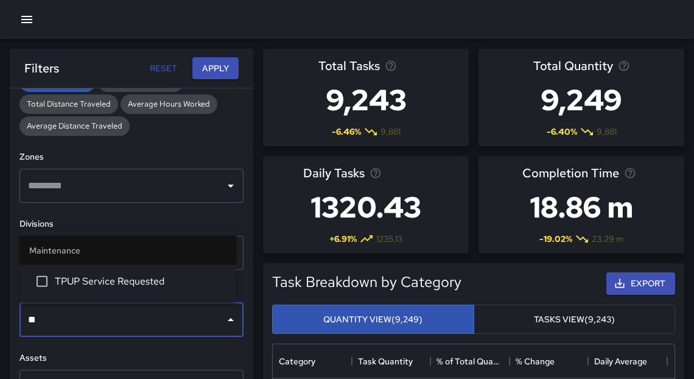
type input "*"
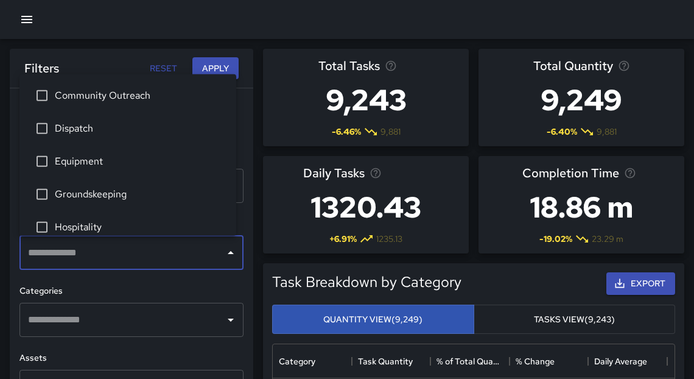
click at [88, 259] on input "text" at bounding box center [122, 252] width 195 height 23
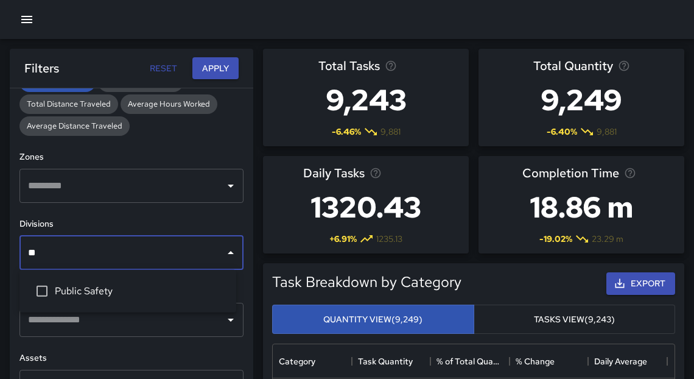
type input "***"
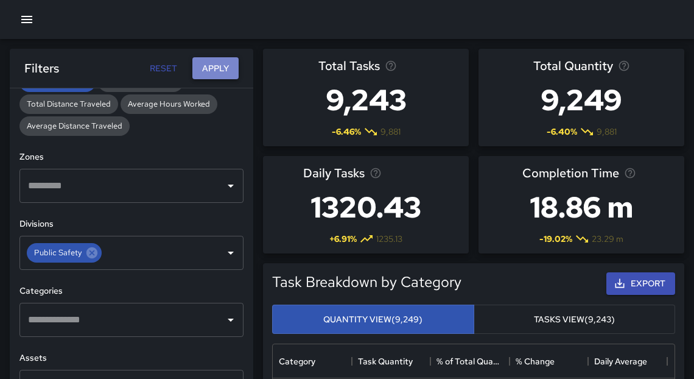
click at [215, 67] on button "Apply" at bounding box center [215, 68] width 46 height 23
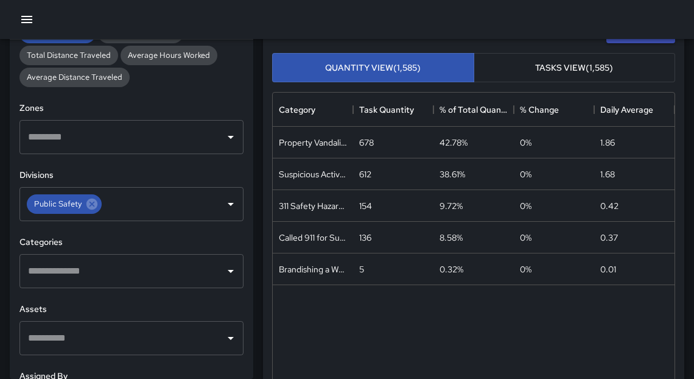
scroll to position [212, 0]
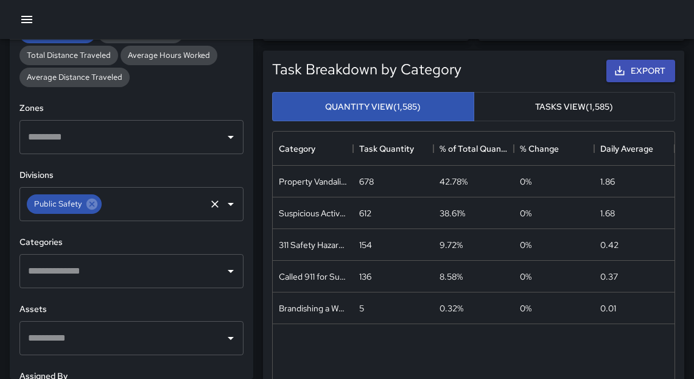
click at [88, 208] on icon at bounding box center [91, 203] width 11 height 11
click at [80, 278] on input "text" at bounding box center [122, 270] width 195 height 23
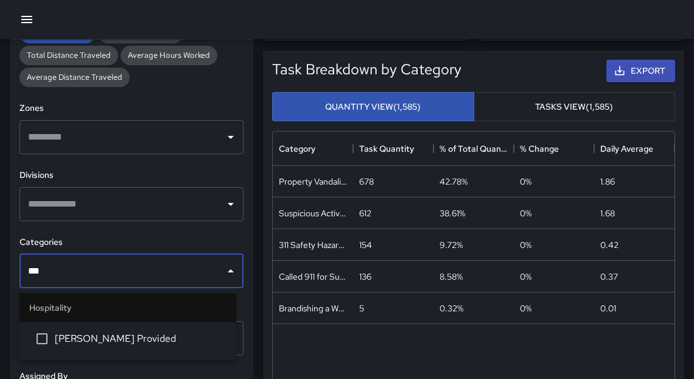
type input "****"
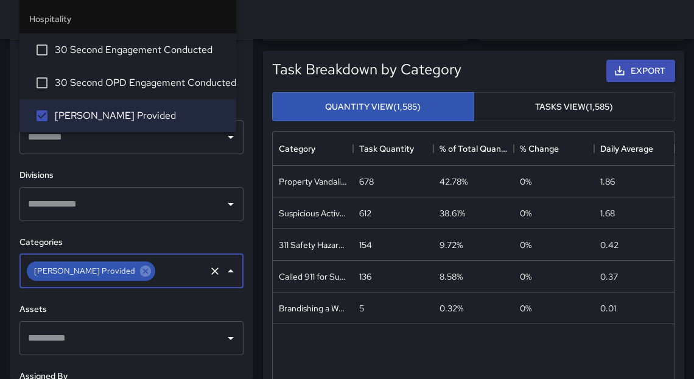
scroll to position [0, 0]
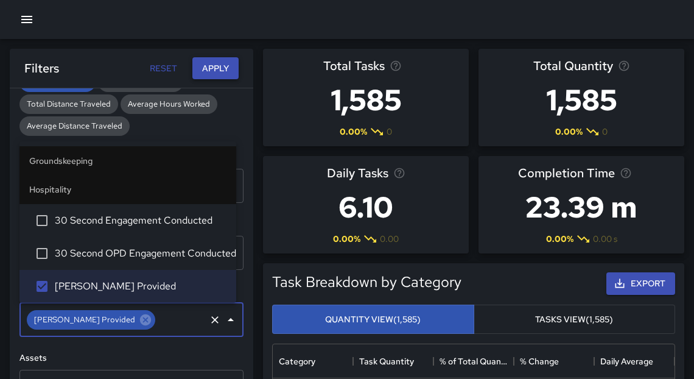
click at [226, 67] on button "Apply" at bounding box center [215, 68] width 46 height 23
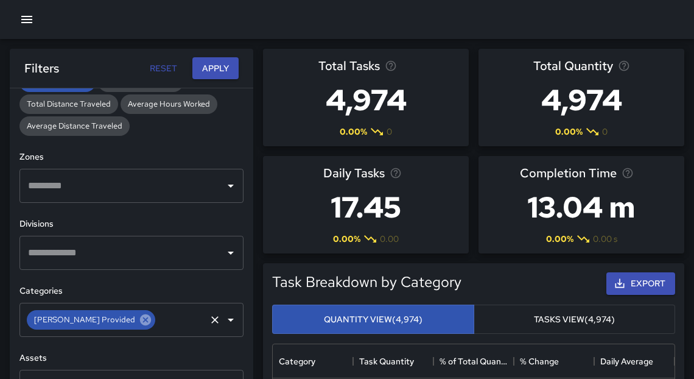
click at [140, 319] on icon at bounding box center [145, 319] width 11 height 11
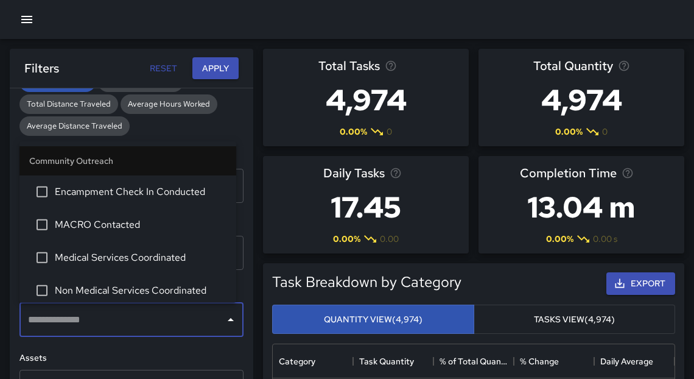
click at [123, 319] on input "text" at bounding box center [122, 319] width 195 height 23
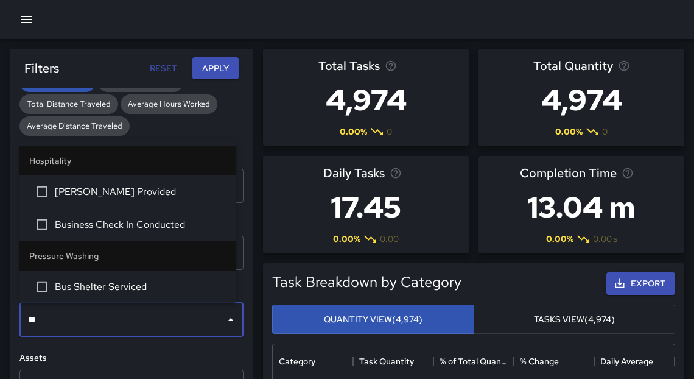
type input "***"
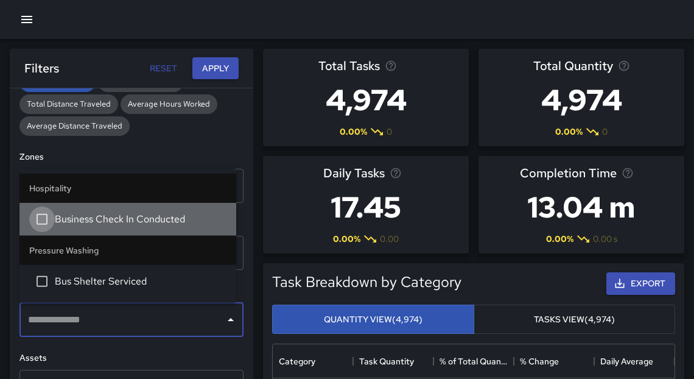
scroll to position [976, 0]
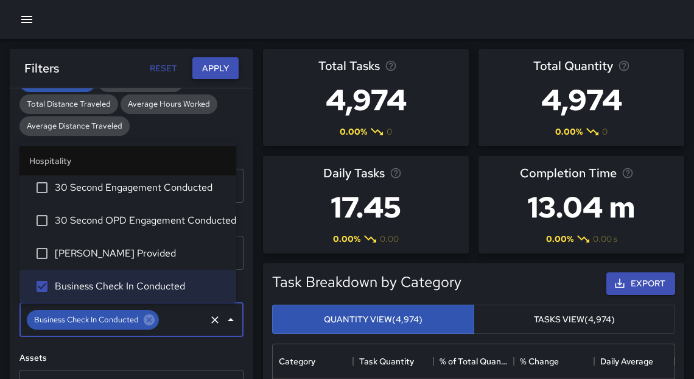
click at [208, 70] on button "Apply" at bounding box center [215, 68] width 46 height 23
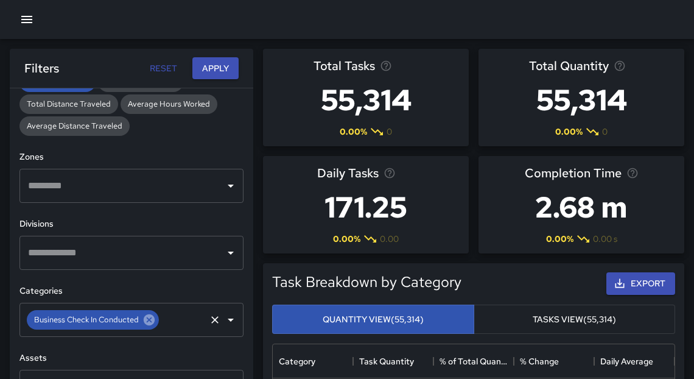
click at [149, 319] on icon at bounding box center [148, 319] width 13 height 13
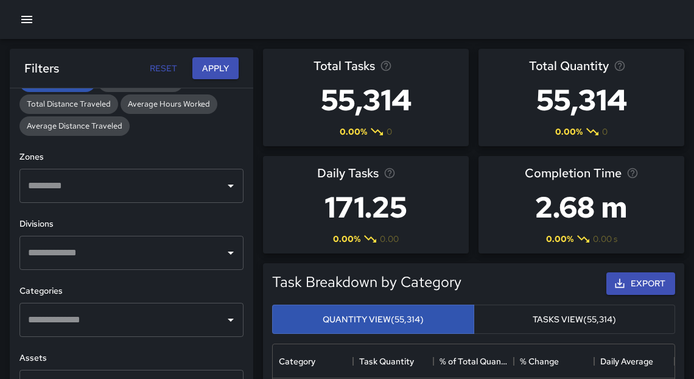
click at [148, 320] on input "text" at bounding box center [122, 319] width 195 height 23
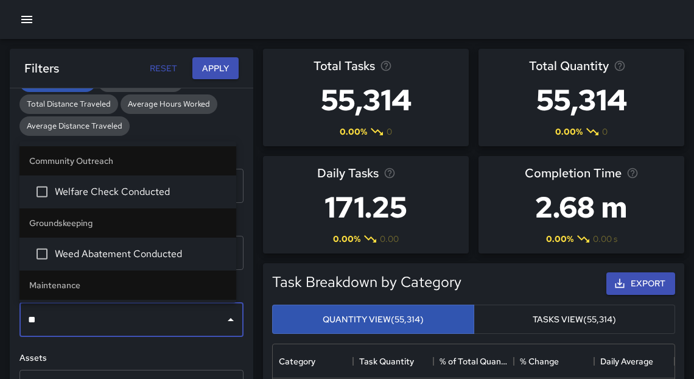
type input "***"
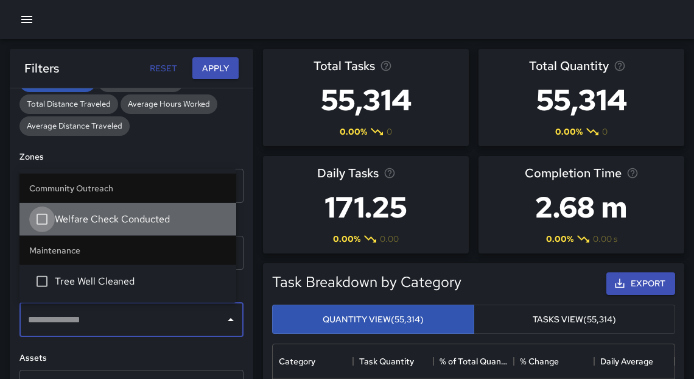
scroll to position [70, 0]
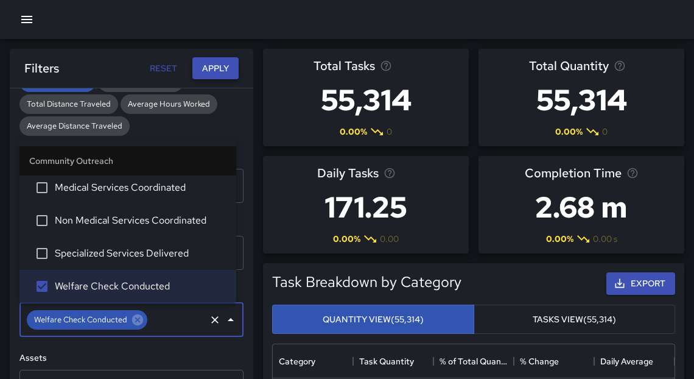
click at [222, 63] on button "Apply" at bounding box center [215, 68] width 46 height 23
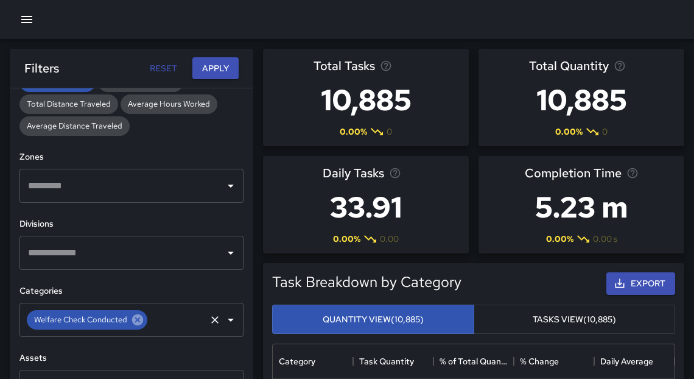
click at [136, 322] on icon at bounding box center [137, 319] width 11 height 11
click at [134, 322] on input "text" at bounding box center [122, 319] width 195 height 23
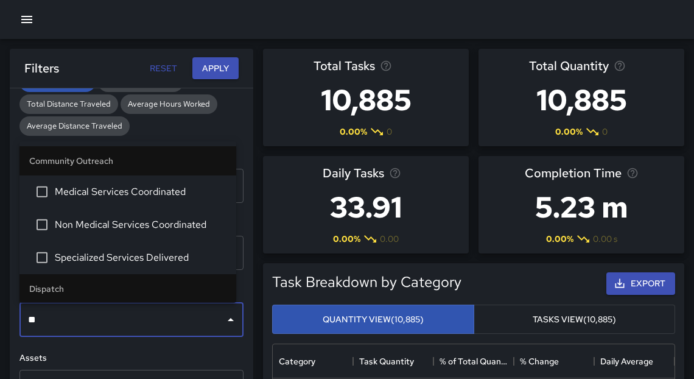
type input "***"
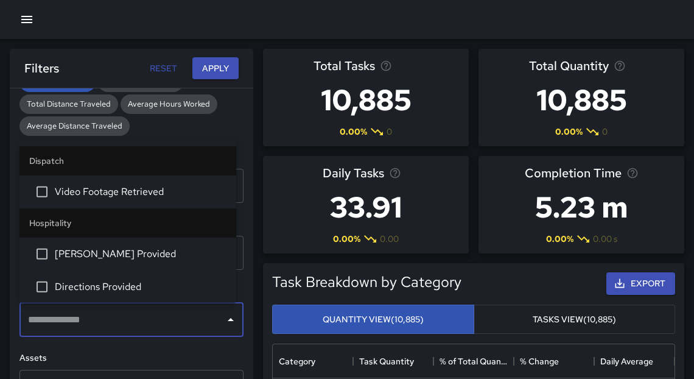
scroll to position [264, 0]
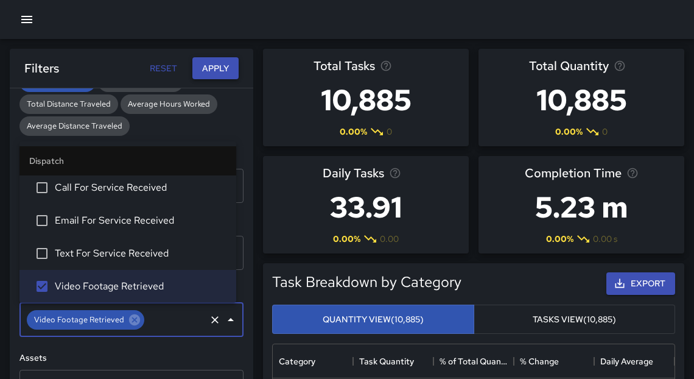
click at [228, 65] on button "Apply" at bounding box center [215, 68] width 46 height 23
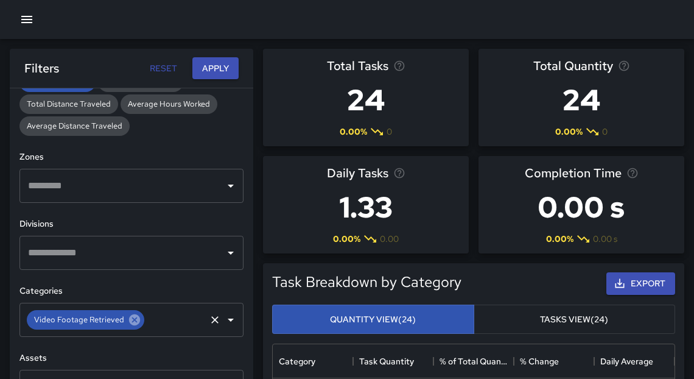
click at [134, 321] on icon at bounding box center [134, 319] width 13 height 13
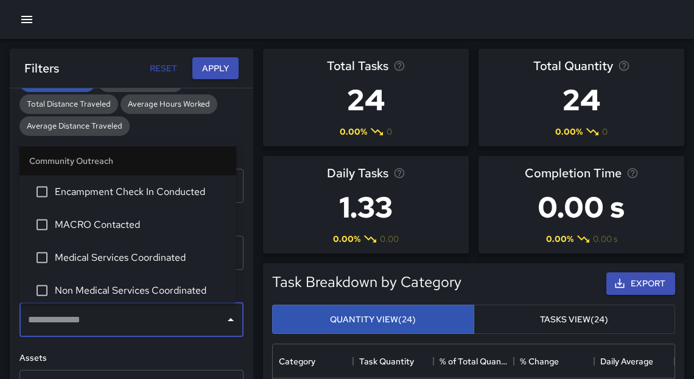
click at [131, 321] on input "text" at bounding box center [122, 319] width 195 height 23
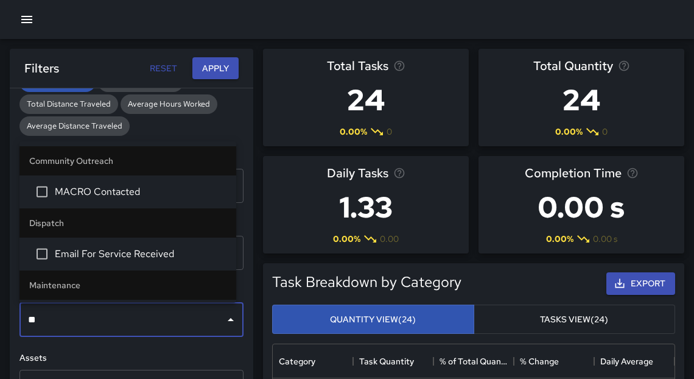
type input "***"
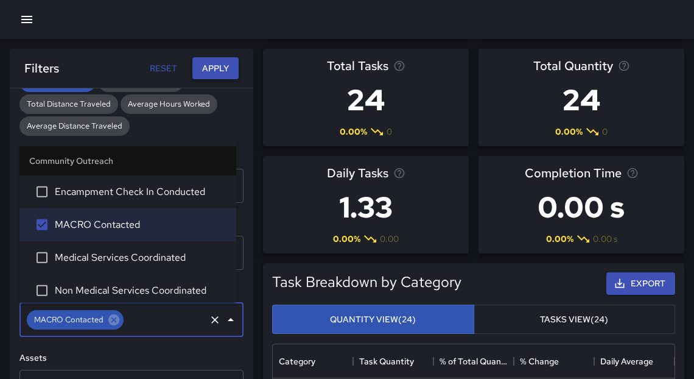
click at [217, 71] on button "Apply" at bounding box center [215, 68] width 46 height 23
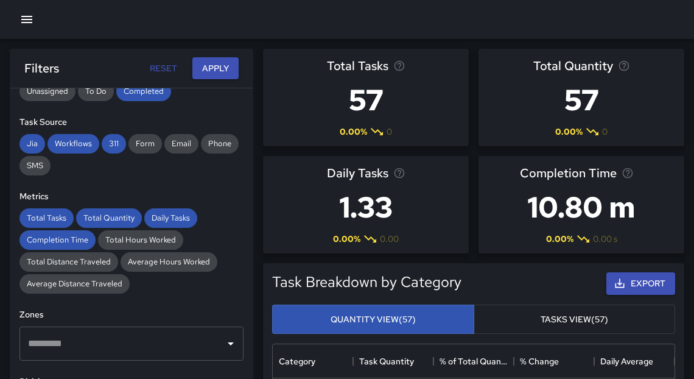
scroll to position [0, 0]
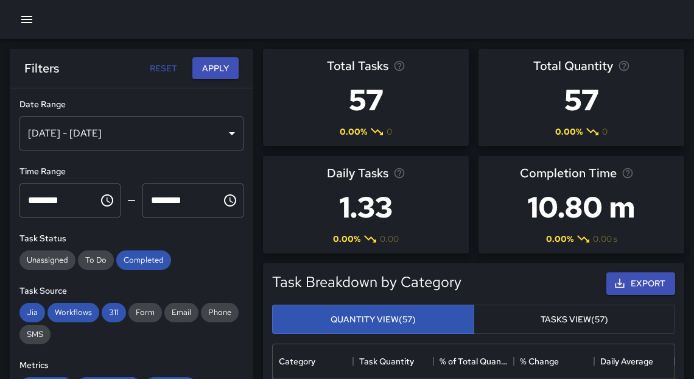
click at [138, 137] on div "Sep 23, 2024 - Sep 22, 2025" at bounding box center [131, 133] width 224 height 34
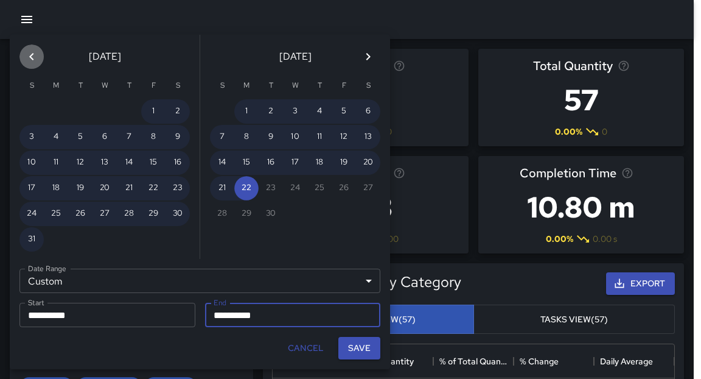
click at [30, 61] on icon "Previous month" at bounding box center [31, 56] width 15 height 15
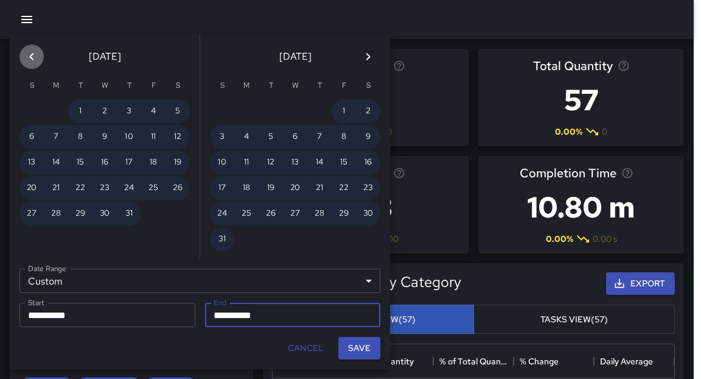
click at [30, 61] on icon "Previous month" at bounding box center [31, 56] width 15 height 15
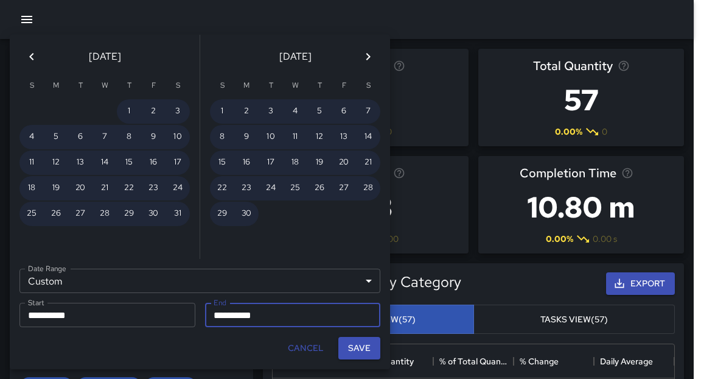
click at [30, 61] on icon "Previous month" at bounding box center [31, 56] width 15 height 15
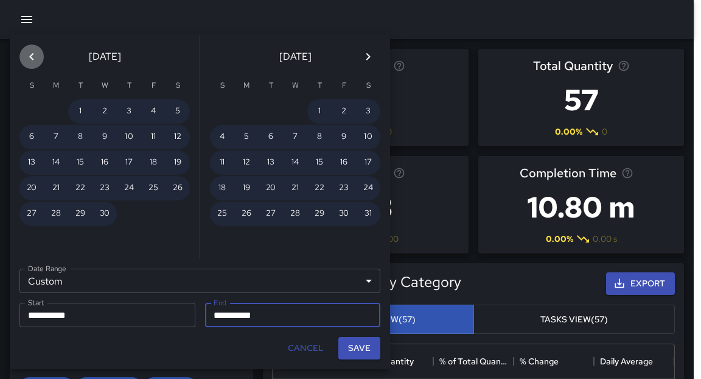
click at [30, 61] on icon "Previous month" at bounding box center [31, 56] width 15 height 15
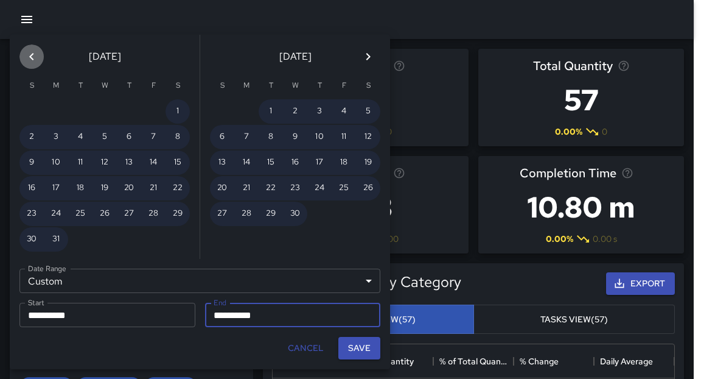
click at [30, 61] on icon "Previous month" at bounding box center [31, 56] width 15 height 15
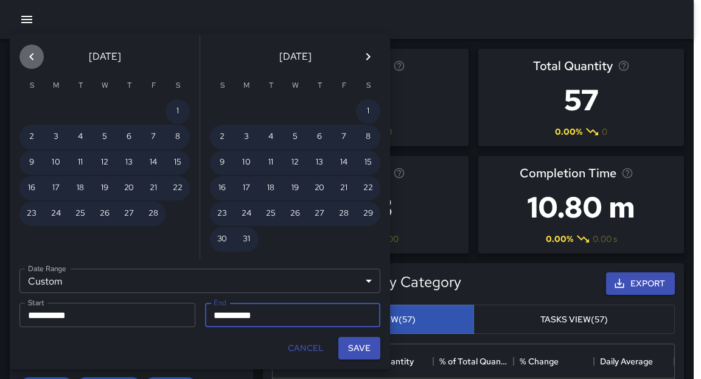
click at [30, 61] on icon "Previous month" at bounding box center [31, 56] width 15 height 15
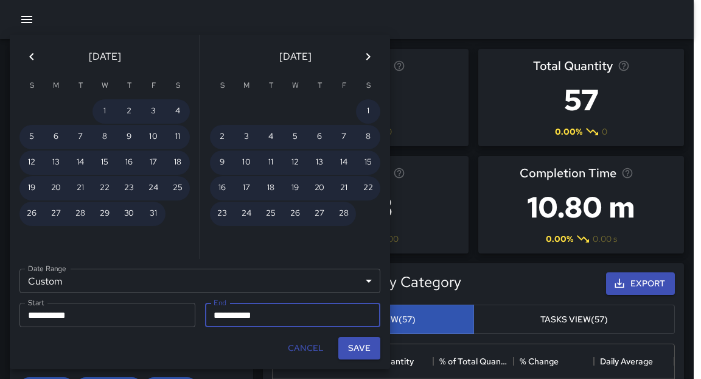
click at [30, 61] on icon "Previous month" at bounding box center [31, 56] width 15 height 15
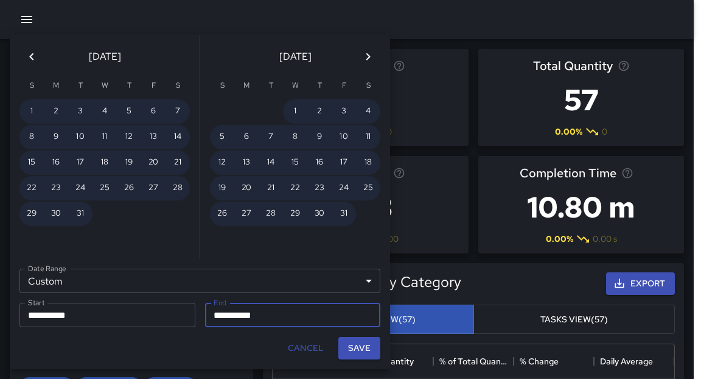
click at [163, 309] on input "**********" at bounding box center [102, 314] width 167 height 24
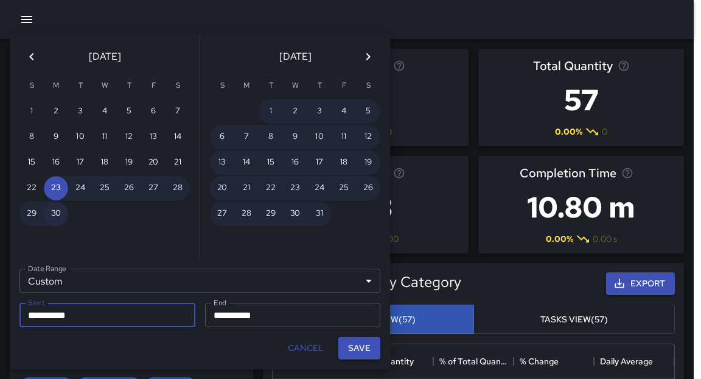
click at [57, 211] on button "30" at bounding box center [56, 213] width 24 height 24
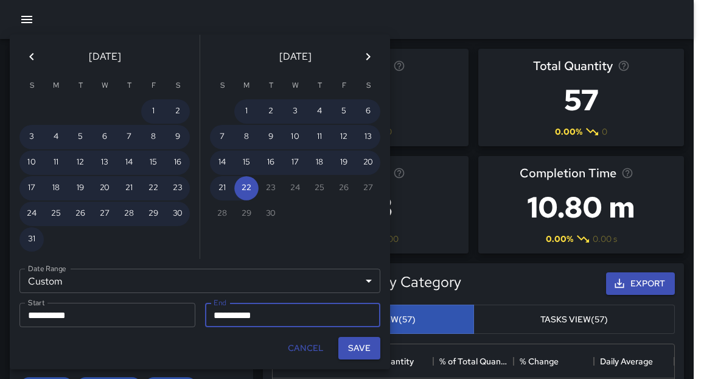
type input "**********"
click at [362, 352] on button "Save" at bounding box center [359, 348] width 42 height 23
type input "**********"
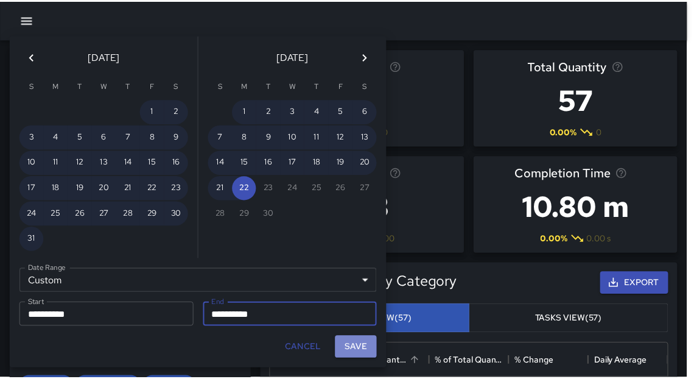
scroll to position [7, 7]
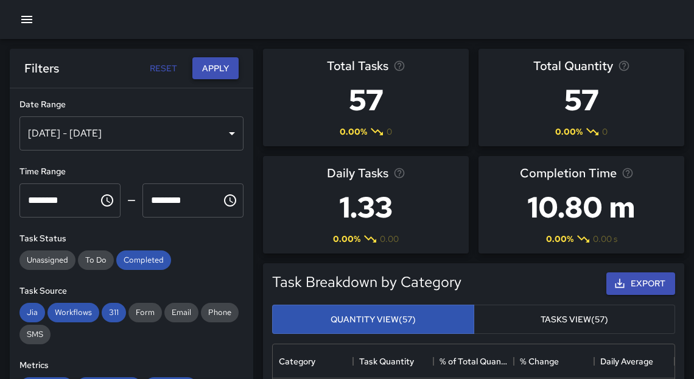
click at [212, 72] on button "Apply" at bounding box center [215, 68] width 46 height 23
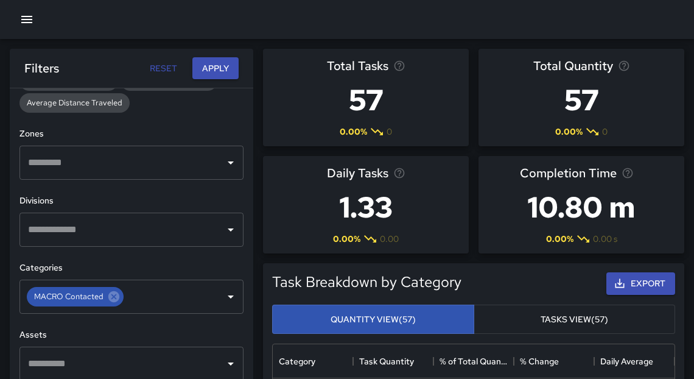
scroll to position [343, 0]
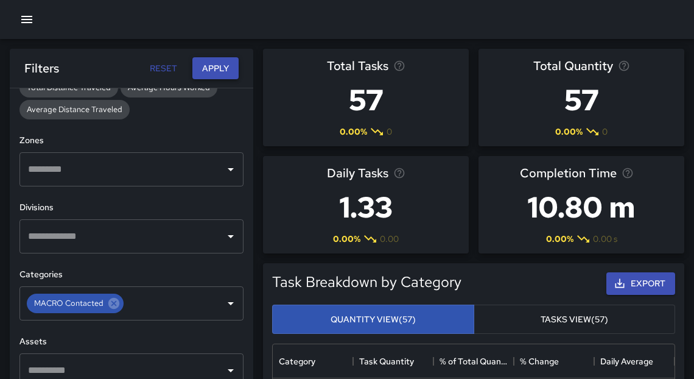
click at [226, 74] on button "Apply" at bounding box center [215, 68] width 46 height 23
click at [116, 305] on icon at bounding box center [113, 303] width 11 height 11
click at [113, 305] on input "text" at bounding box center [122, 303] width 195 height 23
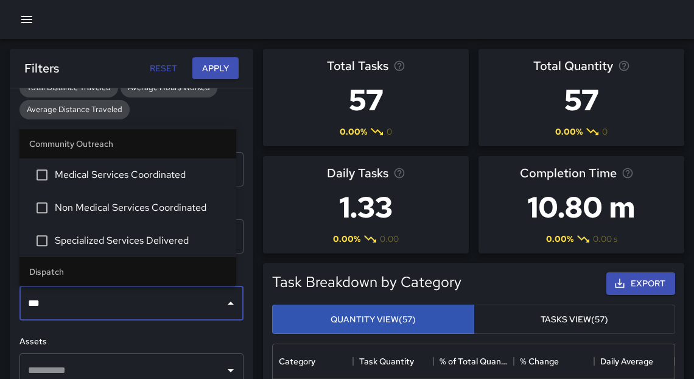
type input "****"
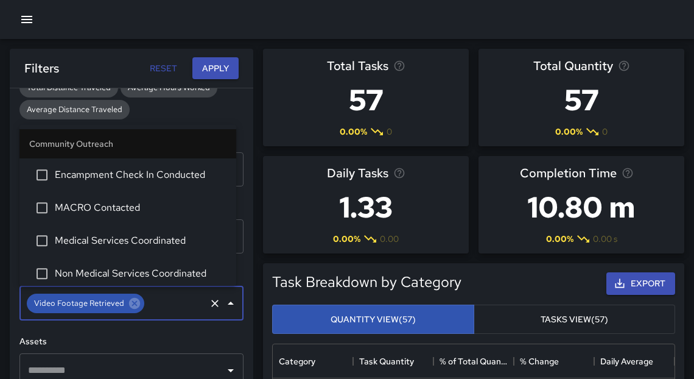
scroll to position [264, 0]
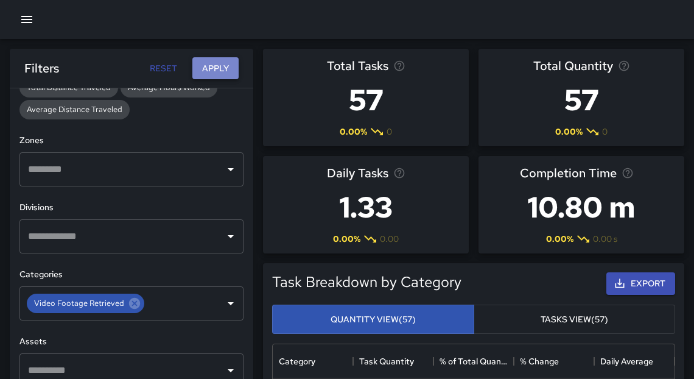
click at [217, 71] on button "Apply" at bounding box center [215, 68] width 46 height 23
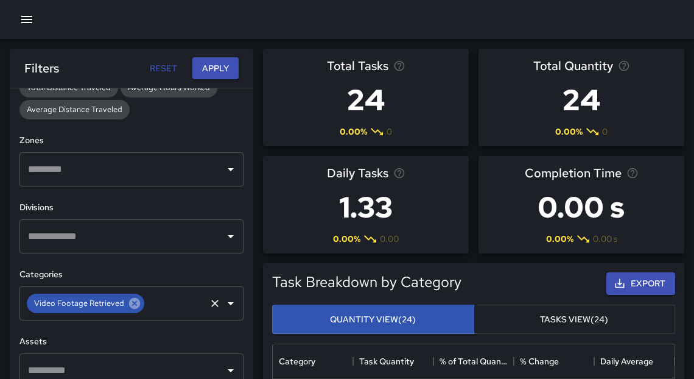
click at [133, 306] on icon at bounding box center [134, 303] width 11 height 11
click at [124, 299] on input "text" at bounding box center [122, 303] width 195 height 23
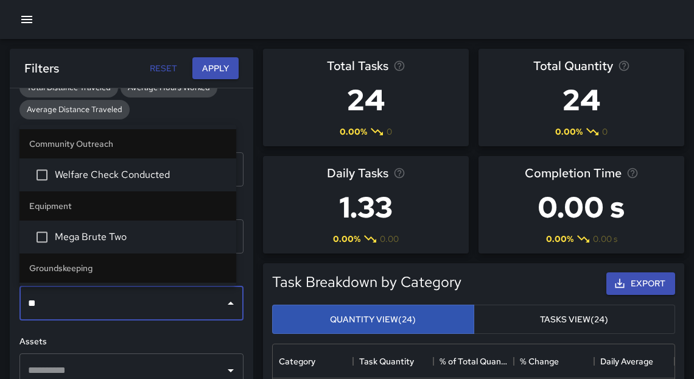
type input "***"
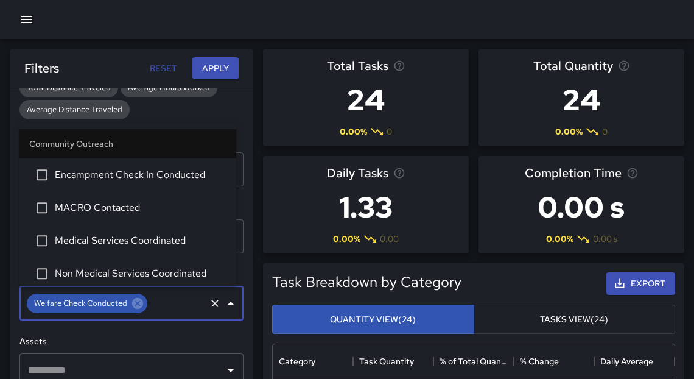
scroll to position [70, 0]
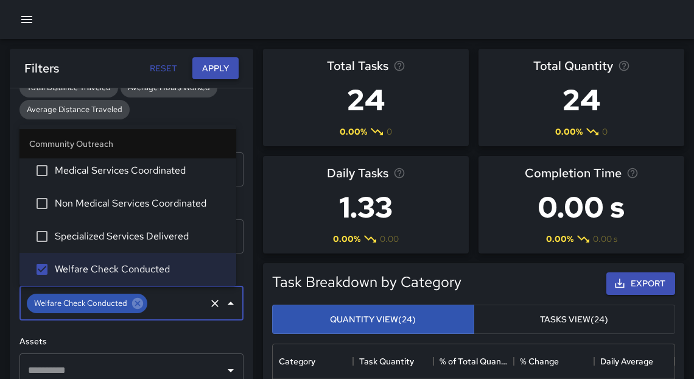
click at [212, 70] on button "Apply" at bounding box center [215, 68] width 46 height 23
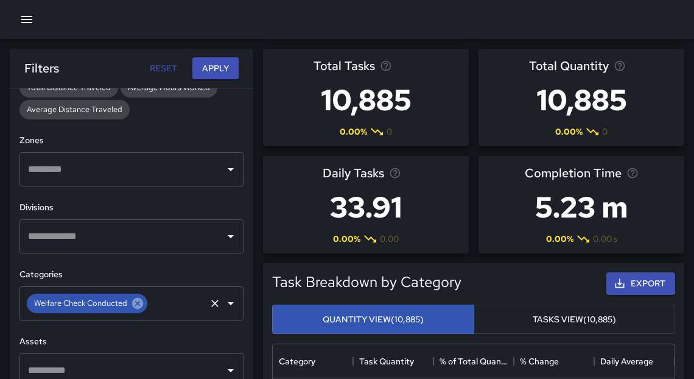
click at [138, 303] on icon at bounding box center [137, 303] width 11 height 11
click at [173, 295] on input "text" at bounding box center [122, 303] width 195 height 23
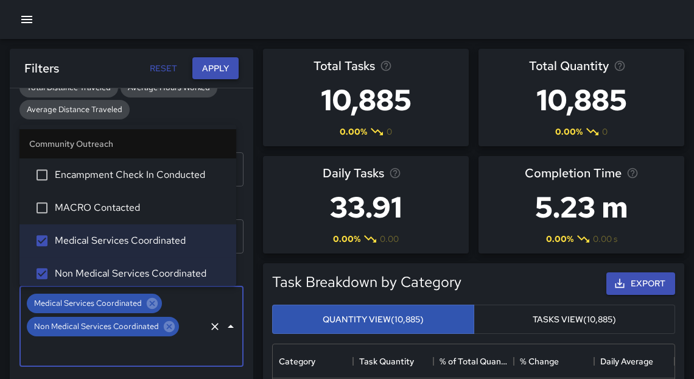
click at [219, 72] on button "Apply" at bounding box center [215, 68] width 46 height 23
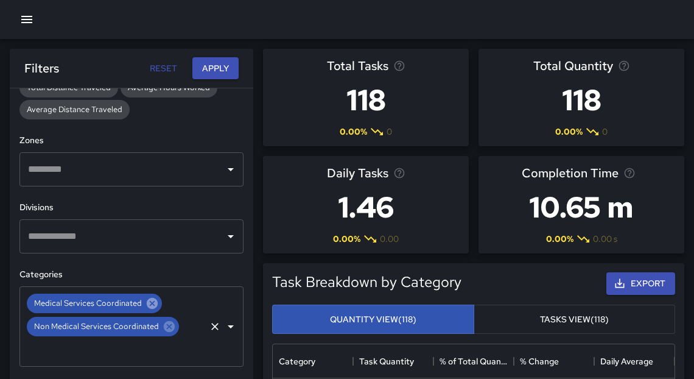
click at [152, 301] on icon at bounding box center [151, 302] width 13 height 13
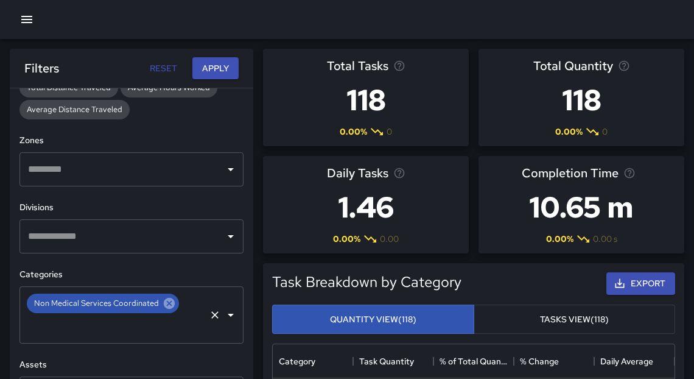
click at [169, 305] on icon at bounding box center [169, 303] width 11 height 11
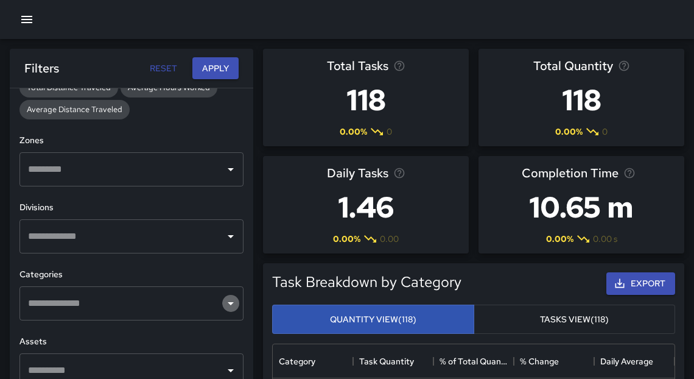
click at [228, 302] on icon "Open" at bounding box center [231, 303] width 6 height 3
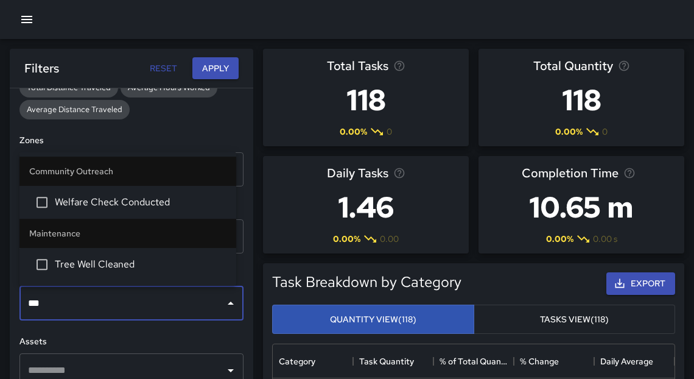
type input "****"
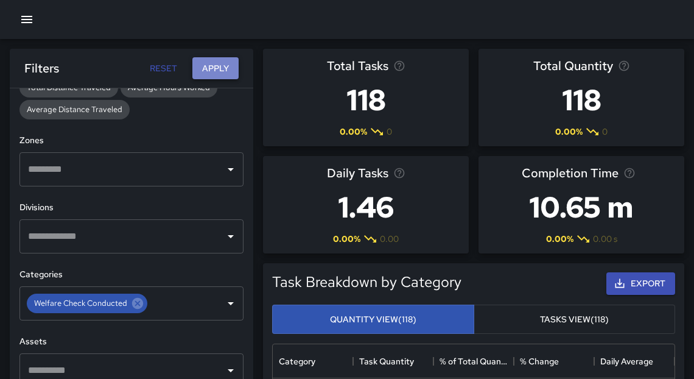
click at [219, 72] on button "Apply" at bounding box center [215, 68] width 46 height 23
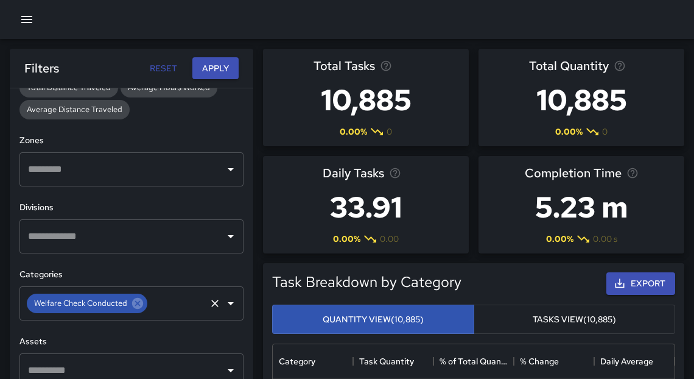
click at [138, 303] on icon at bounding box center [137, 302] width 13 height 13
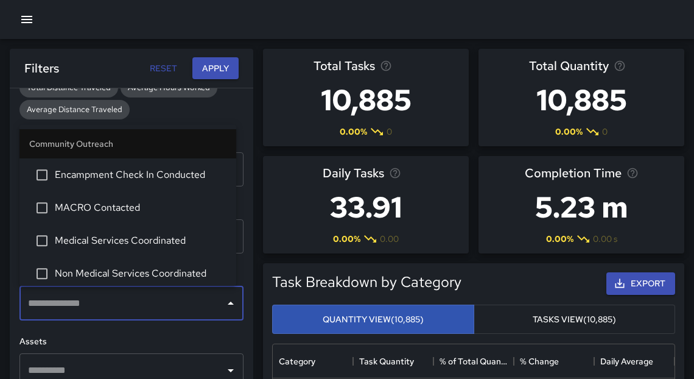
click at [116, 310] on input "text" at bounding box center [122, 303] width 195 height 23
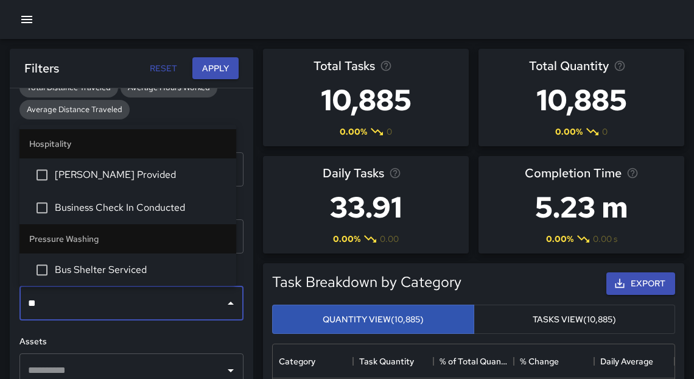
type input "***"
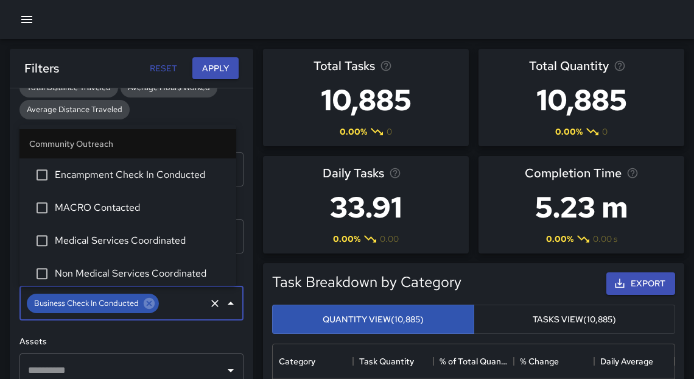
scroll to position [976, 0]
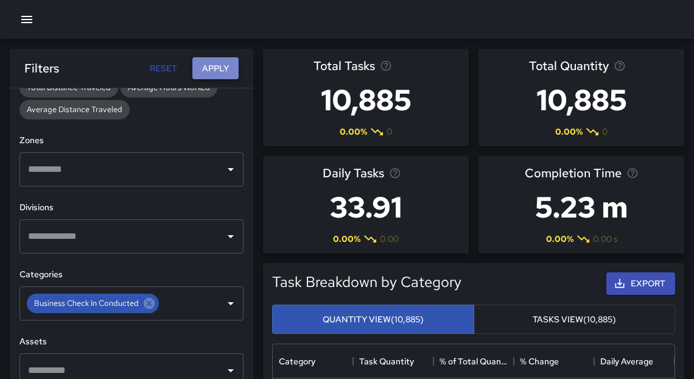
click at [230, 71] on button "Apply" at bounding box center [215, 68] width 46 height 23
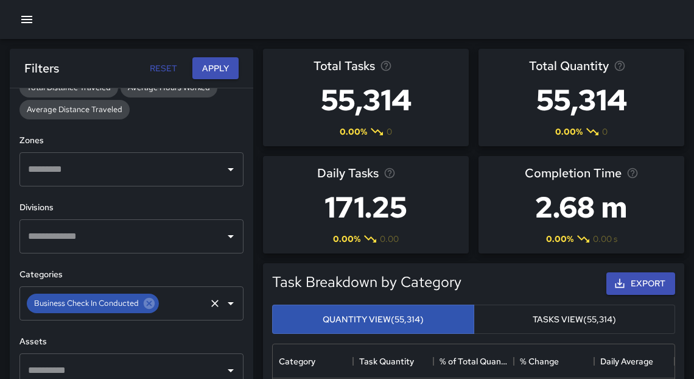
click at [148, 303] on icon at bounding box center [148, 302] width 13 height 13
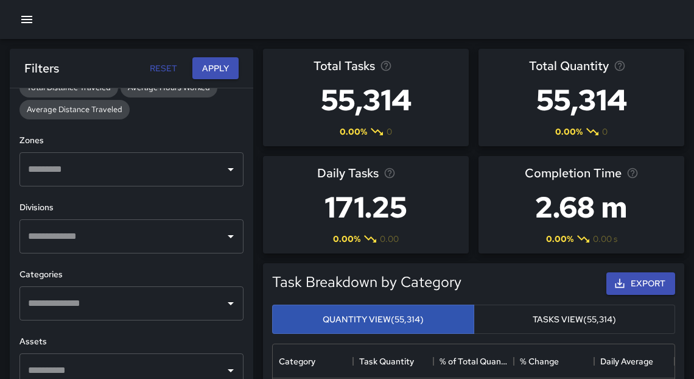
click at [144, 304] on input "text" at bounding box center [122, 303] width 195 height 23
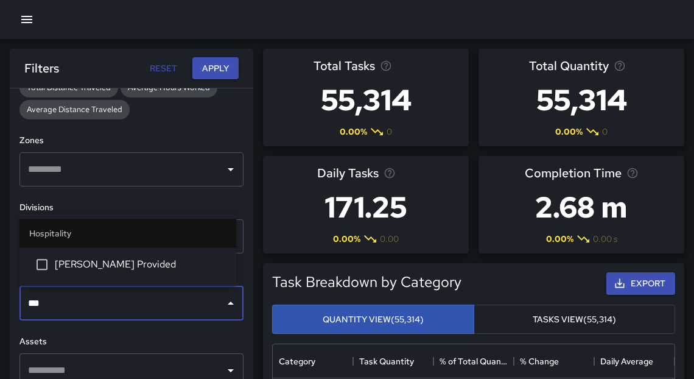
type input "****"
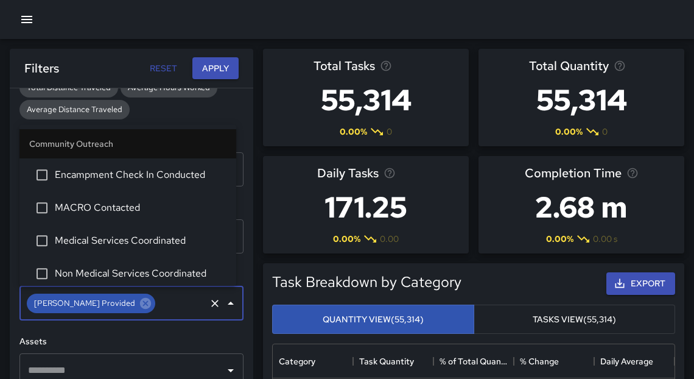
scroll to position [943, 0]
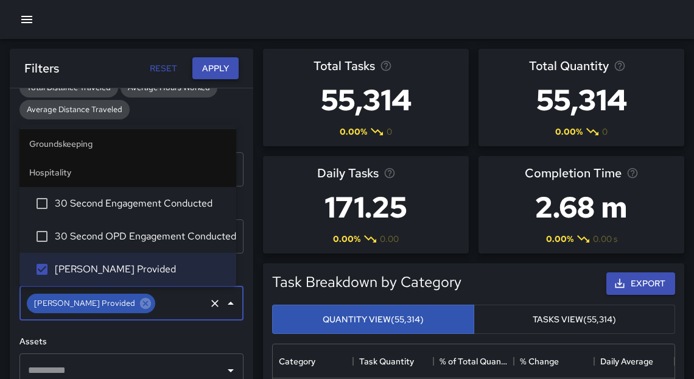
click at [226, 69] on button "Apply" at bounding box center [215, 68] width 46 height 23
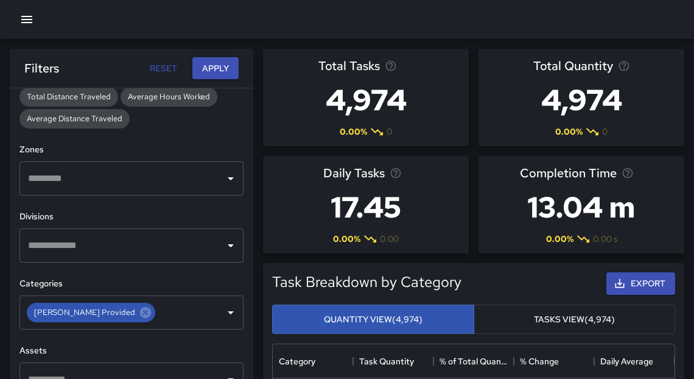
scroll to position [354, 0]
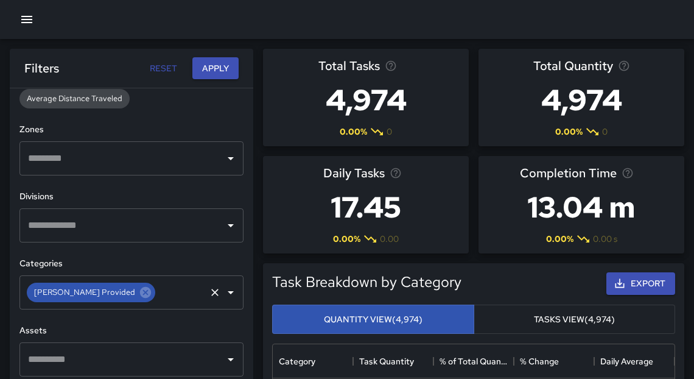
click at [139, 292] on icon at bounding box center [145, 291] width 13 height 13
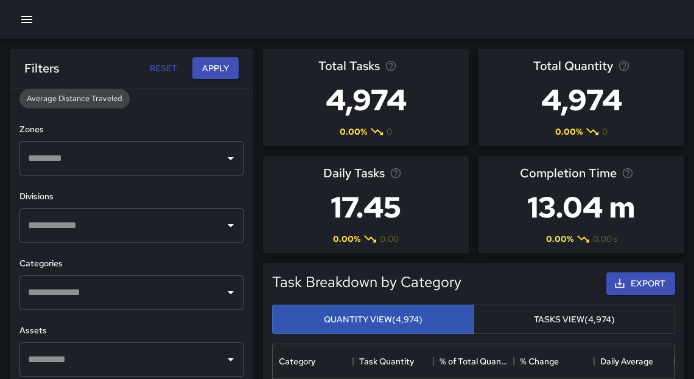
click at [113, 226] on input "text" at bounding box center [122, 225] width 195 height 23
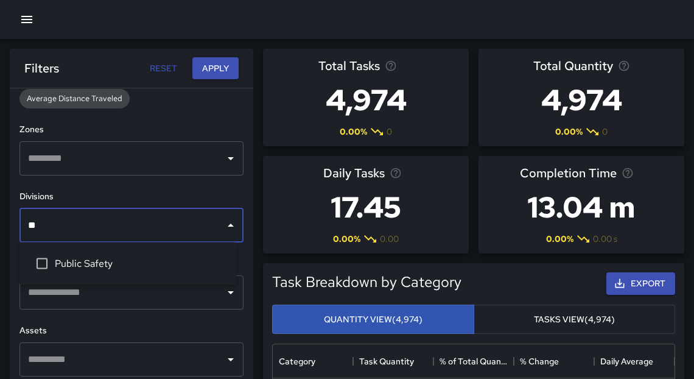
type input "***"
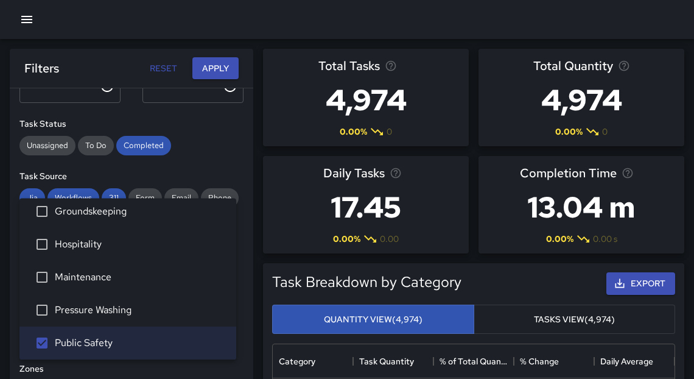
scroll to position [0, 0]
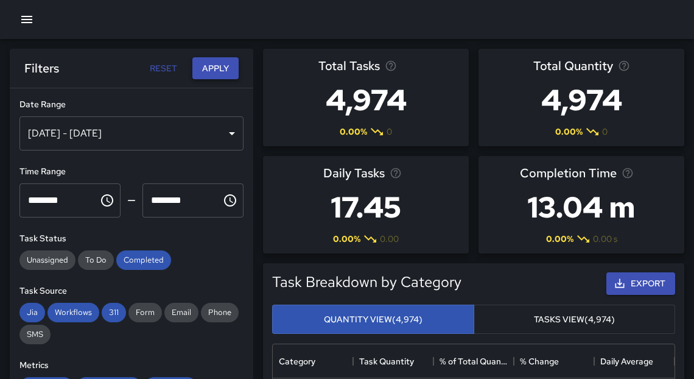
click at [218, 70] on button "Apply" at bounding box center [215, 68] width 46 height 23
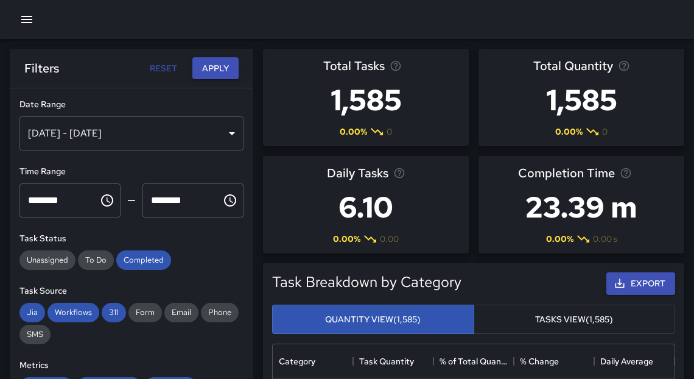
click at [25, 15] on icon "button" at bounding box center [26, 19] width 15 height 15
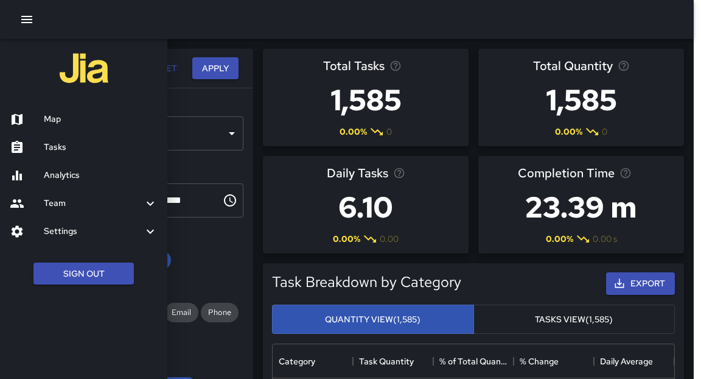
click at [55, 151] on h6 "Tasks" at bounding box center [101, 147] width 114 height 13
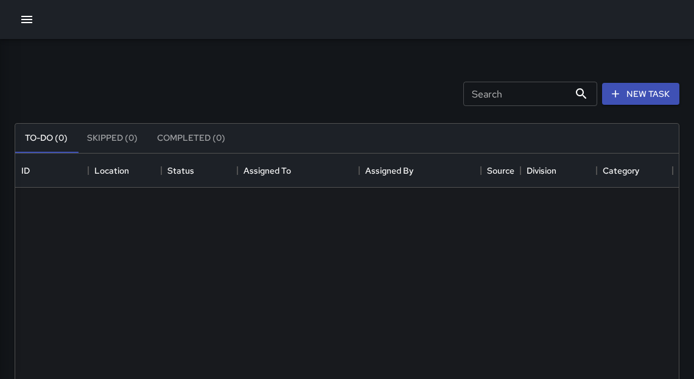
scroll to position [508, 656]
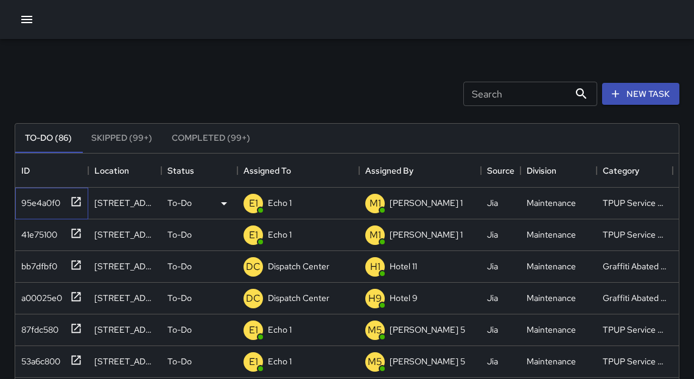
click at [76, 201] on icon at bounding box center [76, 201] width 12 height 12
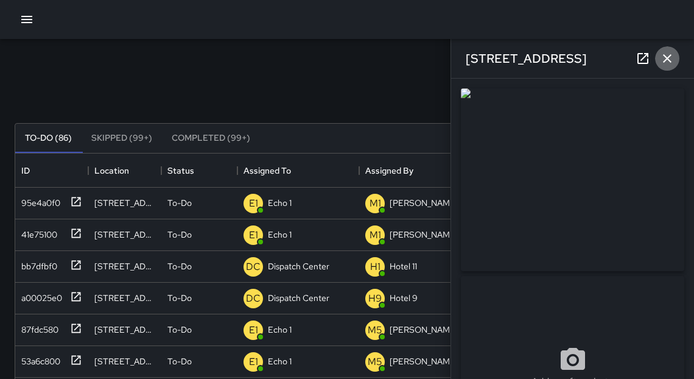
click at [668, 58] on icon "button" at bounding box center [667, 58] width 15 height 15
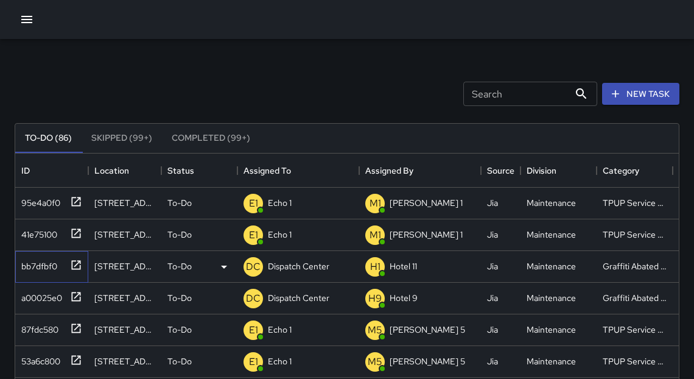
click at [74, 264] on icon at bounding box center [76, 265] width 12 height 12
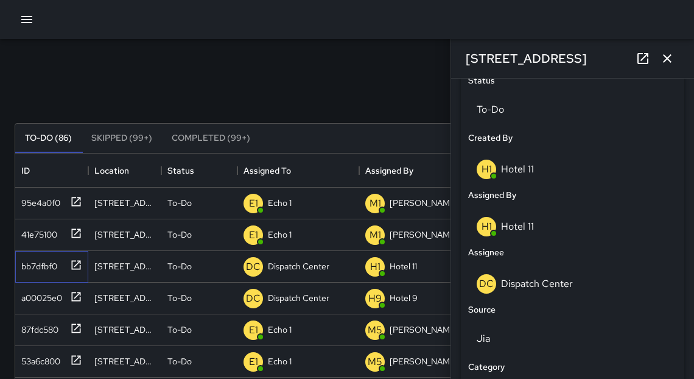
scroll to position [638, 0]
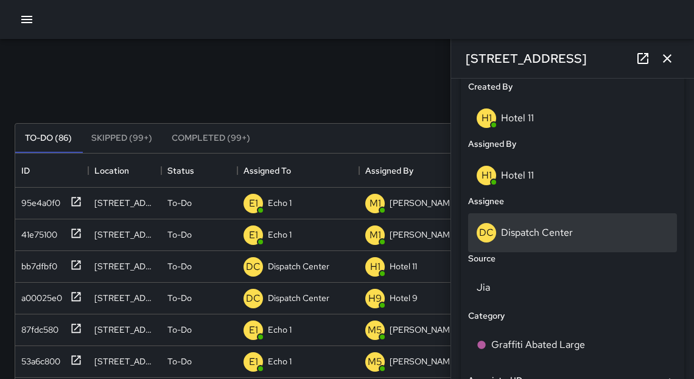
click at [548, 232] on p "Dispatch Center" at bounding box center [537, 232] width 72 height 13
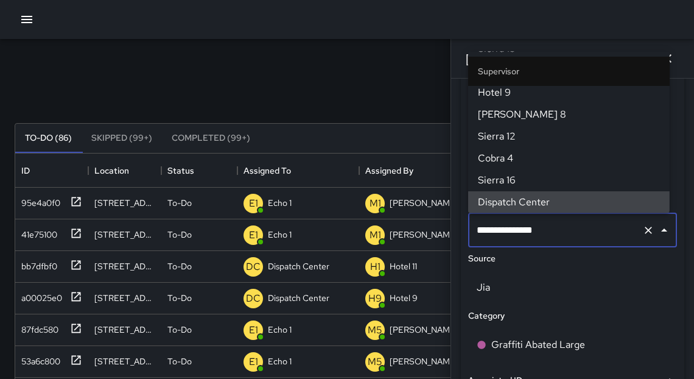
click at [548, 232] on input "**********" at bounding box center [555, 229] width 164 height 23
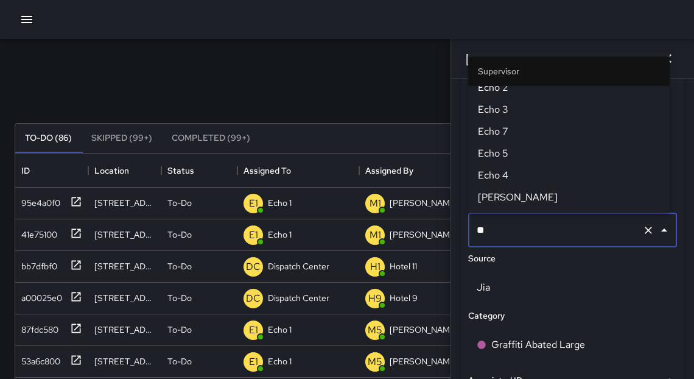
scroll to position [0, 0]
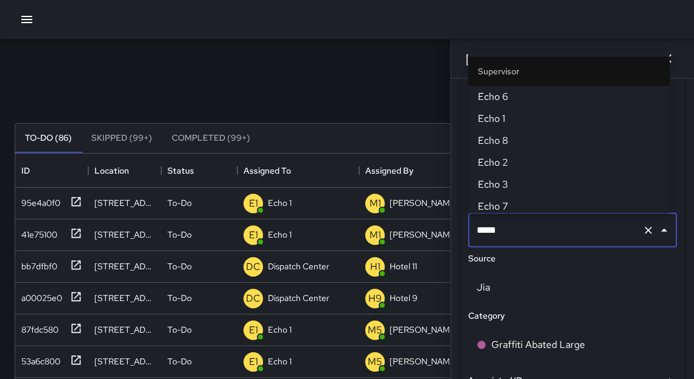
type input "******"
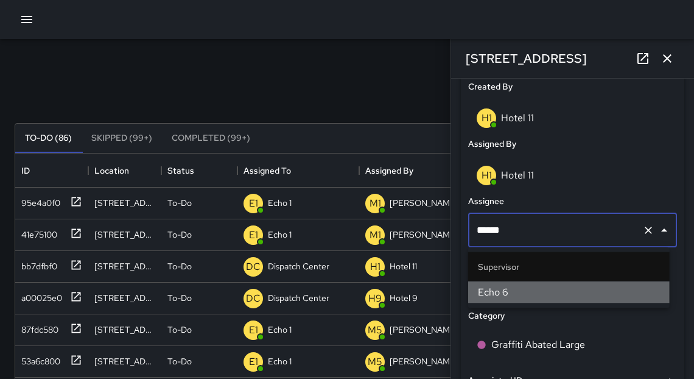
click at [513, 287] on span "Echo 6" at bounding box center [569, 292] width 182 height 15
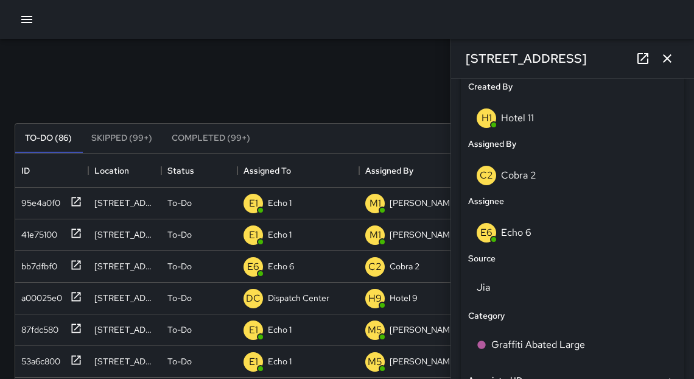
click at [663, 61] on icon "button" at bounding box center [667, 58] width 9 height 9
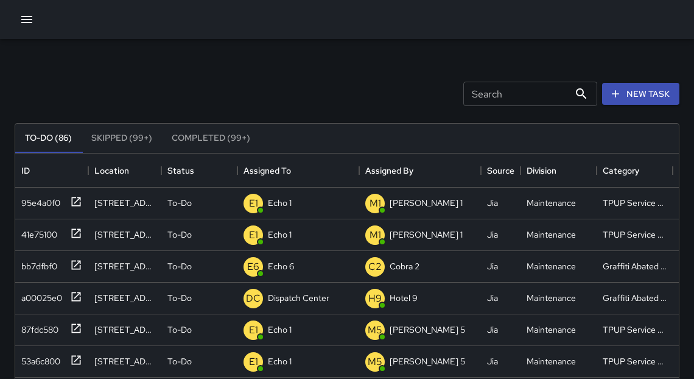
click at [683, 175] on div "Search Search New Task To-Do (86) Skipped (99+) Completed (99+) ID Location Sta…" at bounding box center [347, 379] width 694 height 680
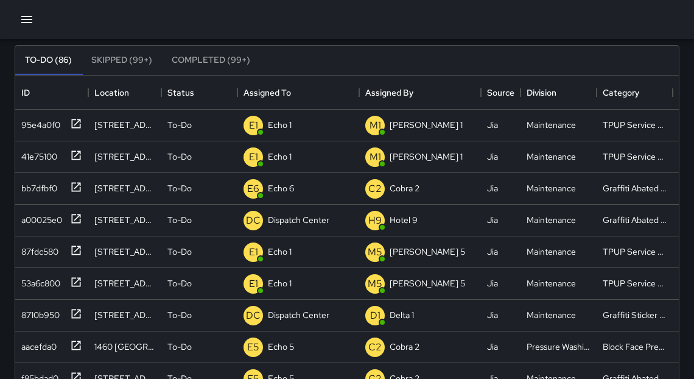
scroll to position [81, 0]
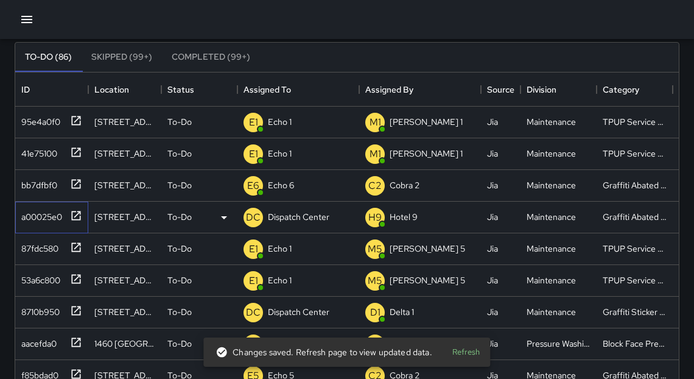
click at [80, 214] on icon at bounding box center [76, 215] width 12 height 12
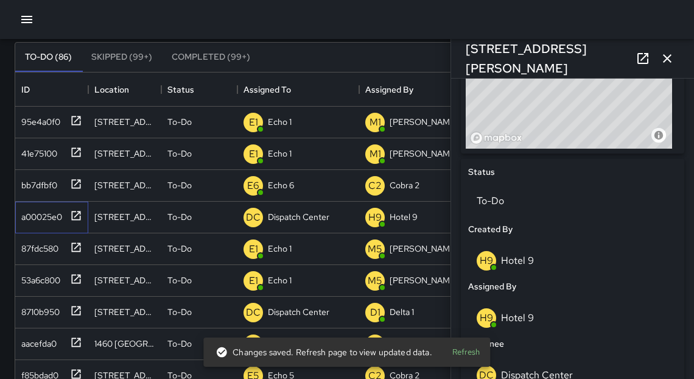
scroll to position [499, 0]
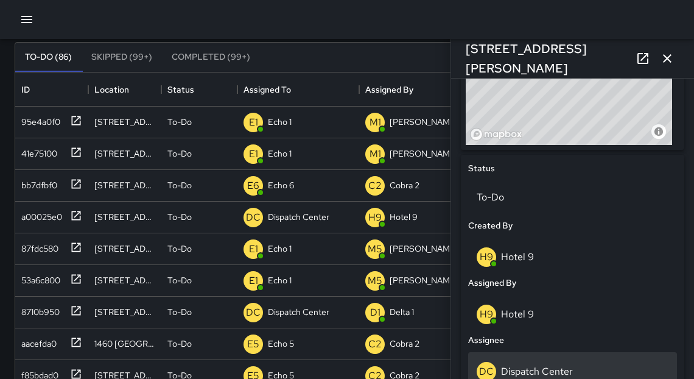
click at [517, 366] on p "Dispatch Center" at bounding box center [537, 371] width 72 height 13
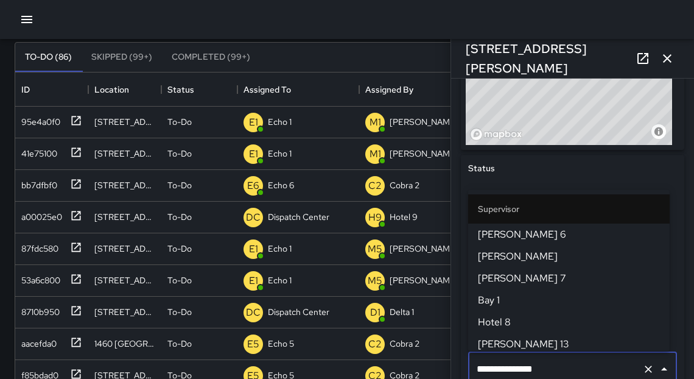
scroll to position [1319, 0]
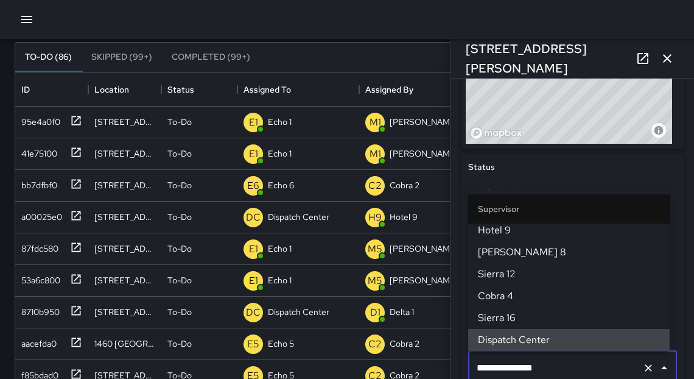
click at [519, 366] on input "**********" at bounding box center [555, 367] width 164 height 23
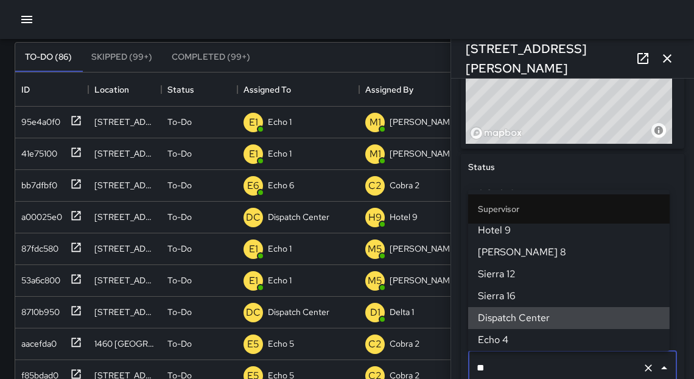
scroll to position [0, 0]
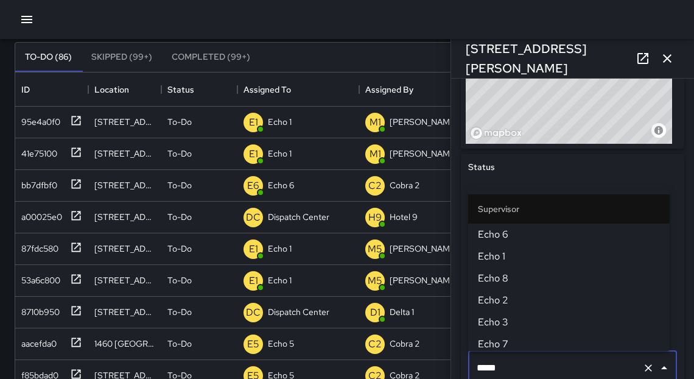
type input "******"
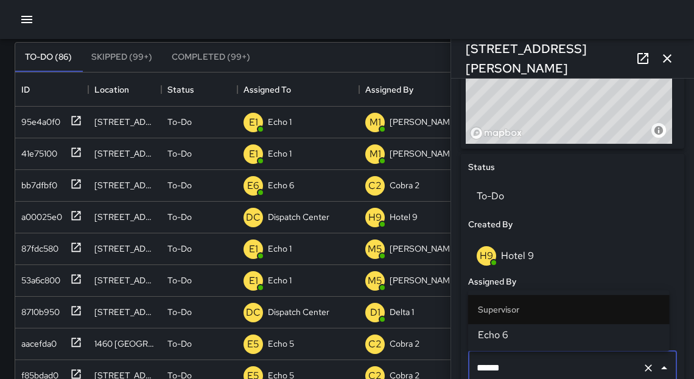
click at [505, 335] on span "Echo 6" at bounding box center [569, 334] width 182 height 15
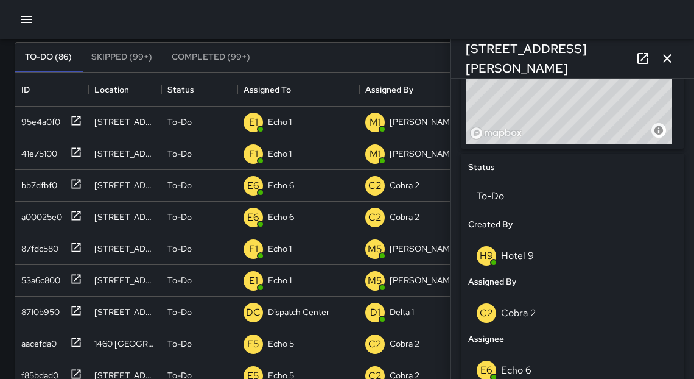
click at [668, 60] on icon "button" at bounding box center [667, 58] width 9 height 9
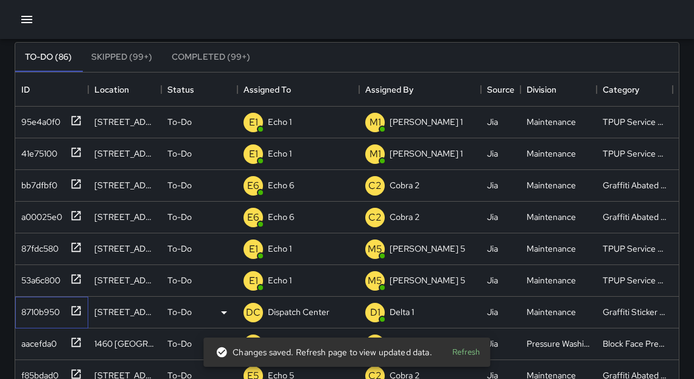
click at [80, 307] on icon at bounding box center [76, 309] width 9 height 9
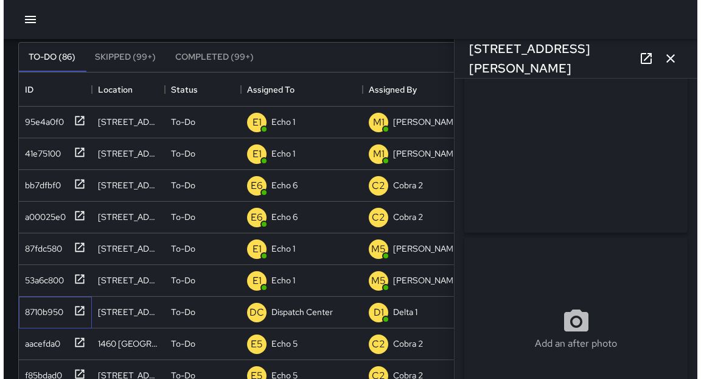
scroll to position [55, 0]
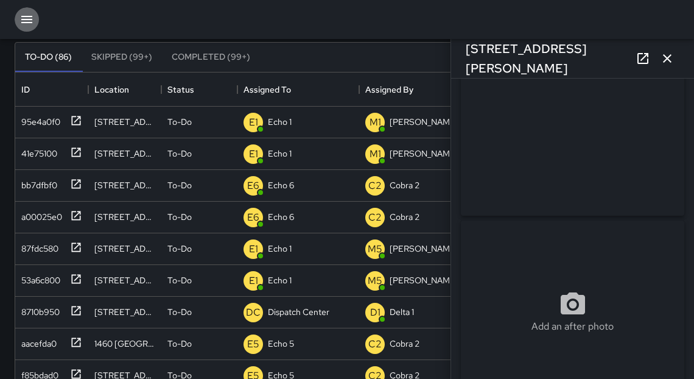
click at [27, 18] on icon "button" at bounding box center [26, 19] width 15 height 15
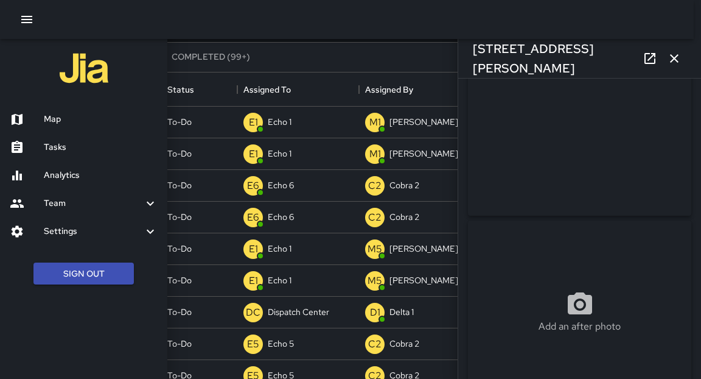
click at [68, 124] on h6 "Map" at bounding box center [101, 119] width 114 height 13
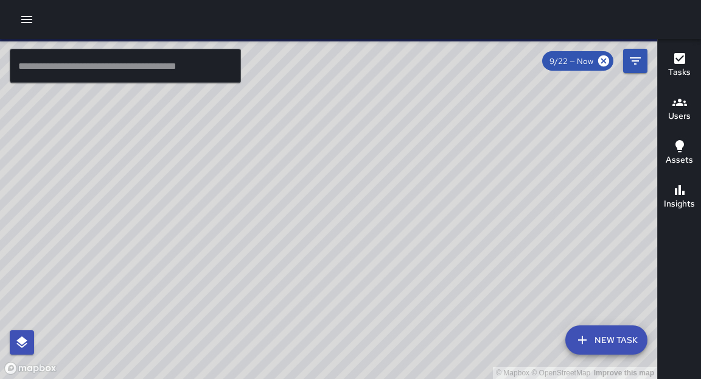
drag, startPoint x: 378, startPoint y: 242, endPoint x: 514, endPoint y: 172, distance: 152.4
click at [514, 172] on div "© Mapbox © OpenStreetMap Improve this map" at bounding box center [328, 209] width 657 height 340
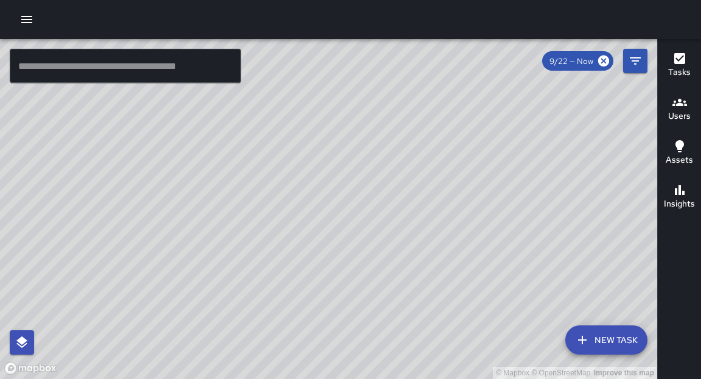
drag, startPoint x: 340, startPoint y: 234, endPoint x: 390, endPoint y: 208, distance: 56.6
click at [390, 208] on div "© Mapbox © OpenStreetMap Improve this map" at bounding box center [328, 209] width 657 height 340
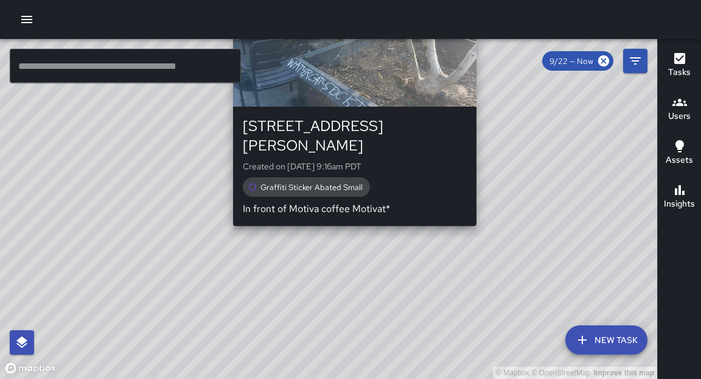
click at [351, 214] on div "© Mapbox © OpenStreetMap Improve this map DC Dispatch Center 1525 Webster Stree…" at bounding box center [328, 209] width 657 height 340
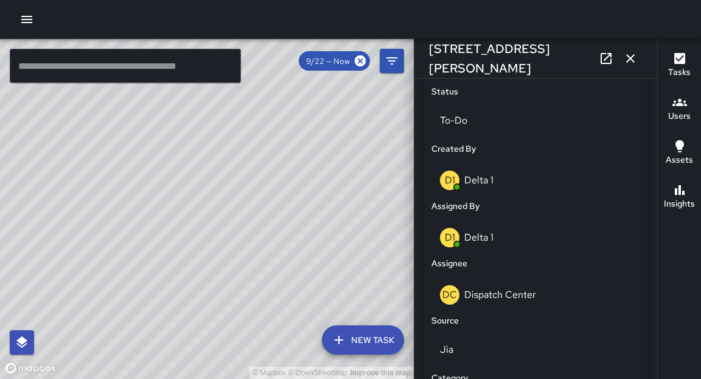
scroll to position [584, 0]
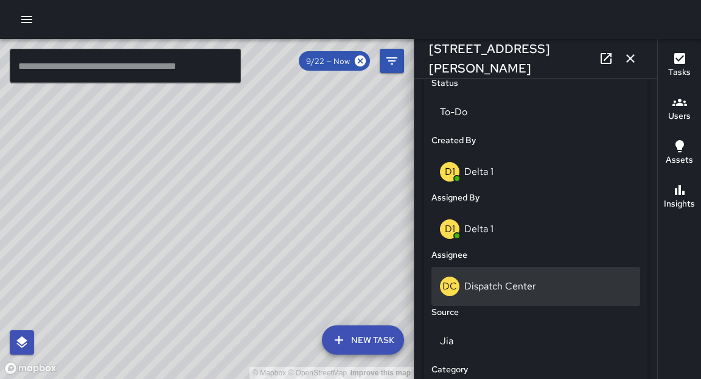
click at [477, 279] on p "Dispatch Center" at bounding box center [500, 285] width 72 height 13
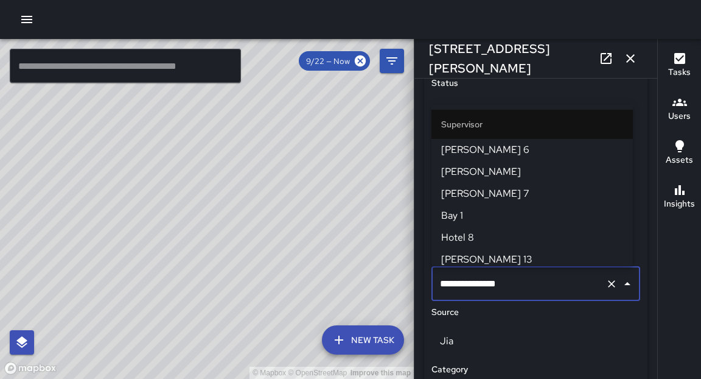
scroll to position [1319, 0]
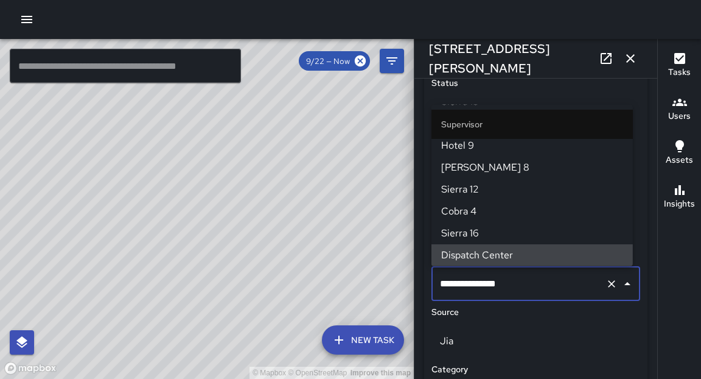
click at [477, 280] on input "**********" at bounding box center [519, 283] width 164 height 23
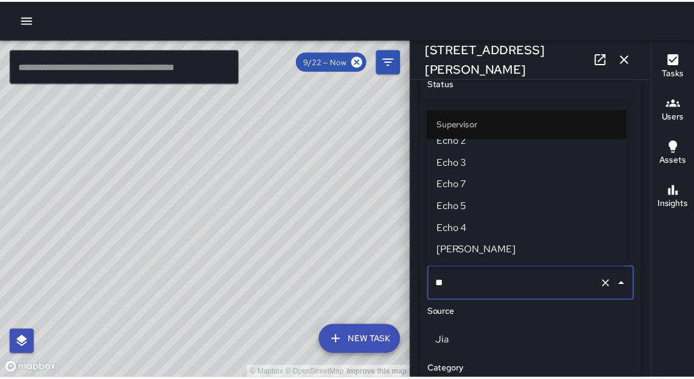
scroll to position [0, 0]
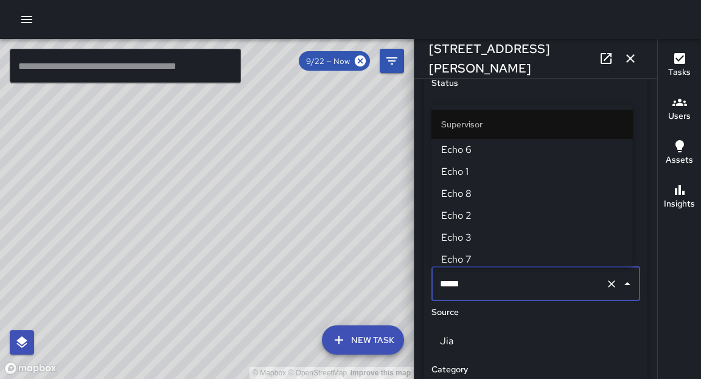
type input "******"
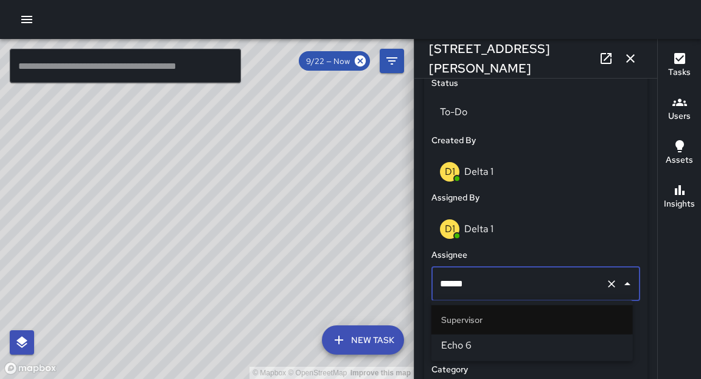
click at [465, 339] on span "Echo 6" at bounding box center [532, 345] width 182 height 15
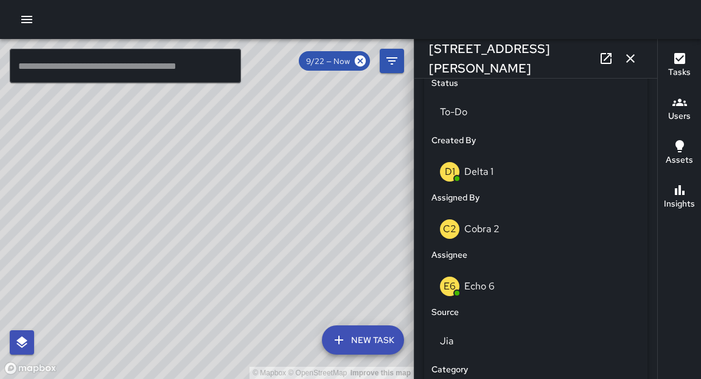
click at [629, 60] on icon "button" at bounding box center [630, 58] width 9 height 9
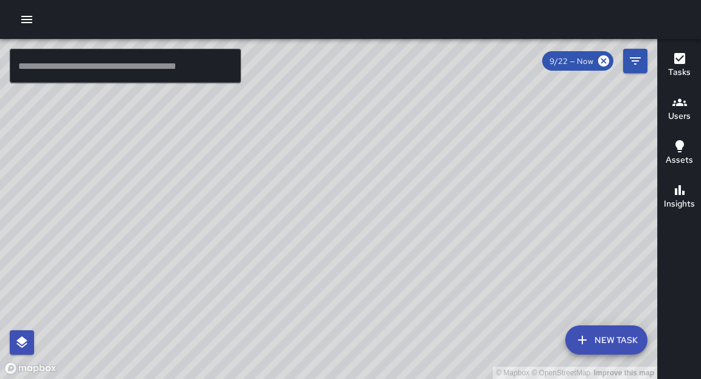
drag, startPoint x: 434, startPoint y: 245, endPoint x: 481, endPoint y: 136, distance: 118.3
click at [481, 127] on div "© Mapbox © OpenStreetMap Improve this map" at bounding box center [328, 209] width 657 height 340
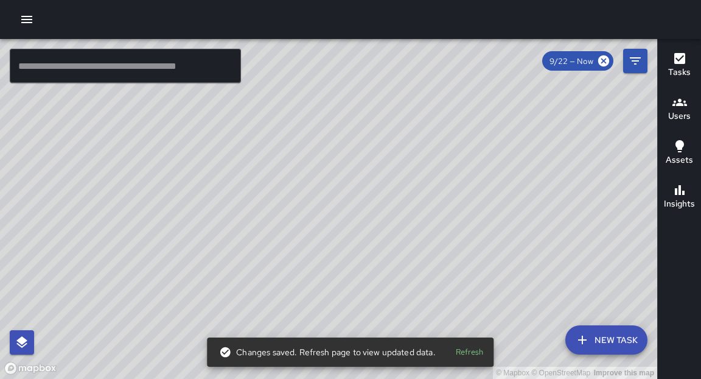
drag, startPoint x: 295, startPoint y: 223, endPoint x: 357, endPoint y: 180, distance: 76.1
click at [396, 189] on div "© Mapbox © OpenStreetMap Improve this map" at bounding box center [328, 209] width 657 height 340
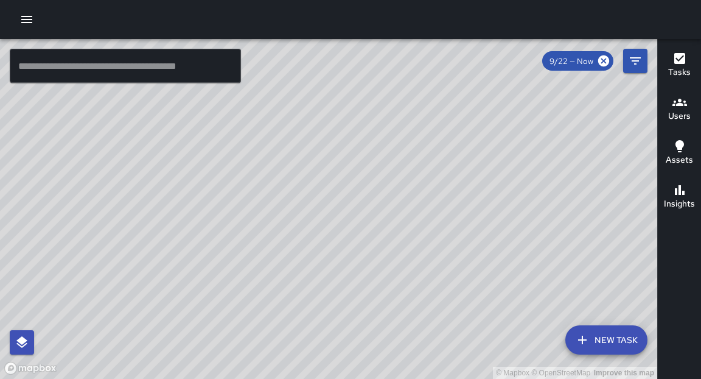
click at [31, 18] on icon "button" at bounding box center [26, 19] width 15 height 15
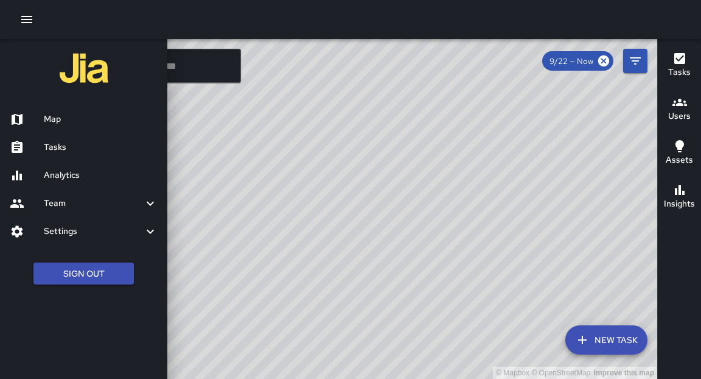
click at [62, 148] on h6 "Tasks" at bounding box center [101, 147] width 114 height 13
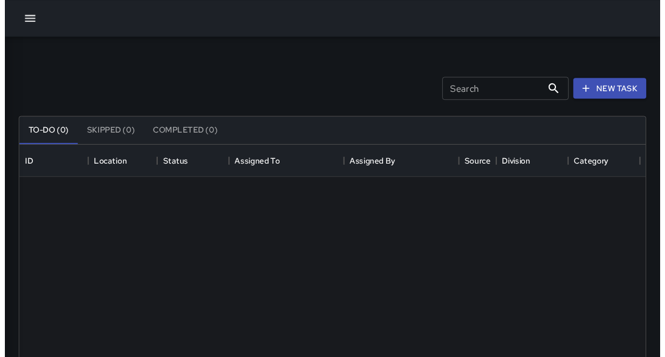
scroll to position [7, 7]
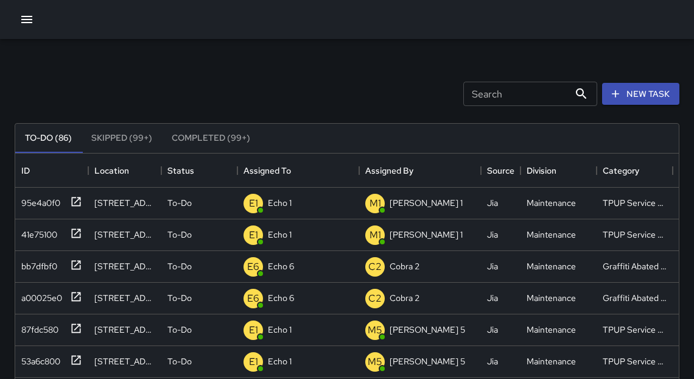
click at [204, 143] on button "Completed (99+)" at bounding box center [211, 138] width 98 height 29
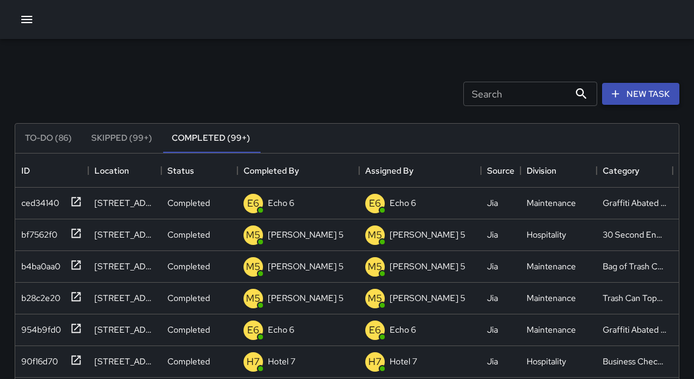
click at [626, 103] on button "New Task" at bounding box center [640, 94] width 77 height 23
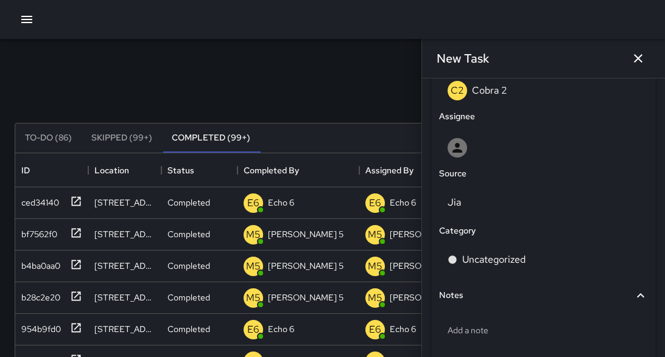
scroll to position [727, 0]
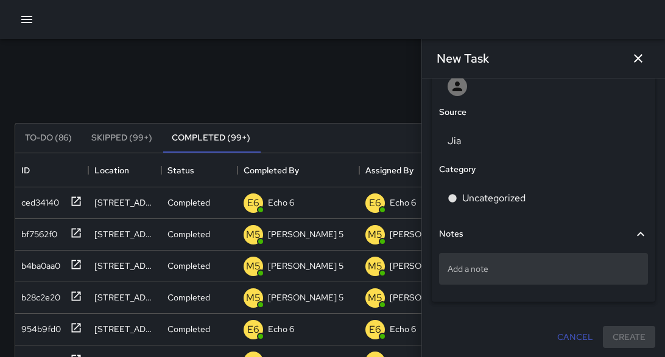
click at [471, 273] on p "Add a note" at bounding box center [543, 269] width 192 height 12
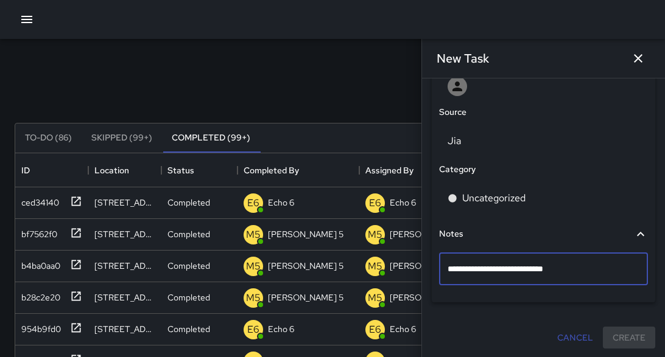
type textarea "**********"
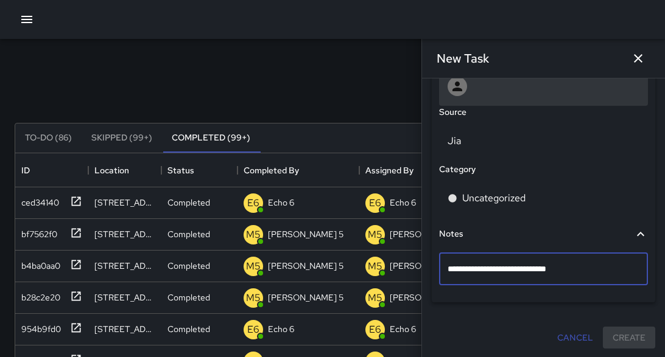
click at [529, 90] on div "**********" at bounding box center [542, 114] width 223 height 375
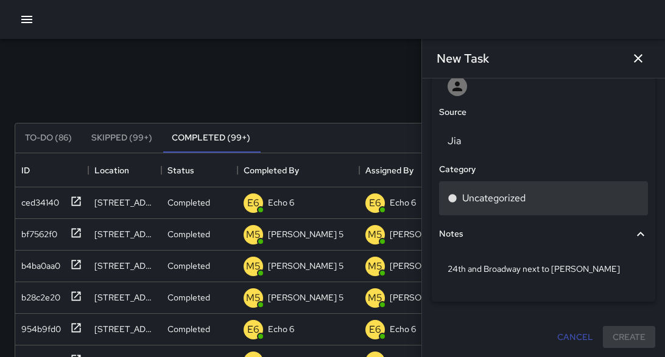
click at [510, 191] on p "Uncategorized" at bounding box center [493, 198] width 63 height 15
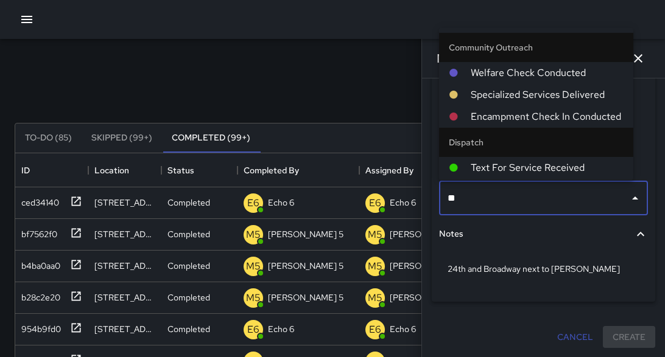
type input "*"
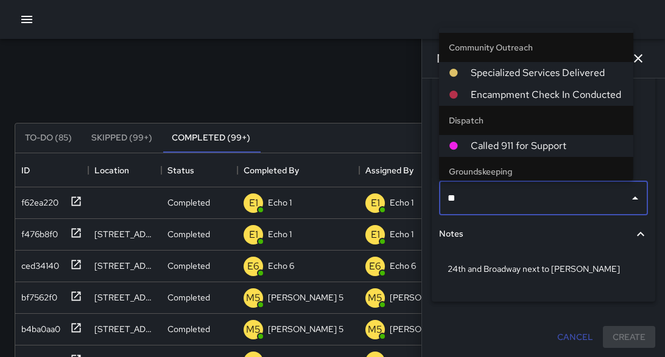
type input "*"
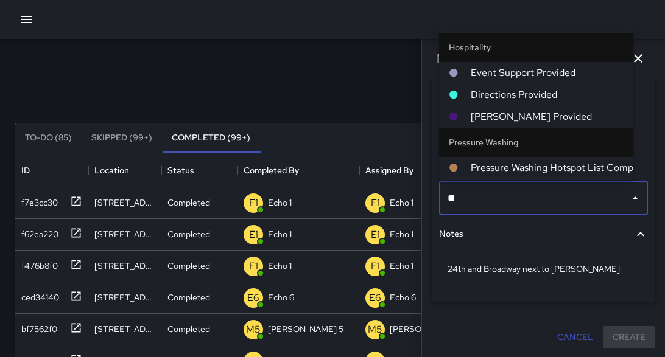
type input "***"
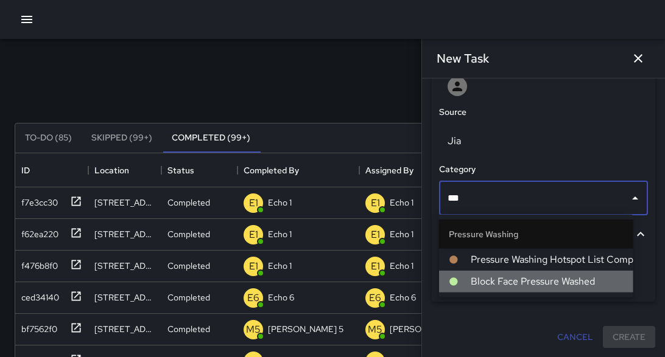
click at [565, 285] on span "Block Face Pressure Washed" at bounding box center [546, 281] width 153 height 15
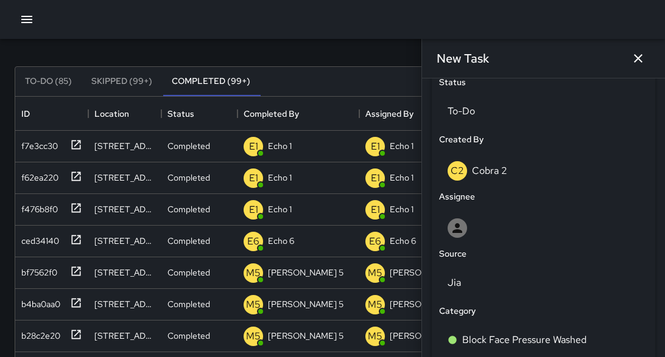
scroll to position [591, 0]
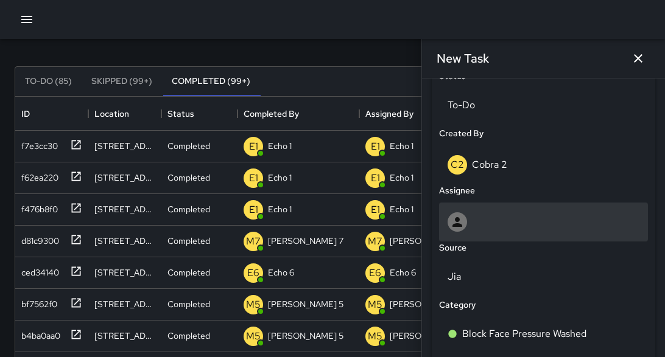
click at [480, 217] on div at bounding box center [543, 221] width 192 height 19
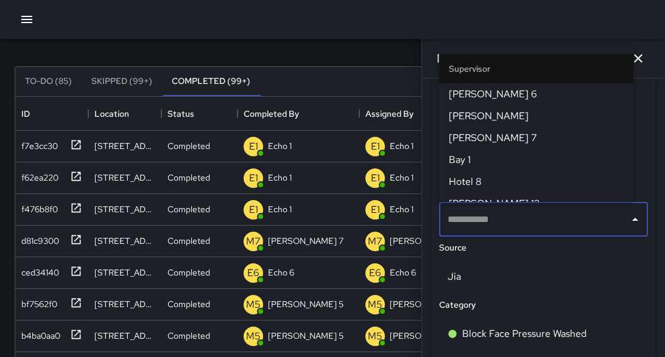
click at [480, 217] on input "text" at bounding box center [534, 219] width 180 height 23
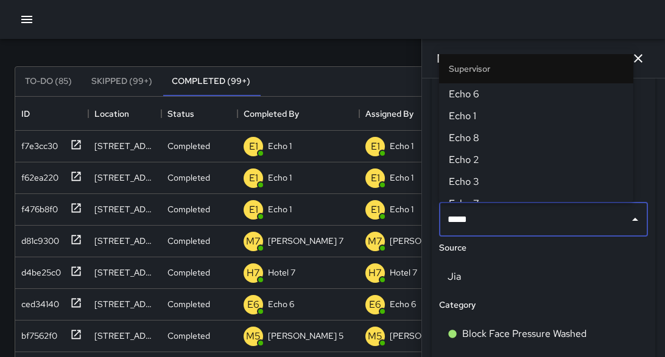
type input "******"
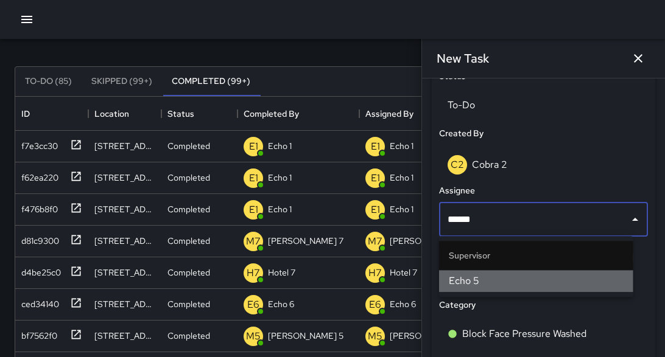
click at [475, 281] on span "Echo 5" at bounding box center [536, 281] width 175 height 15
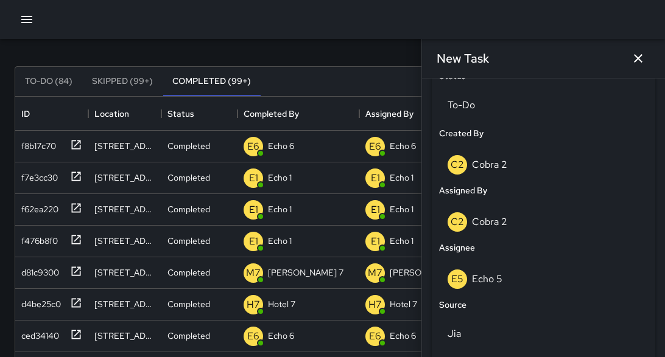
click at [635, 60] on icon "button" at bounding box center [637, 58] width 15 height 15
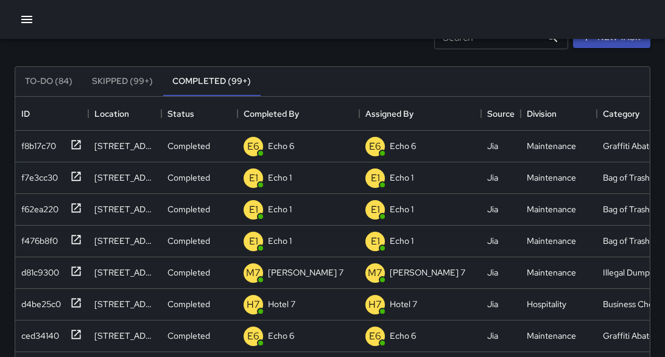
click at [30, 19] on icon "button" at bounding box center [26, 19] width 11 height 7
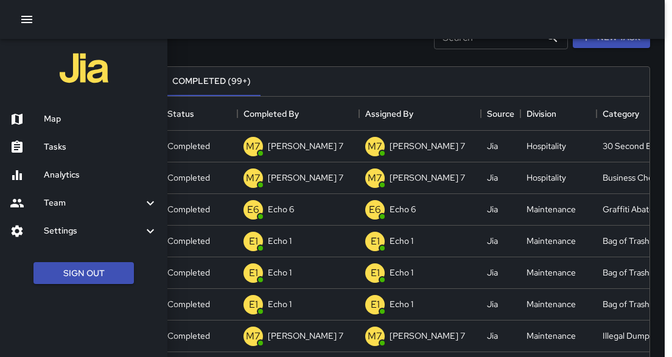
click at [24, 22] on icon "button" at bounding box center [26, 19] width 11 height 7
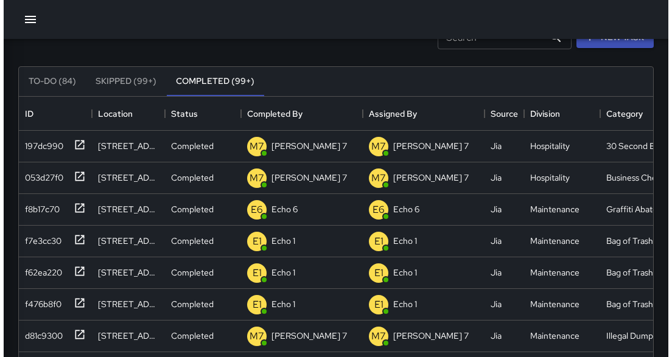
scroll to position [7, 7]
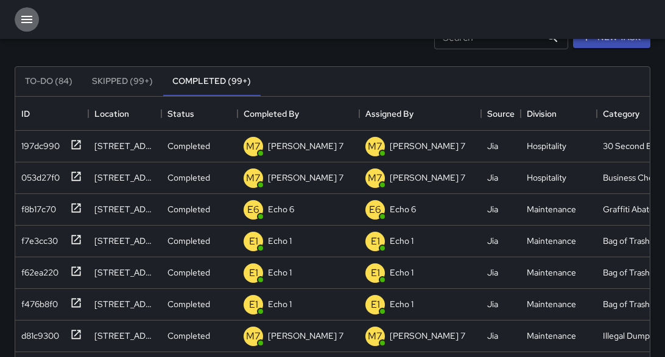
click at [30, 19] on icon "button" at bounding box center [26, 19] width 11 height 7
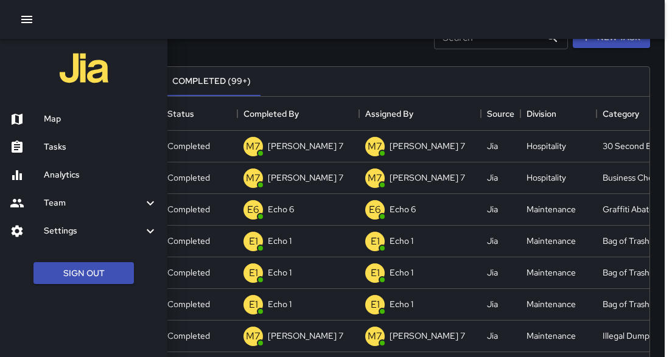
click at [60, 121] on h6 "Map" at bounding box center [101, 119] width 114 height 13
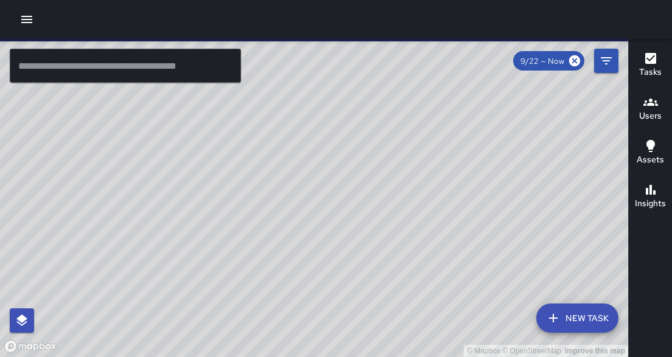
drag, startPoint x: 300, startPoint y: 242, endPoint x: 488, endPoint y: 157, distance: 206.2
click at [486, 157] on div "© Mapbox © OpenStreetMap Improve this map" at bounding box center [314, 198] width 628 height 318
drag, startPoint x: 207, startPoint y: 254, endPoint x: 484, endPoint y: 49, distance: 345.1
click at [484, 47] on div "© Mapbox © OpenStreetMap Improve this map" at bounding box center [314, 198] width 628 height 318
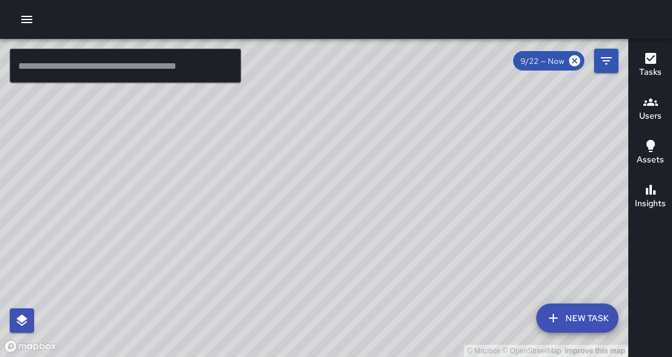
drag, startPoint x: 323, startPoint y: 266, endPoint x: 409, endPoint y: 352, distance: 121.4
click at [414, 356] on div "© Mapbox © OpenStreetMap Improve this map" at bounding box center [314, 198] width 628 height 318
drag, startPoint x: 201, startPoint y: 260, endPoint x: 318, endPoint y: 175, distance: 144.6
click at [318, 175] on div "© Mapbox © OpenStreetMap Improve this map" at bounding box center [314, 198] width 628 height 318
click at [40, 16] on div at bounding box center [336, 19] width 672 height 39
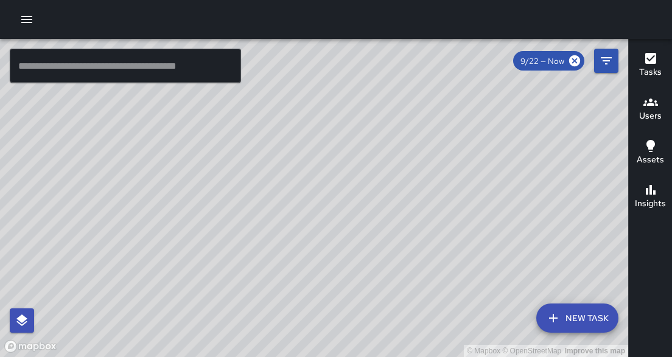
click at [72, 126] on div "© Mapbox © OpenStreetMap Improve this map" at bounding box center [314, 198] width 628 height 318
drag, startPoint x: 236, startPoint y: 220, endPoint x: 257, endPoint y: 121, distance: 100.7
click at [257, 121] on div "© Mapbox © OpenStreetMap Improve this map" at bounding box center [314, 198] width 628 height 318
click at [32, 18] on icon "button" at bounding box center [26, 19] width 15 height 15
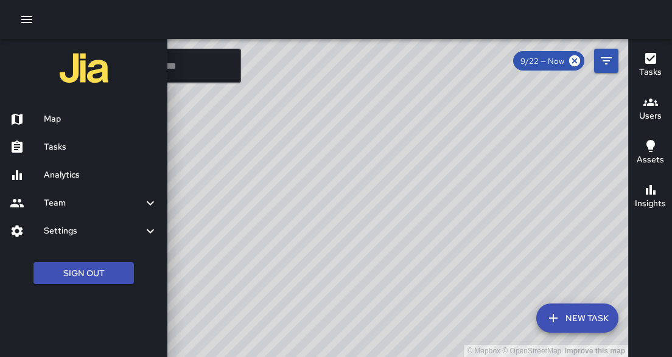
click at [69, 150] on h6 "Tasks" at bounding box center [101, 147] width 114 height 13
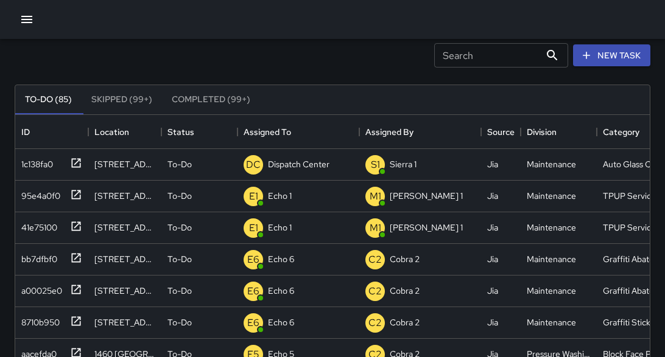
scroll to position [11, 0]
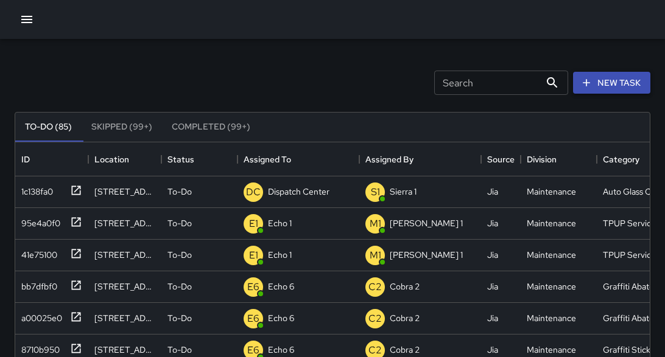
click at [600, 81] on button "New Task" at bounding box center [611, 83] width 77 height 23
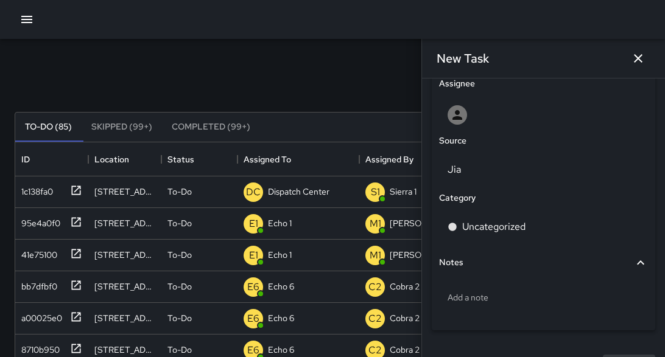
scroll to position [697, 0]
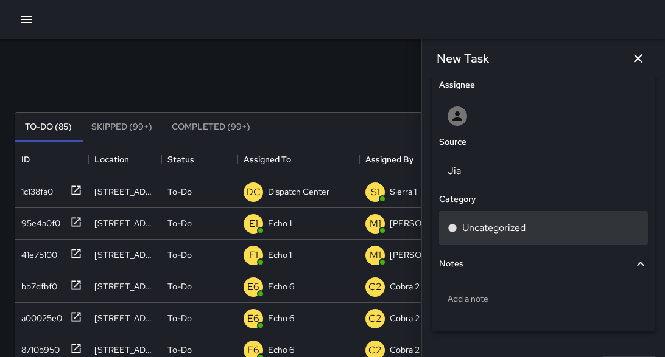
click at [543, 229] on div "Uncategorized" at bounding box center [543, 228] width 192 height 15
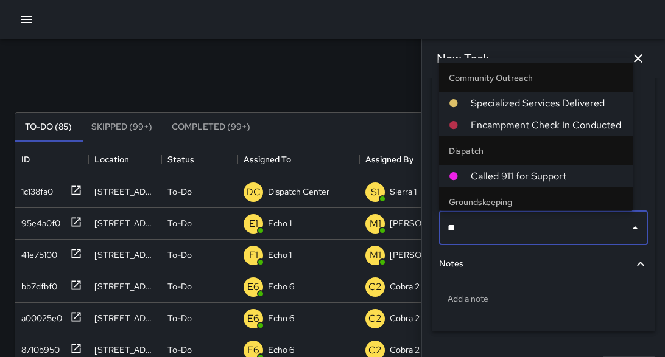
type input "***"
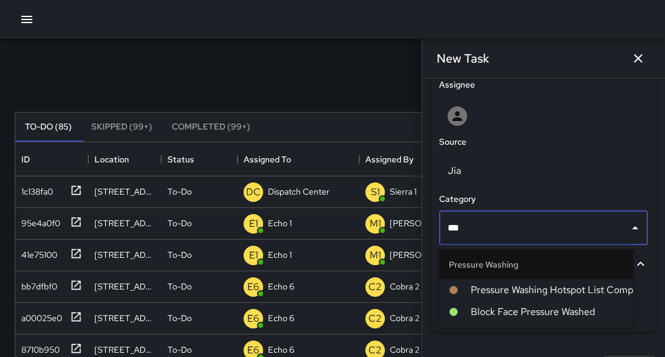
click at [567, 316] on span "Block Face Pressure Washed" at bounding box center [546, 312] width 153 height 15
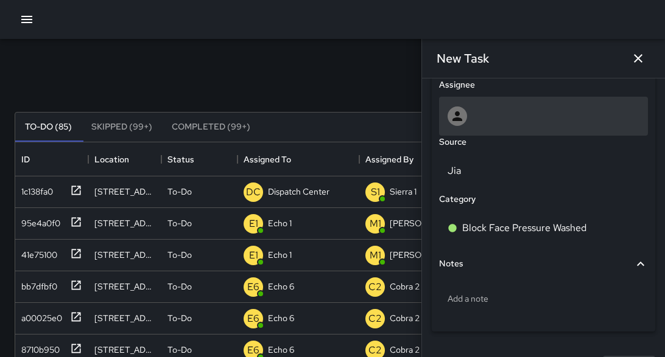
click at [480, 120] on div at bounding box center [543, 115] width 192 height 19
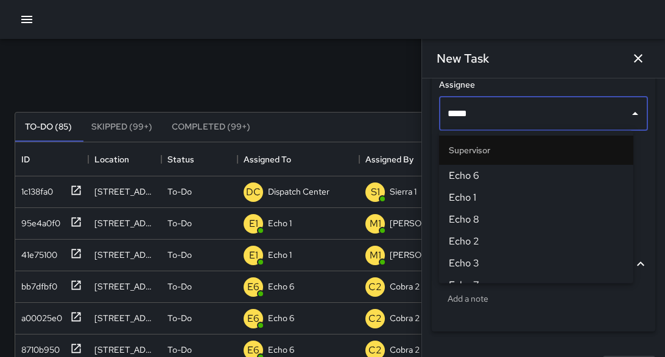
type input "******"
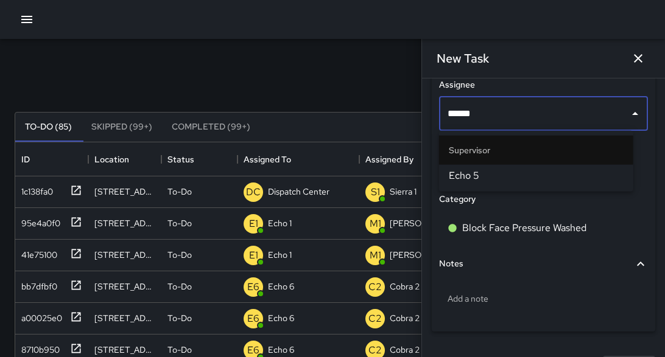
click at [473, 175] on span "Echo 5" at bounding box center [536, 176] width 175 height 15
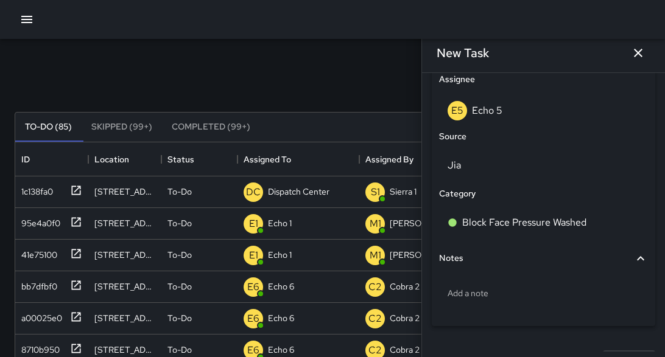
scroll to position [10, 0]
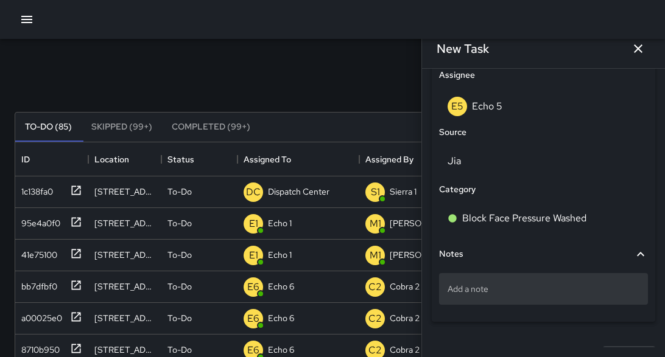
click at [516, 284] on p "Add a note" at bounding box center [543, 289] width 192 height 12
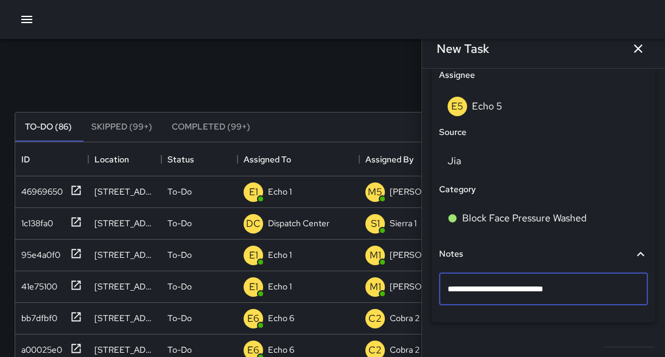
type textarea "**********"
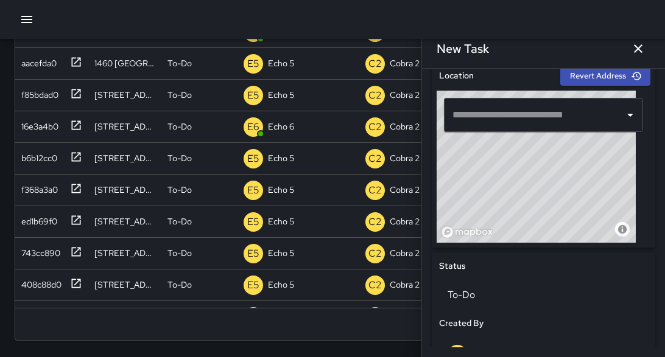
scroll to position [386, 0]
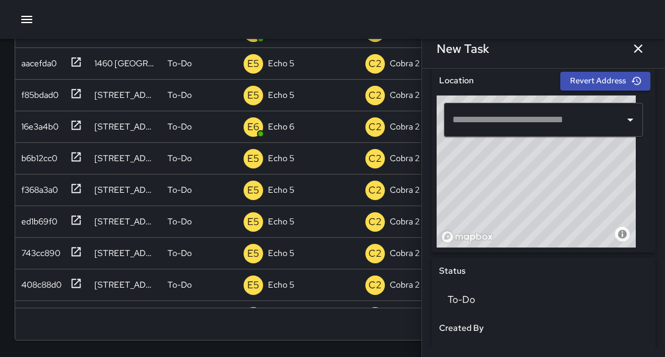
click at [501, 111] on input "text" at bounding box center [534, 119] width 170 height 23
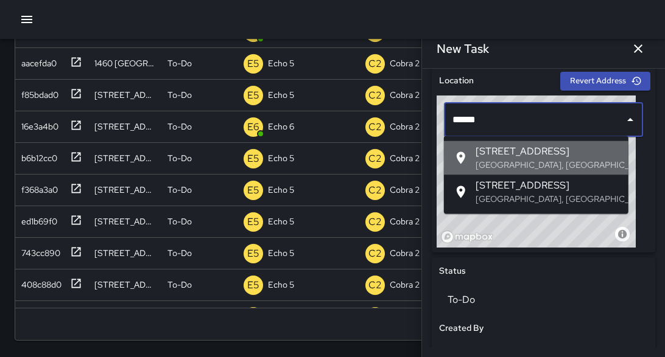
click at [506, 155] on span "422 Broadway" at bounding box center [546, 151] width 143 height 15
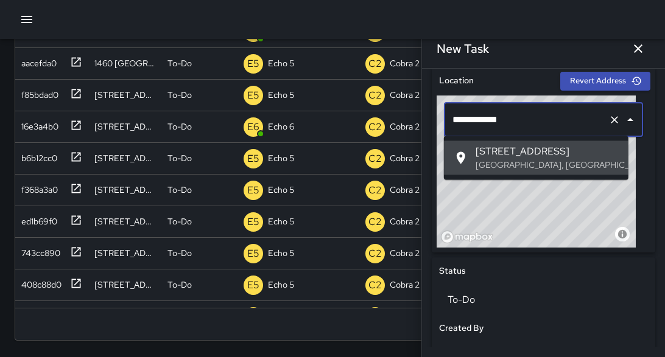
drag, startPoint x: 528, startPoint y: 119, endPoint x: 449, endPoint y: 114, distance: 79.9
click at [449, 114] on input "**********" at bounding box center [526, 119] width 154 height 23
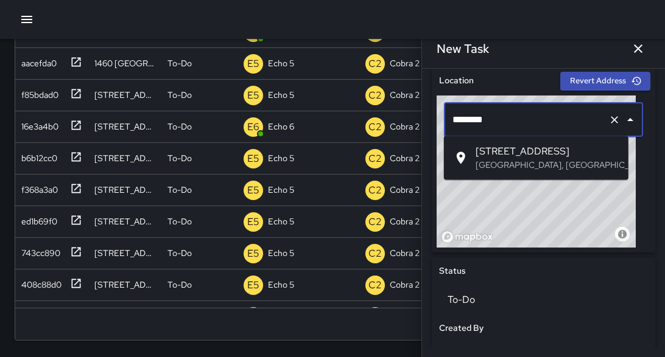
click at [492, 158] on span "422 24th Street" at bounding box center [546, 151] width 143 height 15
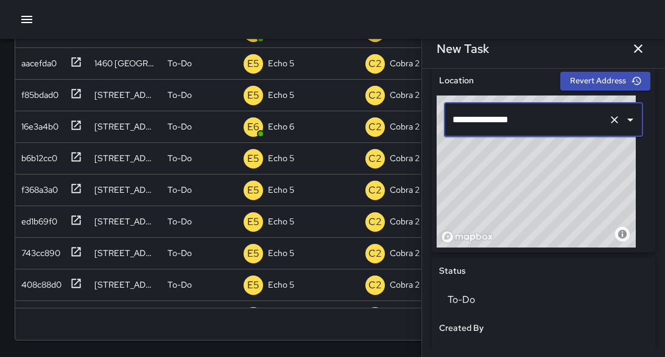
scroll to position [784, 0]
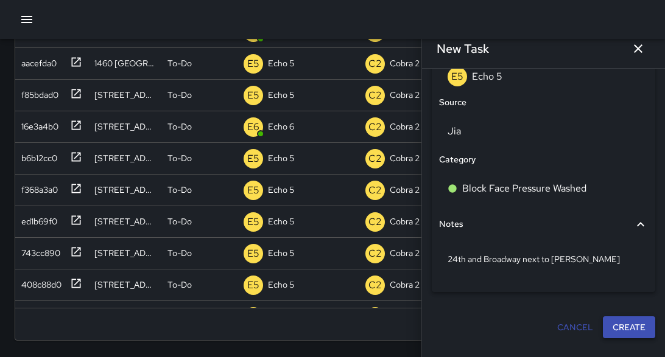
type input "**********"
click at [605, 324] on button "Create" at bounding box center [628, 327] width 52 height 23
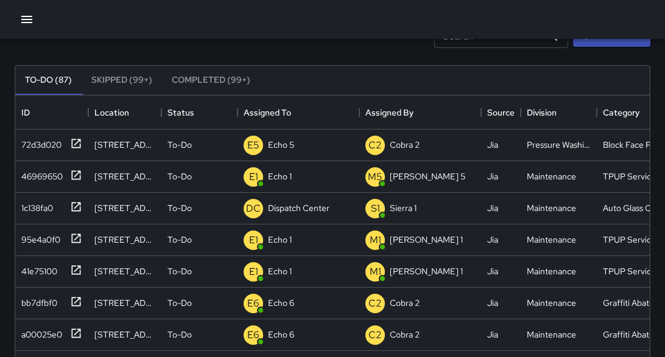
scroll to position [30, 0]
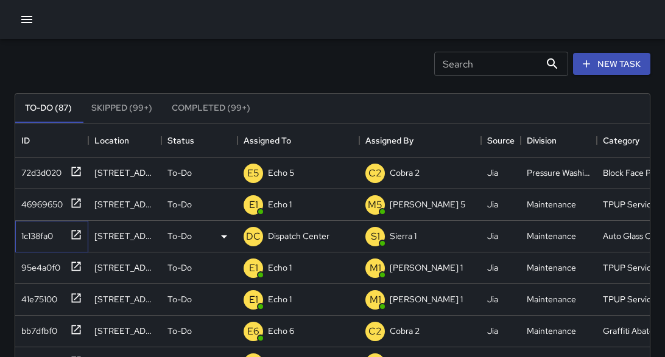
click at [80, 234] on icon at bounding box center [76, 235] width 12 height 12
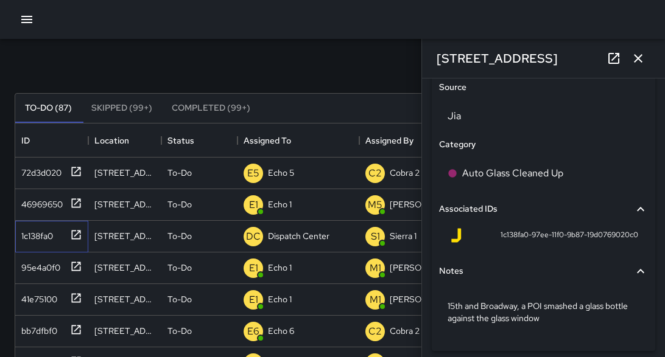
scroll to position [806, 0]
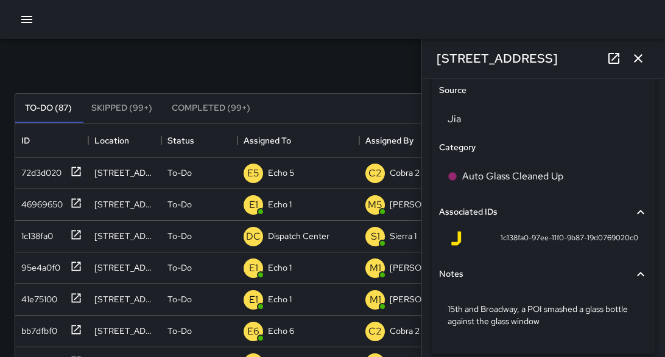
click at [633, 63] on icon "button" at bounding box center [637, 58] width 15 height 15
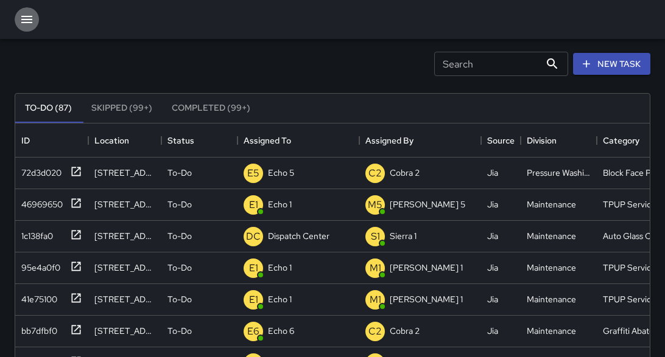
click at [28, 20] on icon "button" at bounding box center [26, 19] width 15 height 15
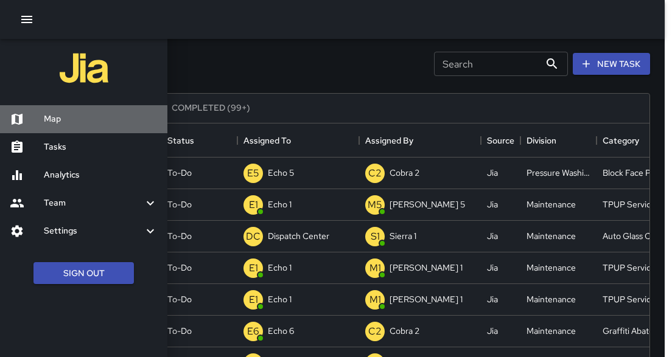
click at [58, 119] on h6 "Map" at bounding box center [101, 119] width 114 height 13
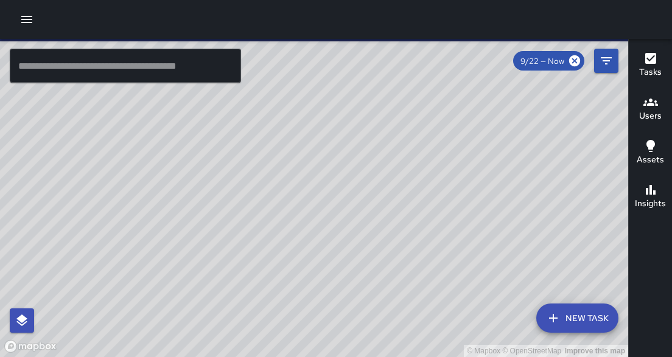
drag, startPoint x: 314, startPoint y: 237, endPoint x: 455, endPoint y: 155, distance: 162.8
click at [455, 156] on div "© Mapbox © OpenStreetMap Improve this map" at bounding box center [314, 198] width 628 height 318
drag, startPoint x: 303, startPoint y: 220, endPoint x: 520, endPoint y: 162, distance: 225.0
click at [520, 162] on div "© Mapbox © OpenStreetMap Improve this map" at bounding box center [314, 198] width 628 height 318
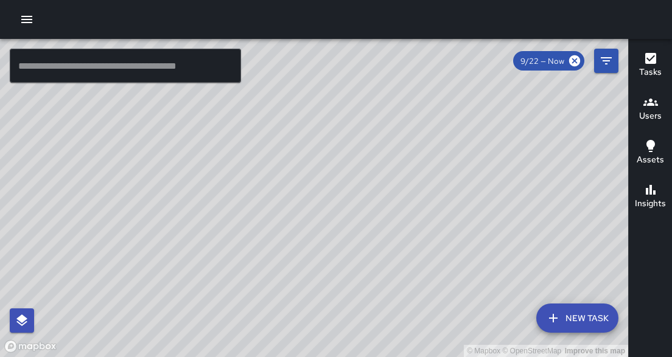
drag, startPoint x: 456, startPoint y: 261, endPoint x: 527, endPoint y: 173, distance: 112.5
click at [527, 173] on div "© Mapbox © OpenStreetMap Improve this map" at bounding box center [314, 198] width 628 height 318
click at [30, 21] on icon "button" at bounding box center [26, 19] width 15 height 15
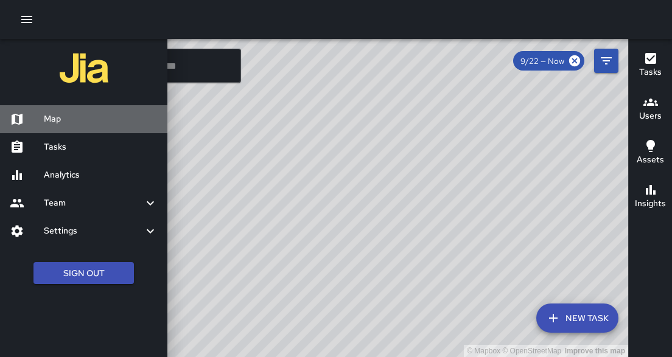
click at [89, 116] on h6 "Map" at bounding box center [101, 119] width 114 height 13
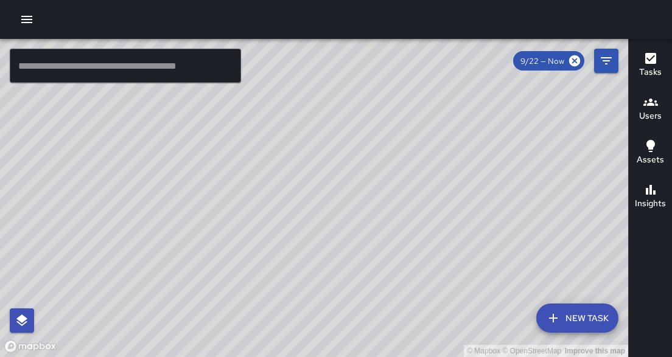
drag, startPoint x: 334, startPoint y: 257, endPoint x: 399, endPoint y: 203, distance: 84.7
click at [399, 203] on div "© Mapbox © OpenStreetMap Improve this map" at bounding box center [314, 198] width 628 height 318
drag, startPoint x: 431, startPoint y: 208, endPoint x: 461, endPoint y: 154, distance: 61.6
click at [461, 154] on div "© Mapbox © OpenStreetMap Improve this map" at bounding box center [314, 198] width 628 height 318
drag, startPoint x: 413, startPoint y: 225, endPoint x: 463, endPoint y: 167, distance: 76.8
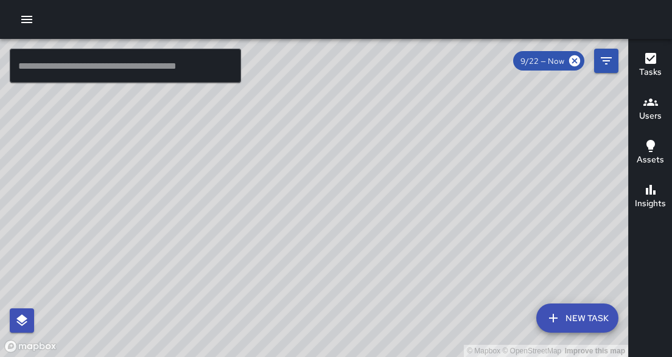
click at [463, 167] on div "© Mapbox © OpenStreetMap Improve this map" at bounding box center [314, 198] width 628 height 318
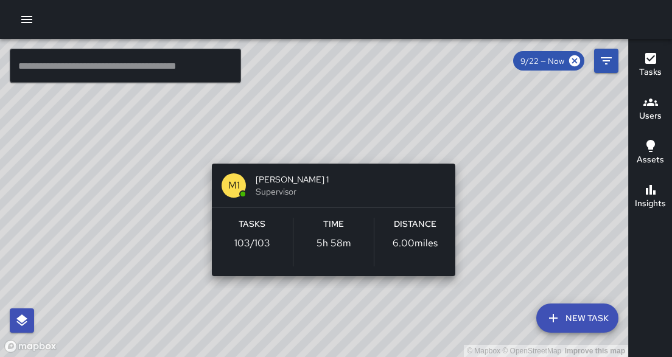
click at [329, 148] on div "© Mapbox © OpenStreetMap Improve this map M1 Mike 1 Supervisor Tasks 103 / 103 …" at bounding box center [314, 198] width 628 height 318
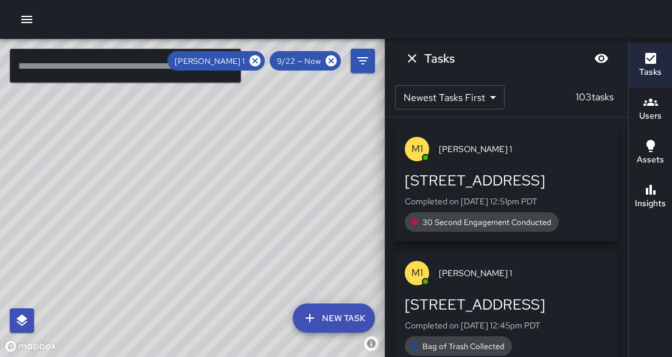
drag, startPoint x: 348, startPoint y: 149, endPoint x: 353, endPoint y: 153, distance: 6.5
click at [348, 158] on div "© Mapbox © OpenStreetMap Improve this map" at bounding box center [192, 198] width 385 height 318
click at [16, 19] on button "button" at bounding box center [27, 19] width 24 height 24
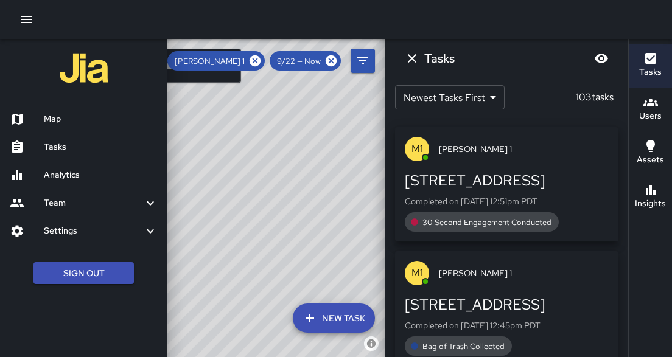
click at [71, 151] on h6 "Tasks" at bounding box center [101, 147] width 114 height 13
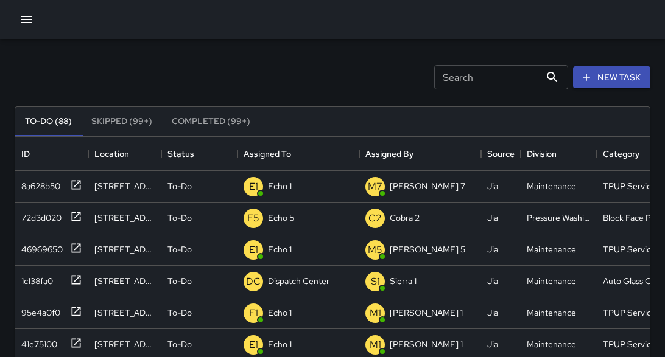
scroll to position [74, 0]
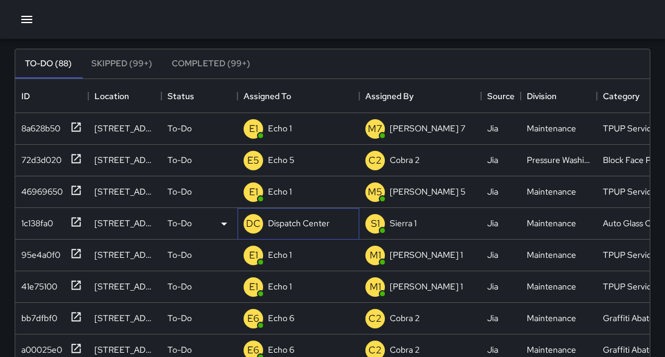
click at [310, 225] on p "Dispatch Center" at bounding box center [298, 223] width 61 height 12
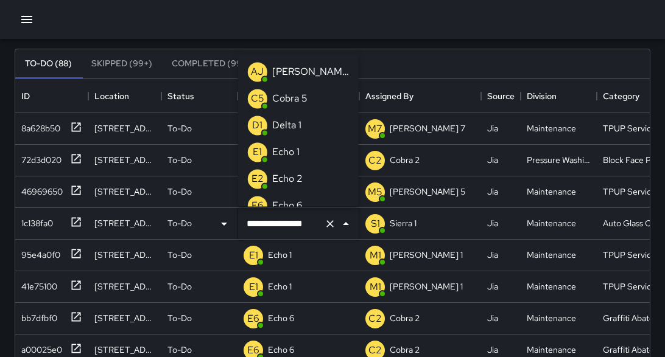
scroll to position [1004, 0]
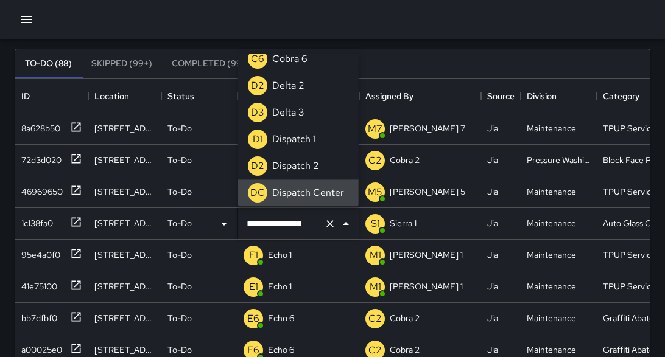
click at [289, 223] on input "**********" at bounding box center [280, 223] width 75 height 23
click at [288, 223] on input "**********" at bounding box center [280, 223] width 75 height 23
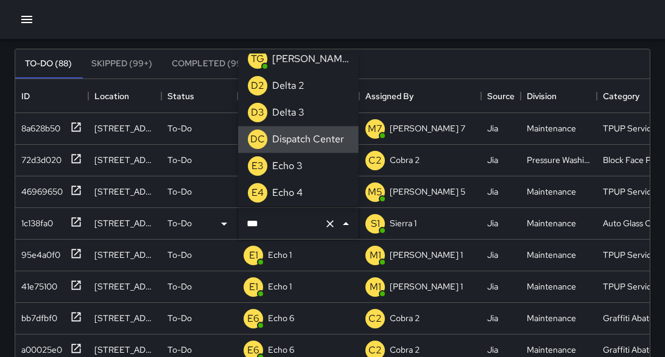
scroll to position [0, 0]
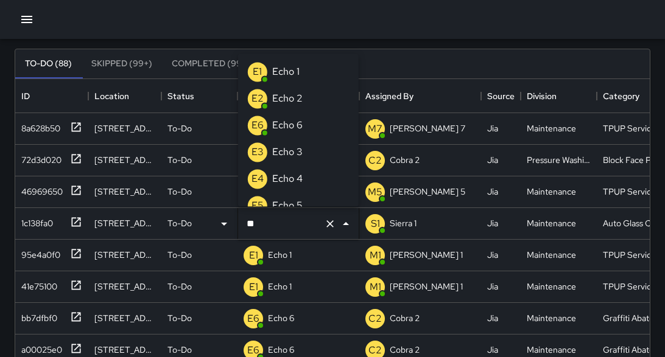
type input "*"
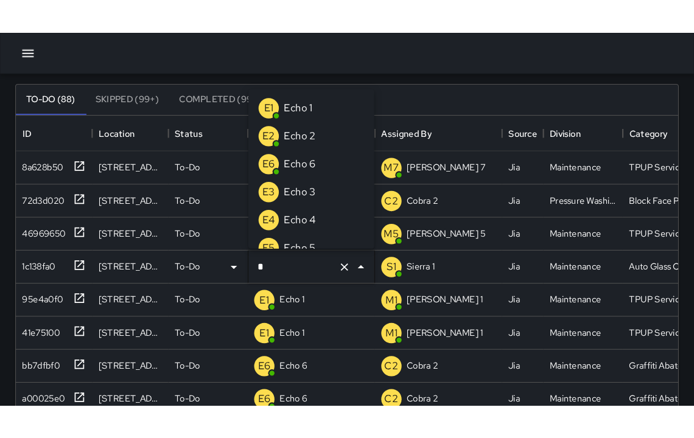
scroll to position [682, 0]
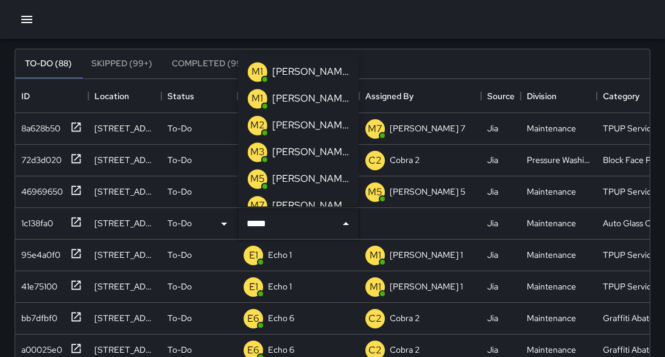
type input "******"
click at [295, 73] on p "Mike 1" at bounding box center [310, 72] width 77 height 15
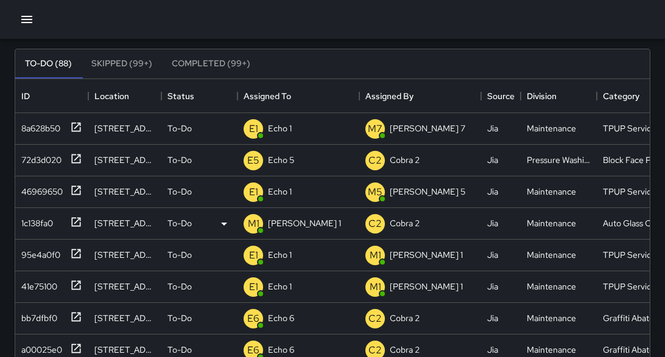
click at [203, 23] on div at bounding box center [332, 19] width 665 height 39
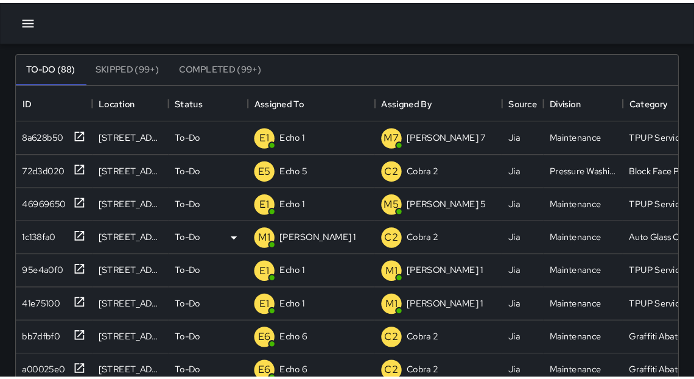
scroll to position [508, 656]
